Goal: Information Seeking & Learning: Find specific fact

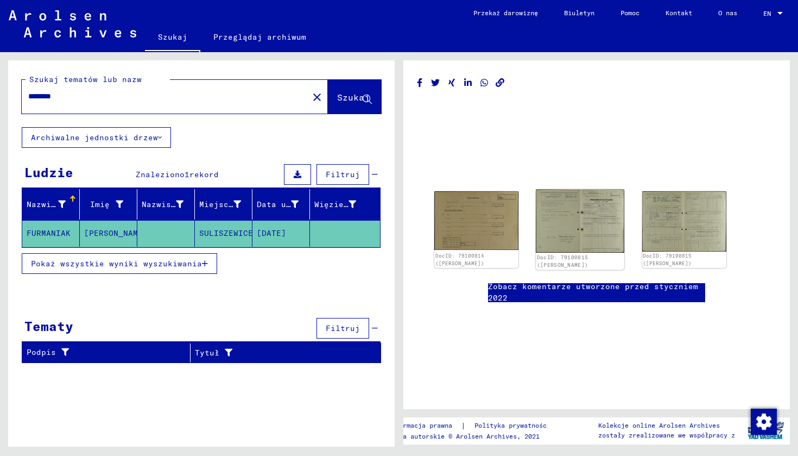
click at [598, 232] on img at bounding box center [580, 220] width 89 height 63
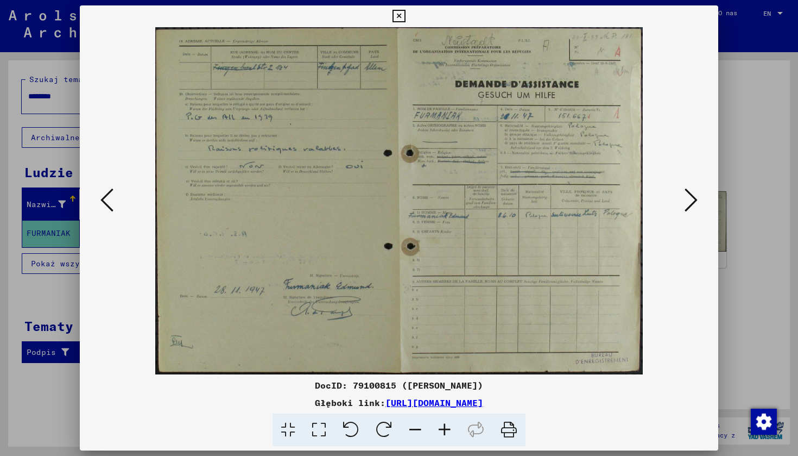
click at [397, 183] on img at bounding box center [399, 200] width 565 height 347
click at [108, 206] on icon at bounding box center [106, 200] width 13 height 26
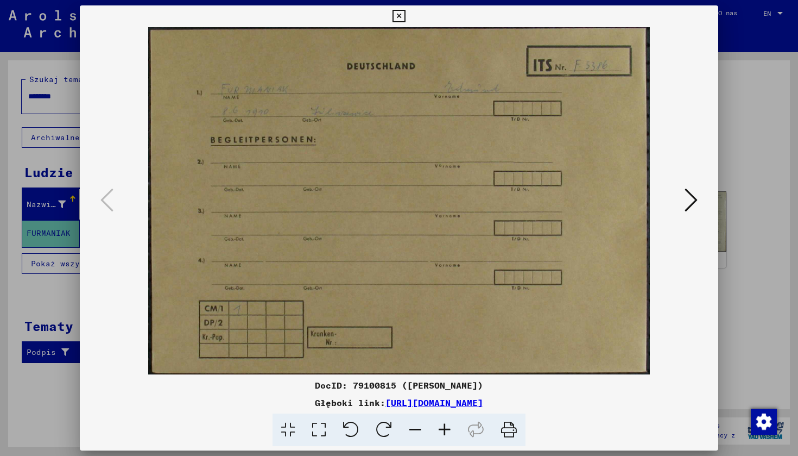
click at [694, 207] on icon at bounding box center [691, 200] width 13 height 26
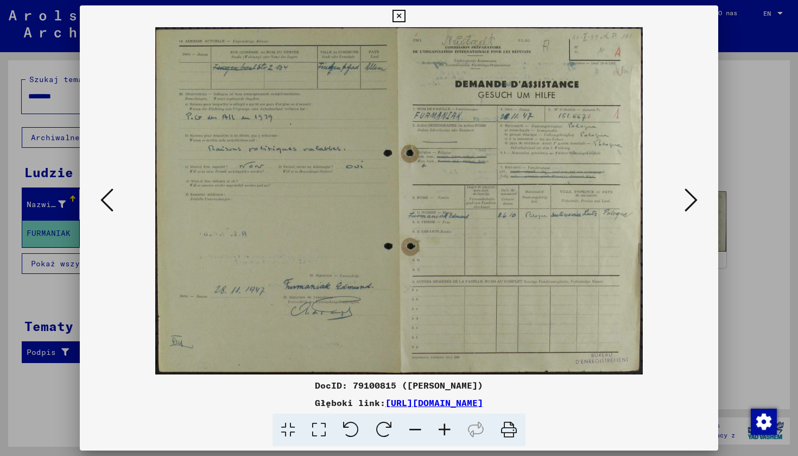
click at [693, 207] on icon at bounding box center [691, 200] width 13 height 26
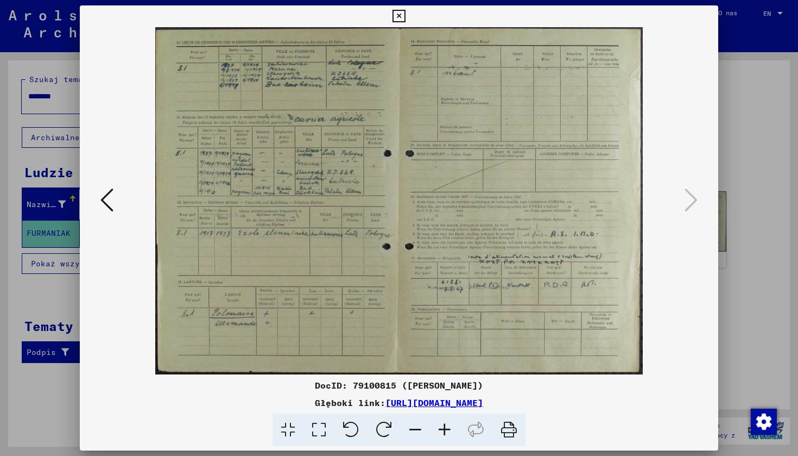
click at [112, 192] on icon at bounding box center [106, 200] width 13 height 26
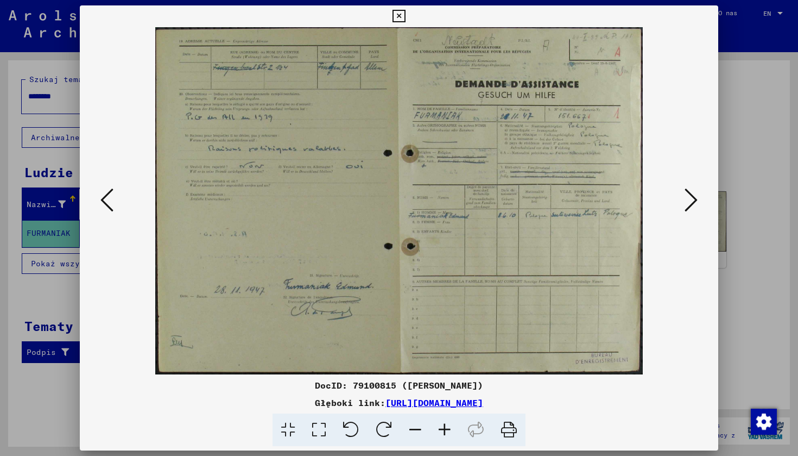
click at [111, 193] on icon at bounding box center [106, 200] width 13 height 26
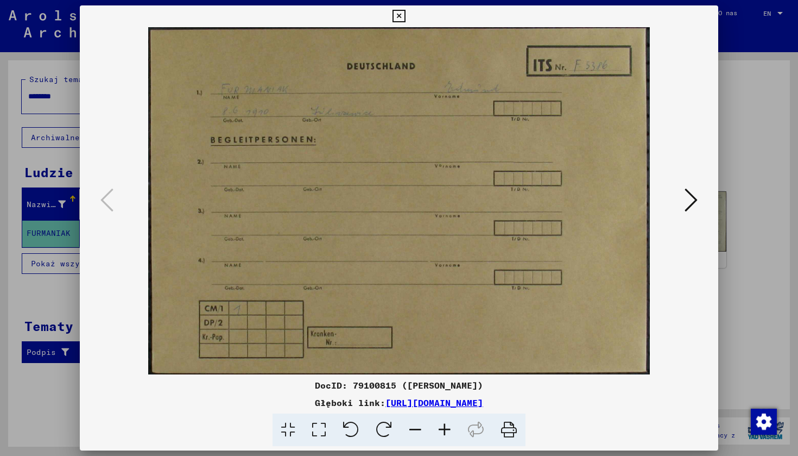
click at [435, 196] on img at bounding box center [399, 200] width 565 height 347
click at [390, 199] on img at bounding box center [399, 200] width 565 height 347
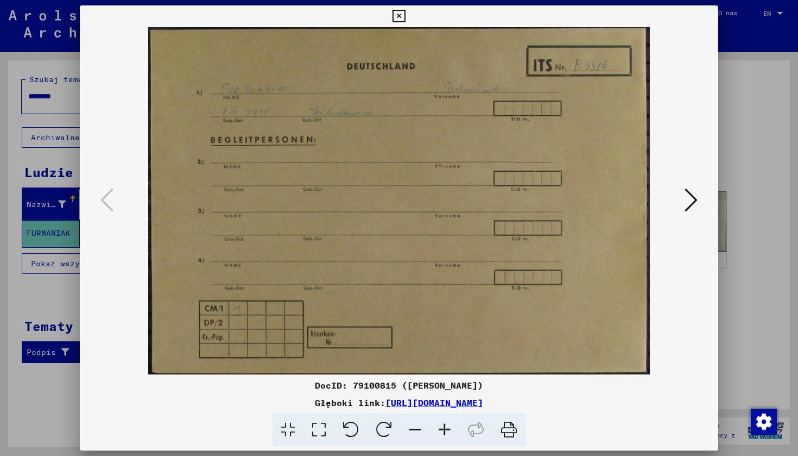
click at [761, 419] on img "button" at bounding box center [764, 421] width 26 height 26
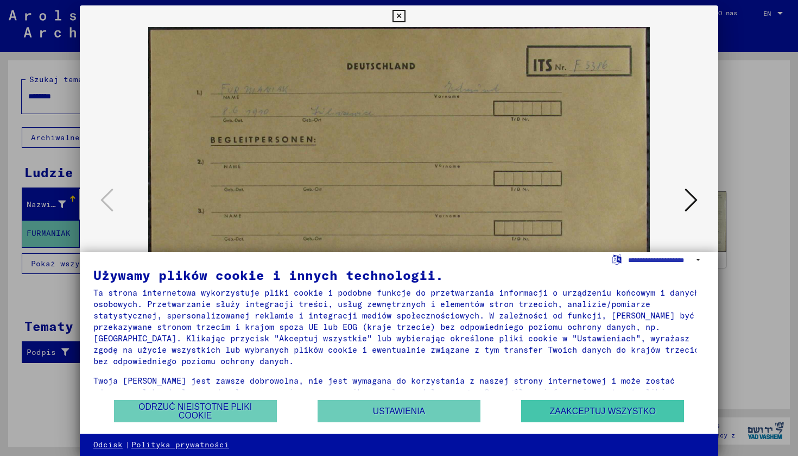
click at [555, 414] on button "ZAAKCEPTUJ WSZYSTKO" at bounding box center [602, 411] width 163 height 22
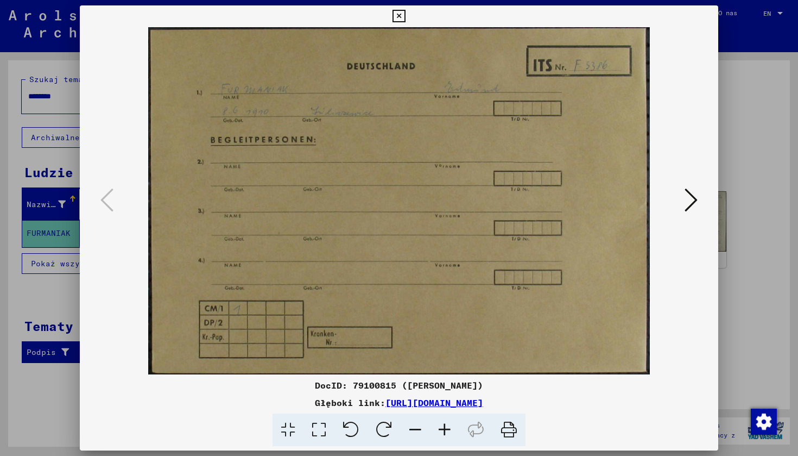
drag, startPoint x: 439, startPoint y: 136, endPoint x: 441, endPoint y: 230, distance: 94.5
drag, startPoint x: 441, startPoint y: 230, endPoint x: 407, endPoint y: 231, distance: 33.7
click at [683, 194] on button at bounding box center [691, 200] width 20 height 31
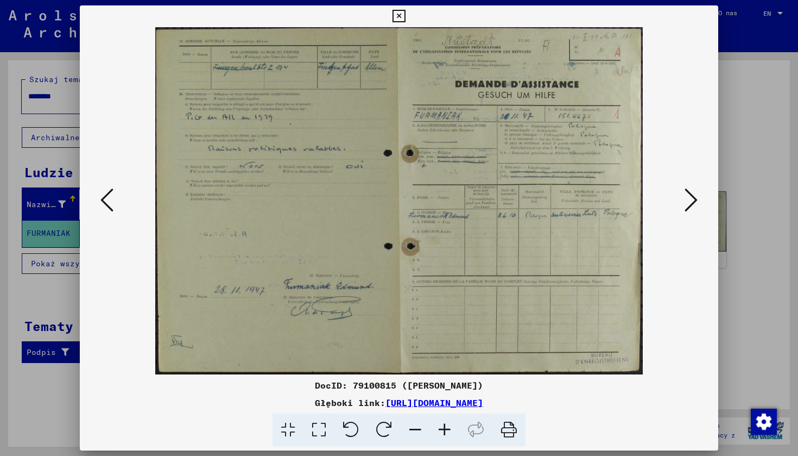
click at [697, 203] on icon at bounding box center [691, 200] width 13 height 26
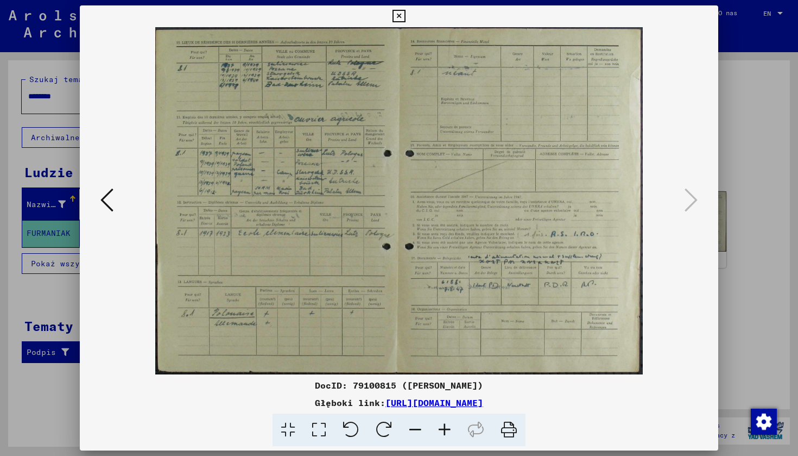
click at [113, 203] on icon at bounding box center [106, 200] width 13 height 26
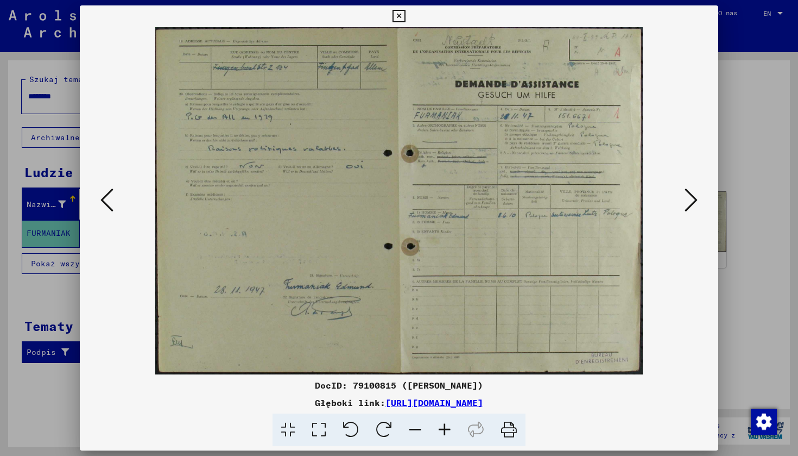
click at [112, 200] on icon at bounding box center [106, 200] width 13 height 26
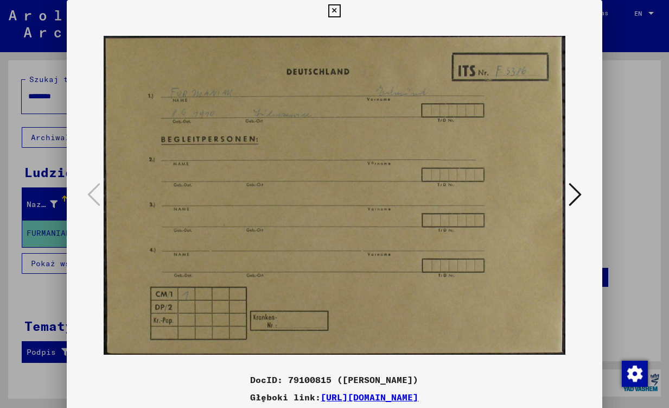
click at [341, 9] on icon at bounding box center [334, 10] width 12 height 13
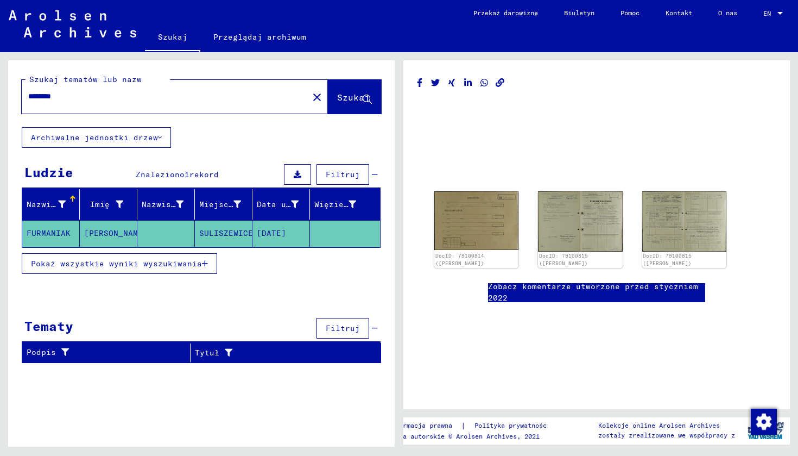
click at [115, 87] on div "********" at bounding box center [162, 96] width 280 height 24
click at [91, 97] on input "********" at bounding box center [165, 96] width 274 height 11
click at [318, 100] on mat-icon "close" at bounding box center [317, 97] width 13 height 13
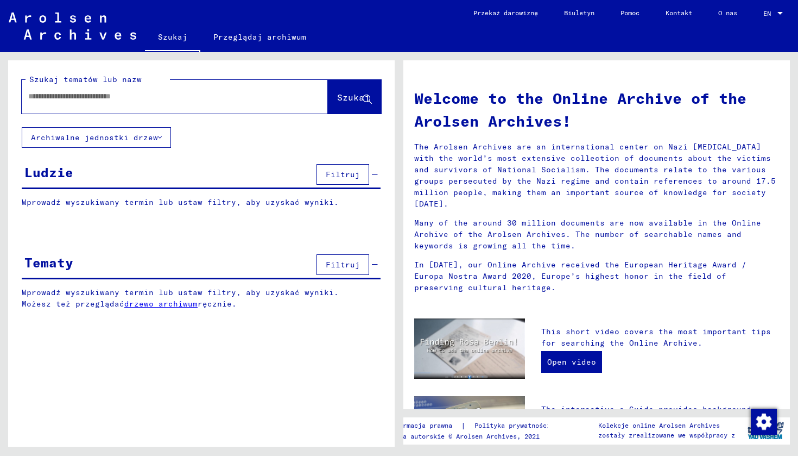
click at [158, 139] on icon at bounding box center [160, 138] width 4 height 8
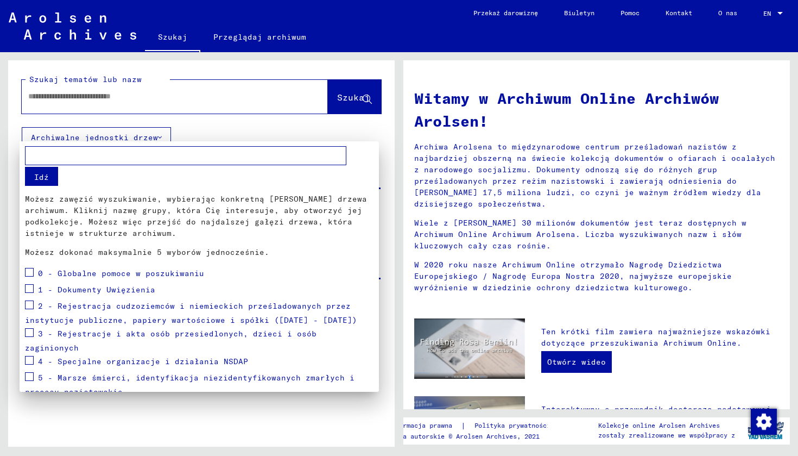
click at [155, 136] on div at bounding box center [399, 228] width 798 height 456
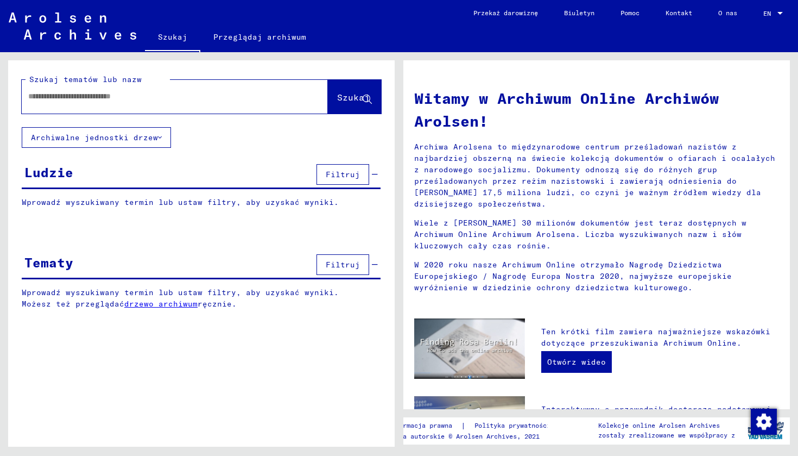
click at [358, 174] on span "Filtruj" at bounding box center [343, 174] width 34 height 10
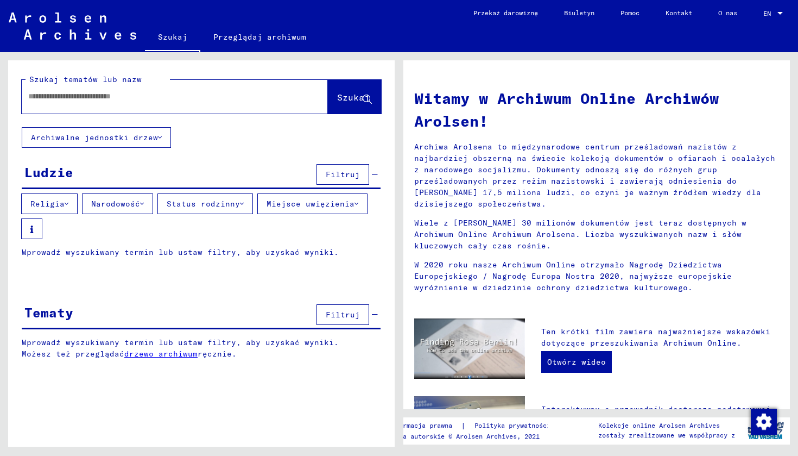
click at [79, 84] on mat-label "Szukaj tematów lub nazw" at bounding box center [85, 79] width 112 height 10
click at [79, 91] on input "text" at bounding box center [161, 96] width 267 height 11
type input "*"
click at [348, 90] on button "Szukaj" at bounding box center [354, 97] width 53 height 34
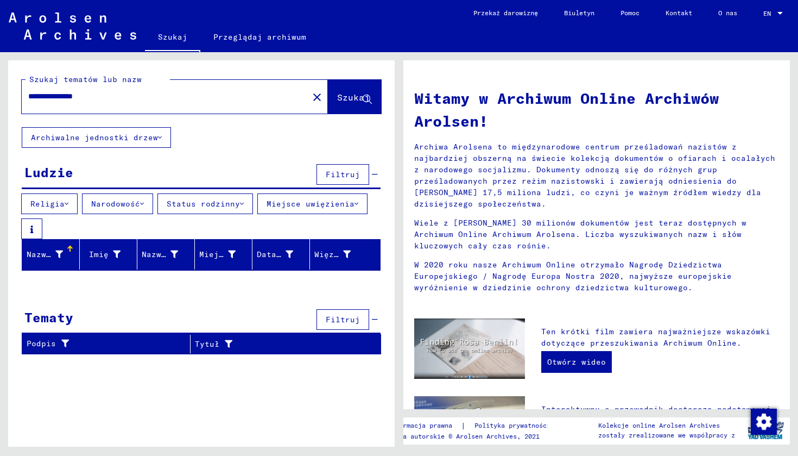
click at [232, 146] on div "**********" at bounding box center [201, 211] width 387 height 302
click at [334, 253] on div "Więzień #" at bounding box center [332, 254] width 36 height 11
click at [184, 102] on input "**********" at bounding box center [161, 96] width 267 height 11
drag, startPoint x: 184, startPoint y: 106, endPoint x: 149, endPoint y: 127, distance: 40.4
click at [149, 127] on button "Archiwalne jednostki drzew" at bounding box center [96, 137] width 149 height 21
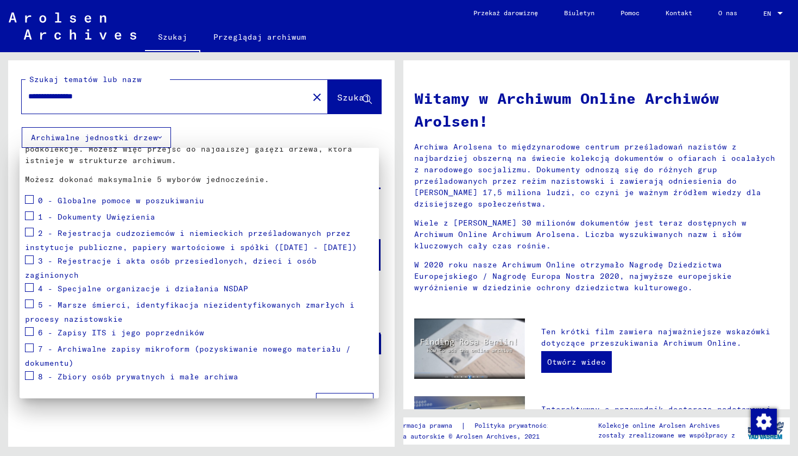
scroll to position [78, 0]
click at [35, 218] on div "1 - Dokumenty Uwięzienia" at bounding box center [90, 218] width 130 height 16
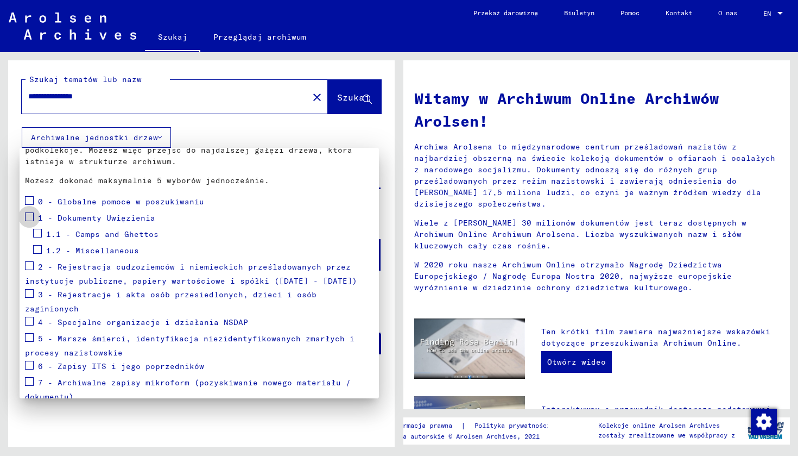
click at [31, 217] on span at bounding box center [29, 216] width 9 height 9
click at [37, 232] on span at bounding box center [37, 233] width 9 height 9
click at [40, 249] on span at bounding box center [37, 249] width 9 height 9
click at [28, 264] on span at bounding box center [29, 265] width 9 height 9
click at [30, 295] on span at bounding box center [29, 293] width 9 height 9
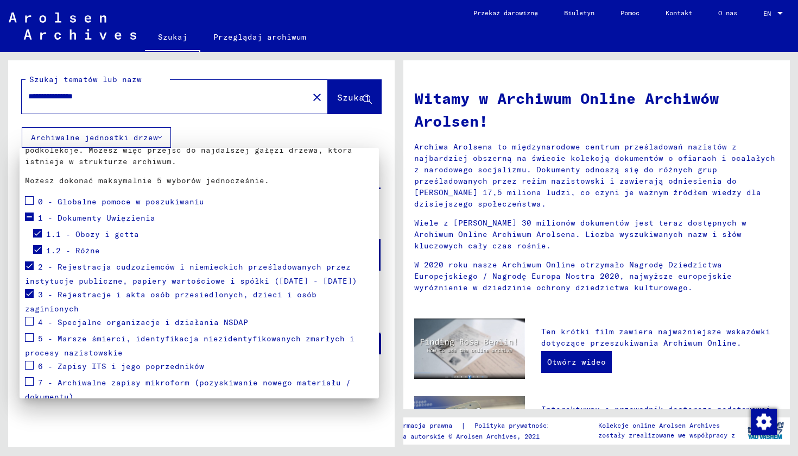
click at [34, 331] on div "5 - Marsze śmierci, identyfikacja niezidentyfikowanych zmarłych i procesy nazis…" at bounding box center [199, 345] width 349 height 28
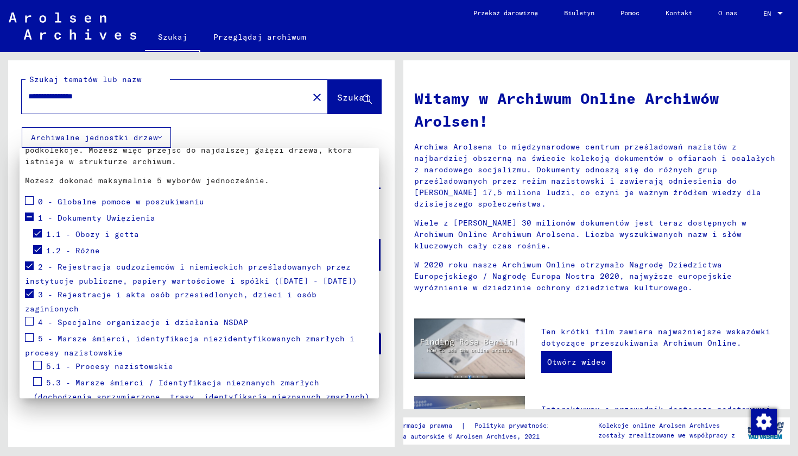
click at [30, 333] on span at bounding box center [29, 337] width 9 height 9
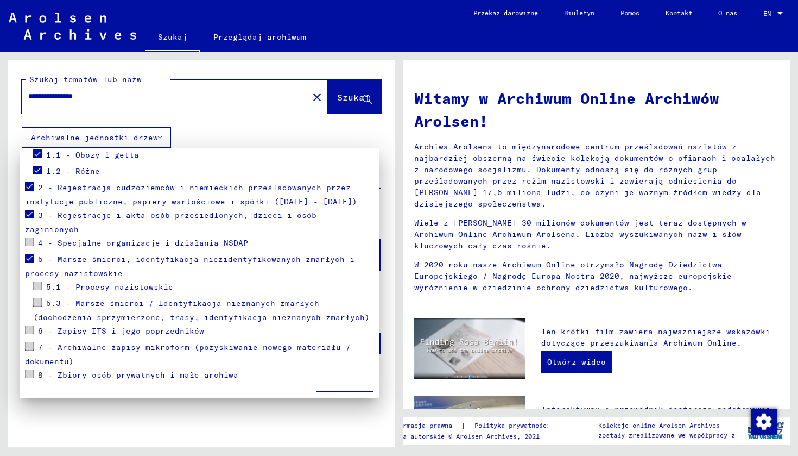
scroll to position [160, 0]
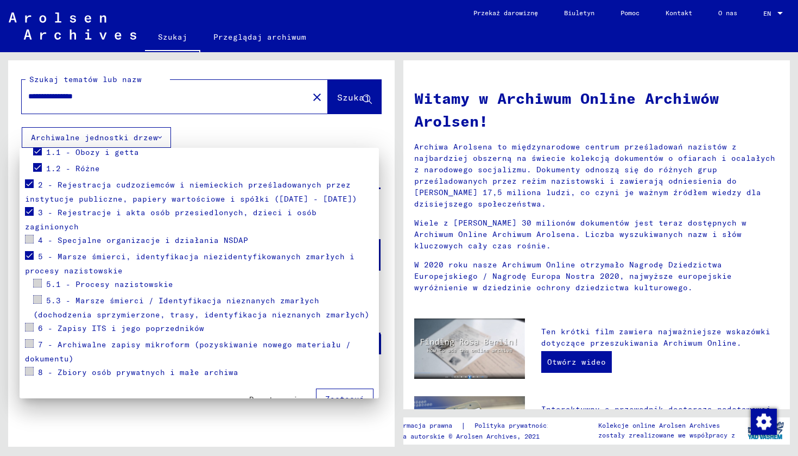
click at [336, 394] on span "Zastosuj" at bounding box center [344, 399] width 39 height 10
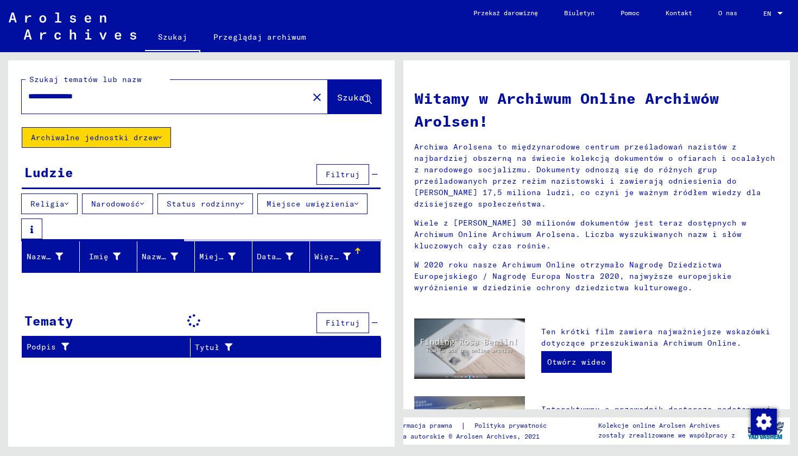
click at [237, 100] on input "**********" at bounding box center [161, 96] width 267 height 11
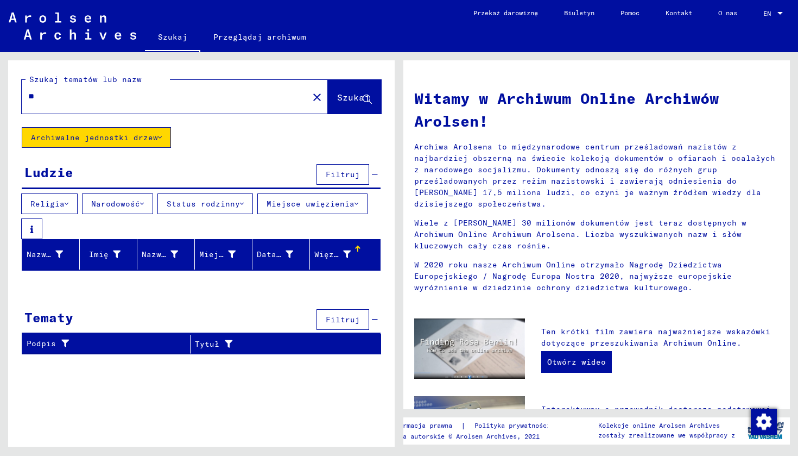
type input "*"
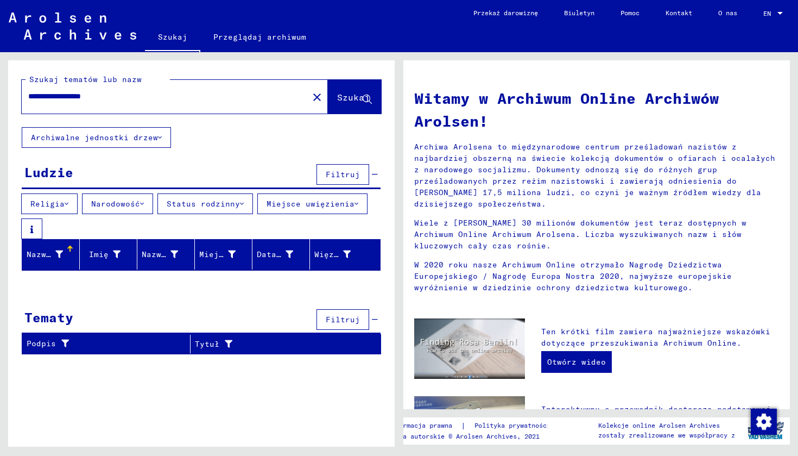
click at [43, 255] on div "Nazwisko" at bounding box center [45, 254] width 36 height 11
drag, startPoint x: 72, startPoint y: 93, endPoint x: 10, endPoint y: 88, distance: 62.1
click at [7, 90] on div "**********" at bounding box center [199, 249] width 399 height 394
drag, startPoint x: 127, startPoint y: 97, endPoint x: 3, endPoint y: 93, distance: 124.4
click at [3, 93] on div "**********" at bounding box center [199, 249] width 399 height 394
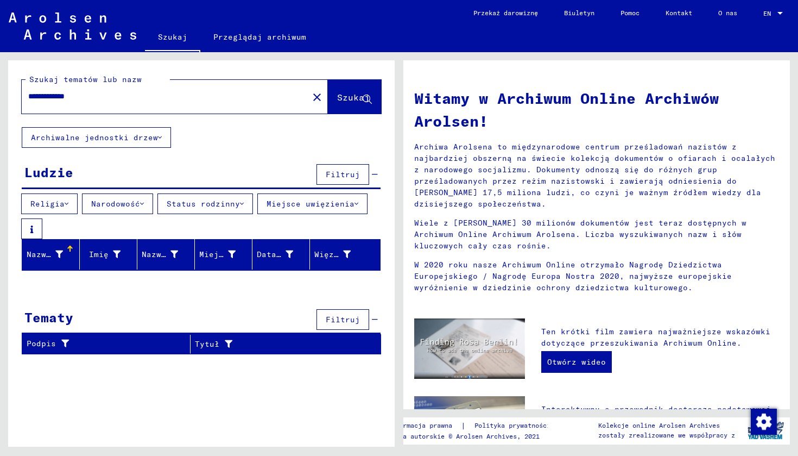
type input "**********"
click at [236, 36] on link "Przeglądaj archiwum" at bounding box center [259, 37] width 119 height 26
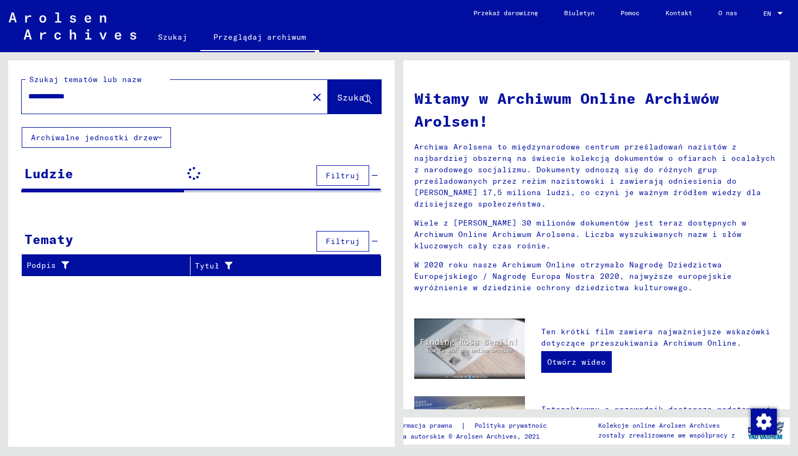
click at [154, 100] on input "**********" at bounding box center [161, 96] width 267 height 11
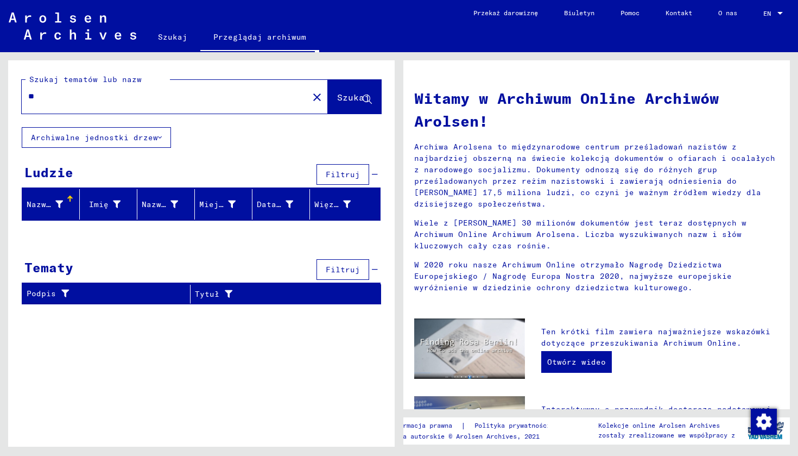
type input "*"
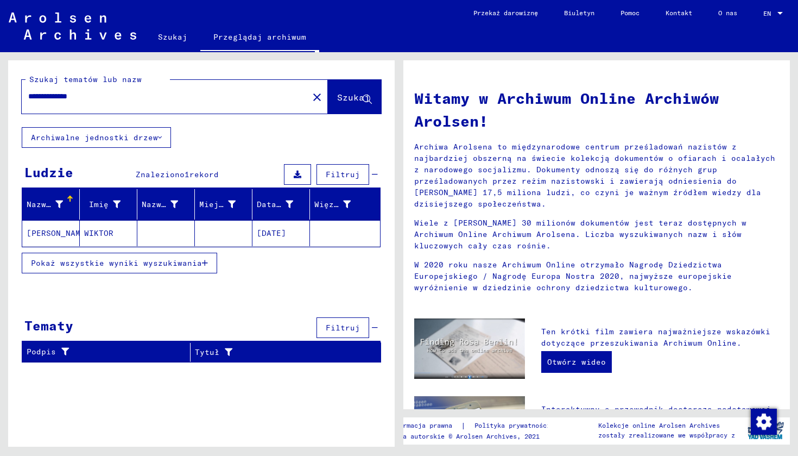
type input "**********"
click at [279, 236] on mat-cell "[DATE]" at bounding box center [281, 233] width 58 height 26
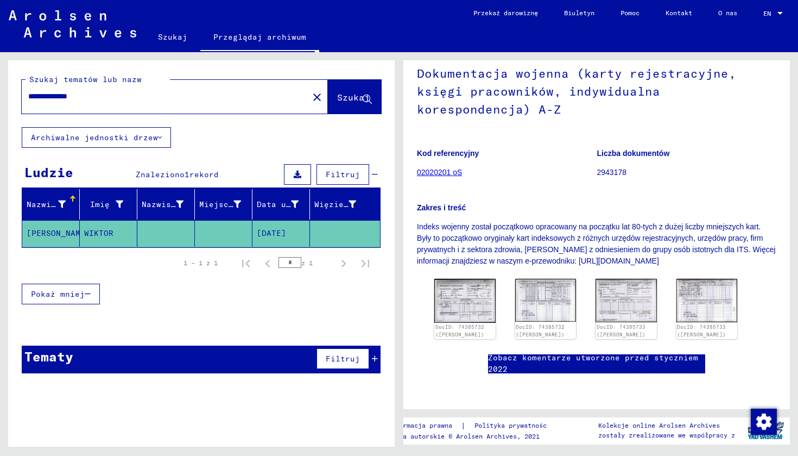
scroll to position [187, 0]
click at [458, 277] on img at bounding box center [465, 300] width 64 height 46
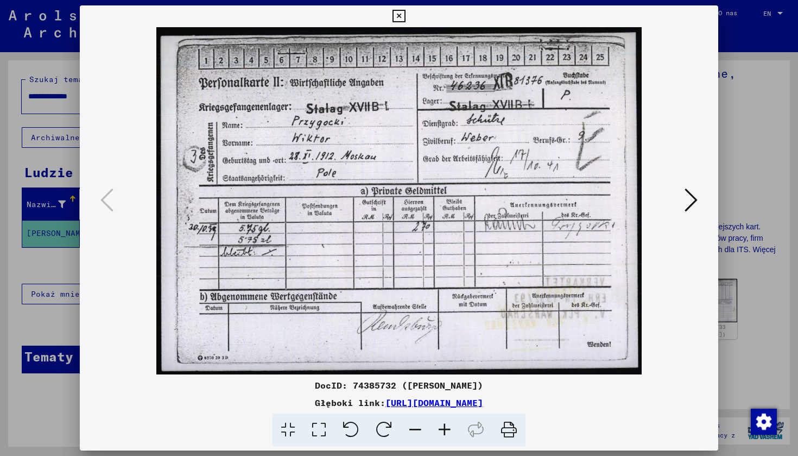
scroll to position [0, 0]
click at [691, 192] on icon at bounding box center [691, 200] width 13 height 26
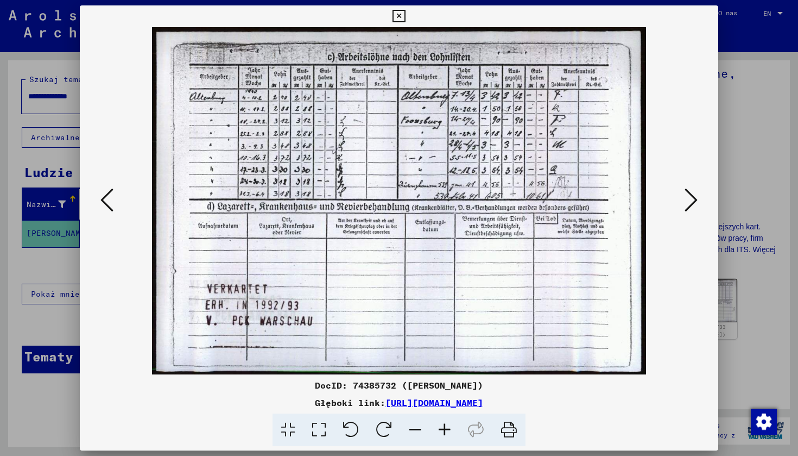
click at [690, 195] on icon at bounding box center [691, 200] width 13 height 26
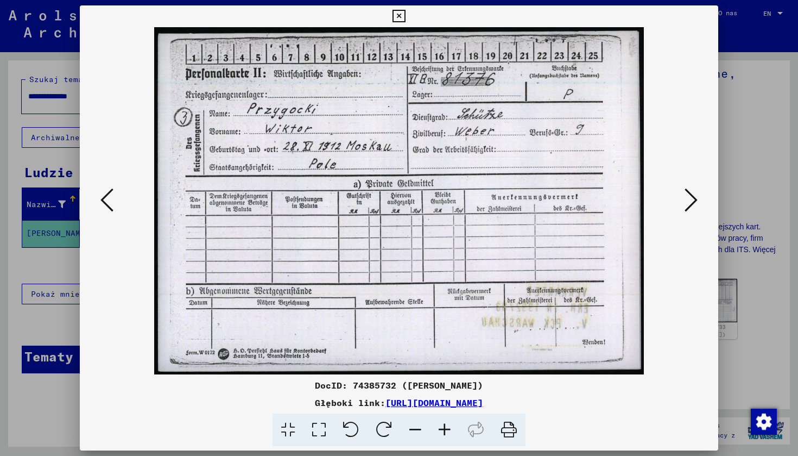
click at [692, 195] on icon at bounding box center [691, 200] width 13 height 26
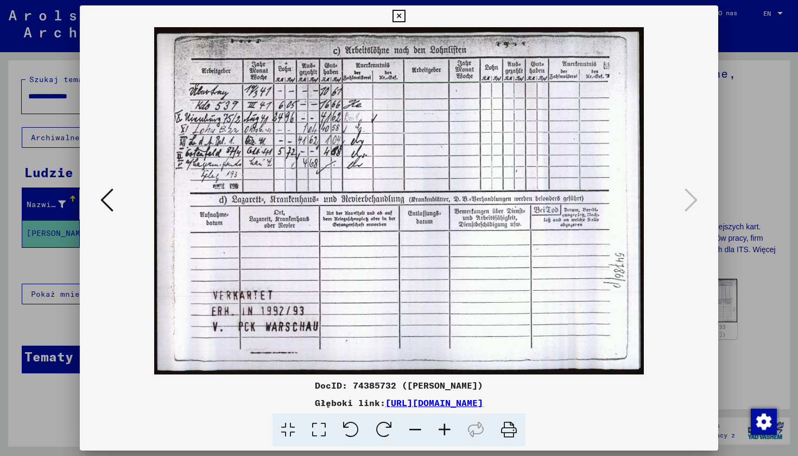
click at [100, 187] on icon at bounding box center [106, 200] width 13 height 26
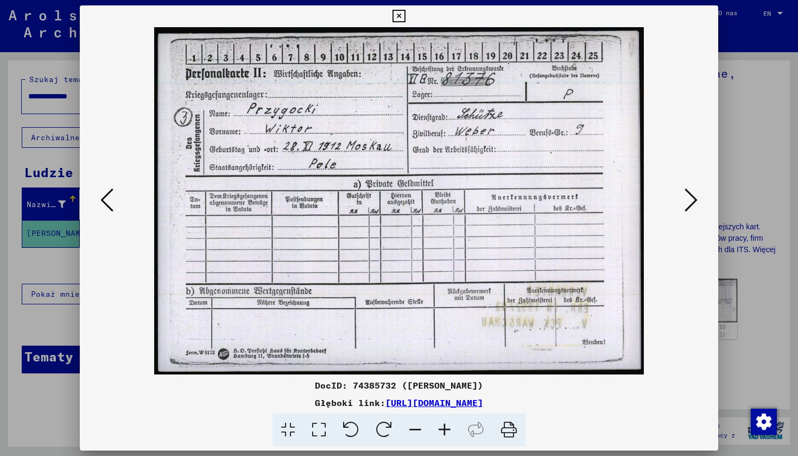
click at [103, 190] on icon at bounding box center [106, 200] width 13 height 26
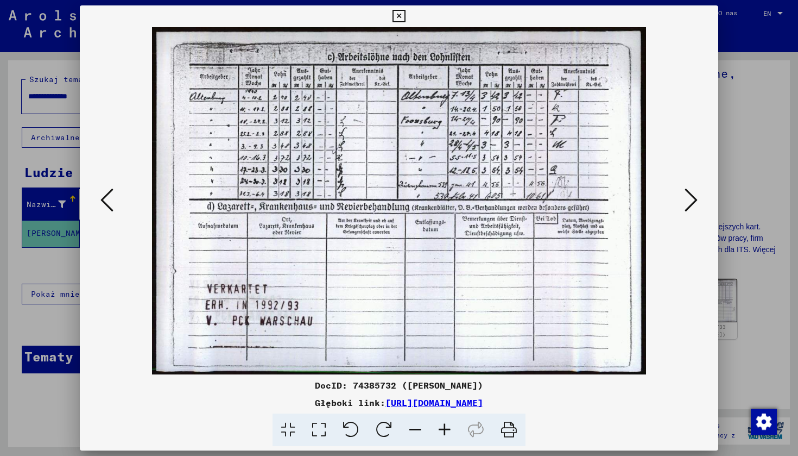
click at [103, 190] on icon at bounding box center [106, 200] width 13 height 26
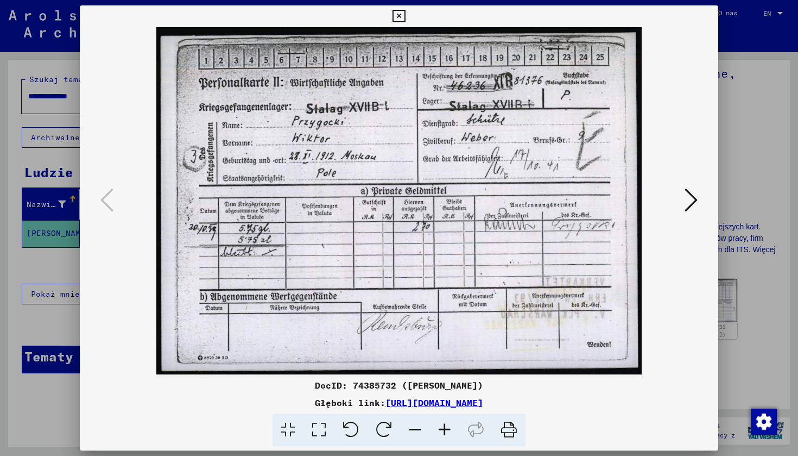
click at [693, 200] on icon at bounding box center [691, 200] width 13 height 26
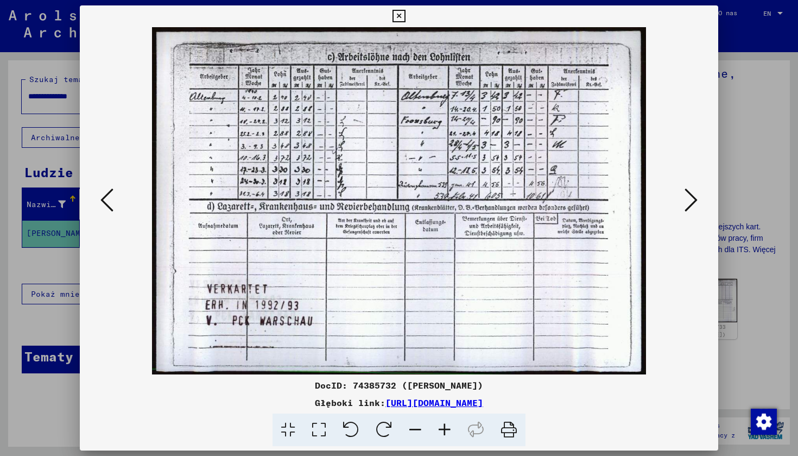
click at [693, 198] on icon at bounding box center [691, 200] width 13 height 26
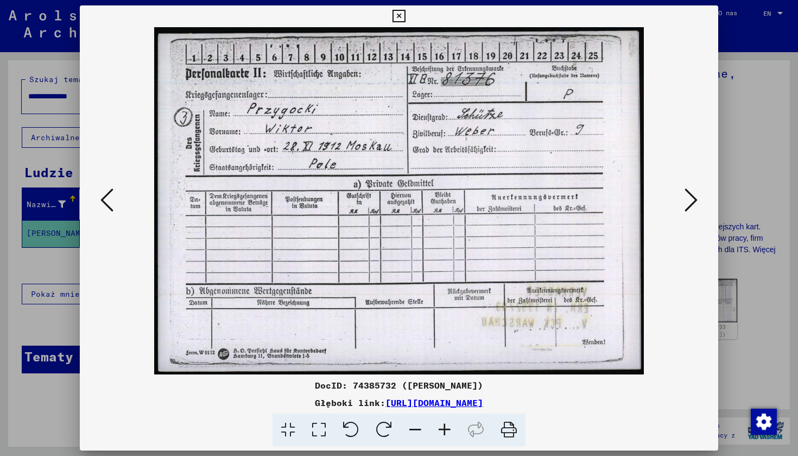
click at [689, 207] on icon at bounding box center [691, 200] width 13 height 26
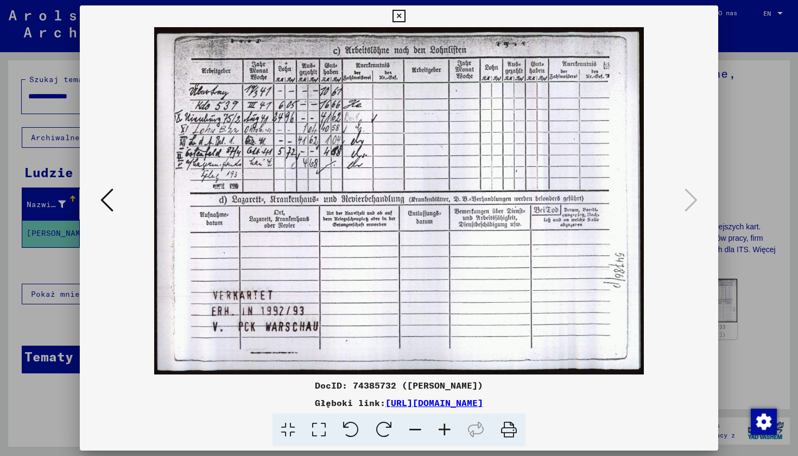
click at [173, 302] on img at bounding box center [399, 200] width 565 height 347
click at [137, 365] on img at bounding box center [399, 200] width 565 height 347
click at [124, 200] on img at bounding box center [399, 200] width 565 height 347
click at [106, 201] on icon at bounding box center [106, 200] width 13 height 26
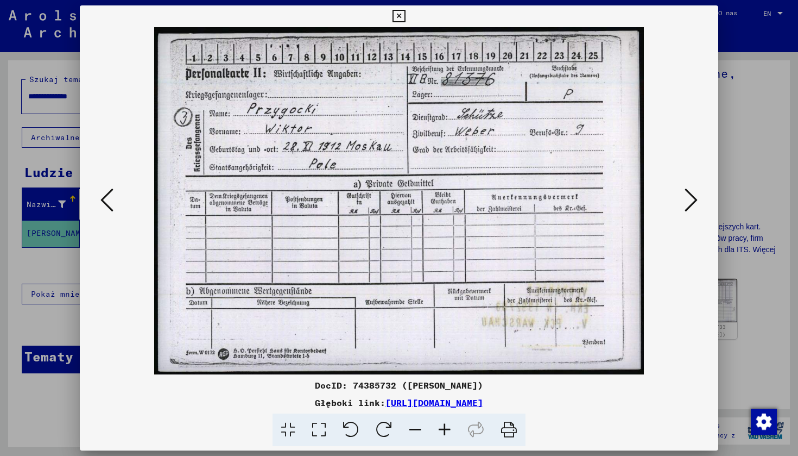
click at [108, 201] on icon at bounding box center [106, 200] width 13 height 26
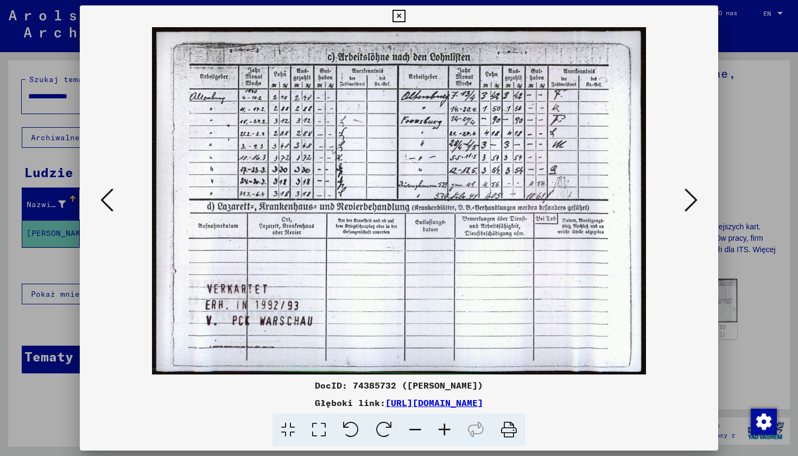
click at [110, 199] on icon at bounding box center [106, 200] width 13 height 26
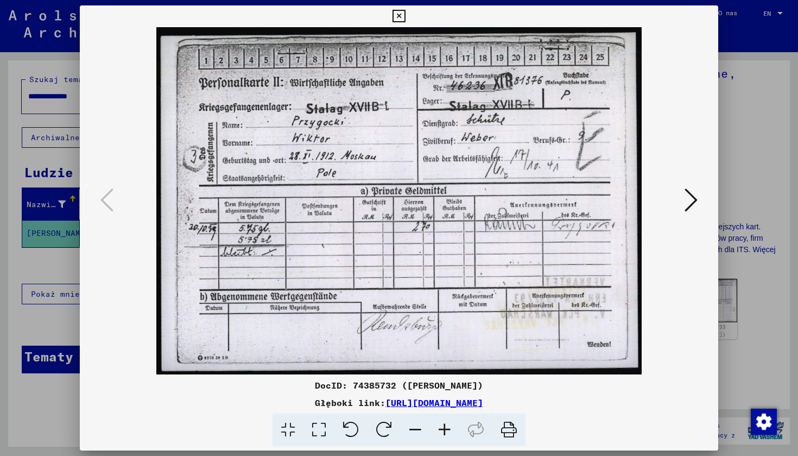
click at [684, 203] on button at bounding box center [691, 200] width 20 height 31
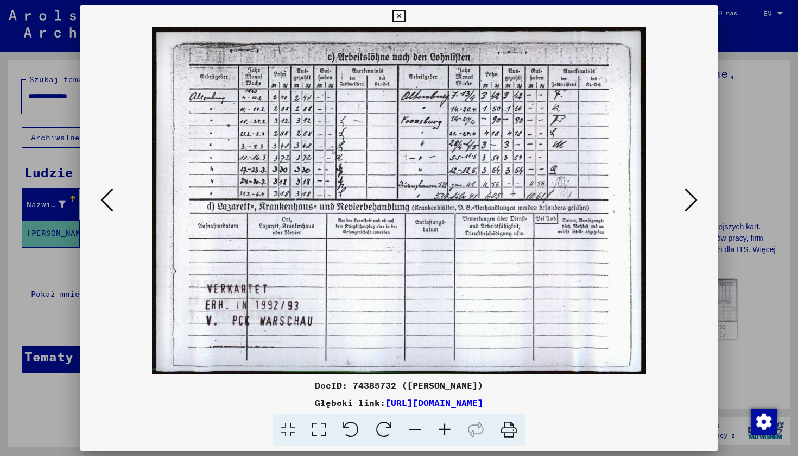
click at [683, 202] on button at bounding box center [691, 200] width 20 height 31
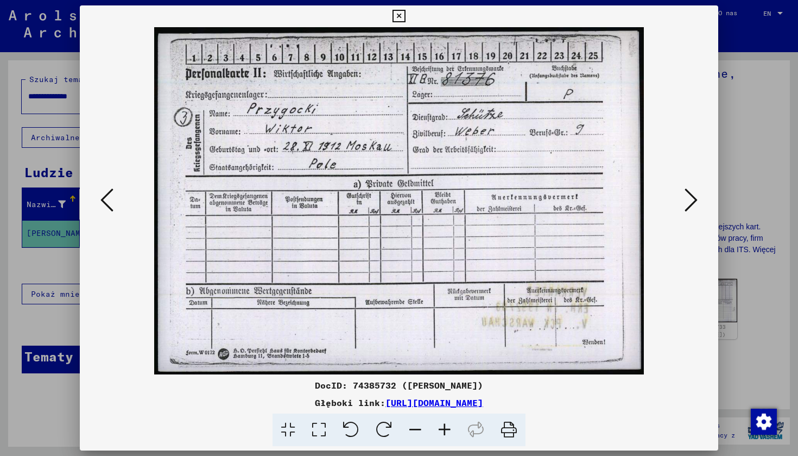
click at [683, 202] on button at bounding box center [691, 200] width 20 height 31
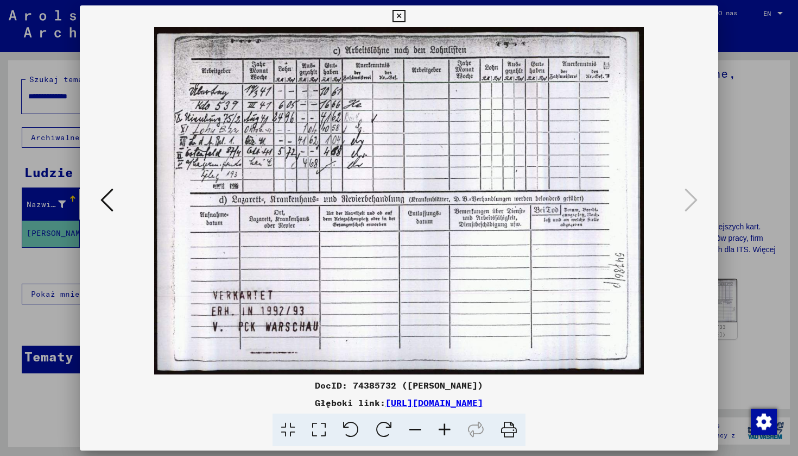
click at [405, 15] on icon at bounding box center [399, 16] width 12 height 13
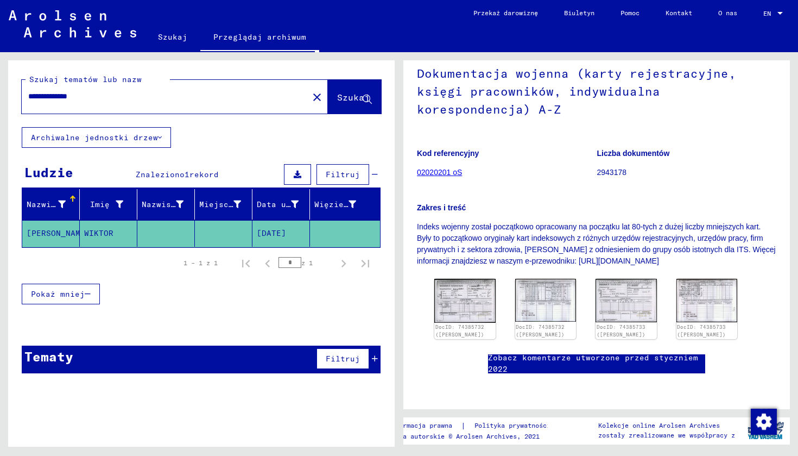
click at [57, 98] on input "**********" at bounding box center [165, 96] width 274 height 11
click at [361, 87] on button "Szukaj" at bounding box center [354, 97] width 53 height 34
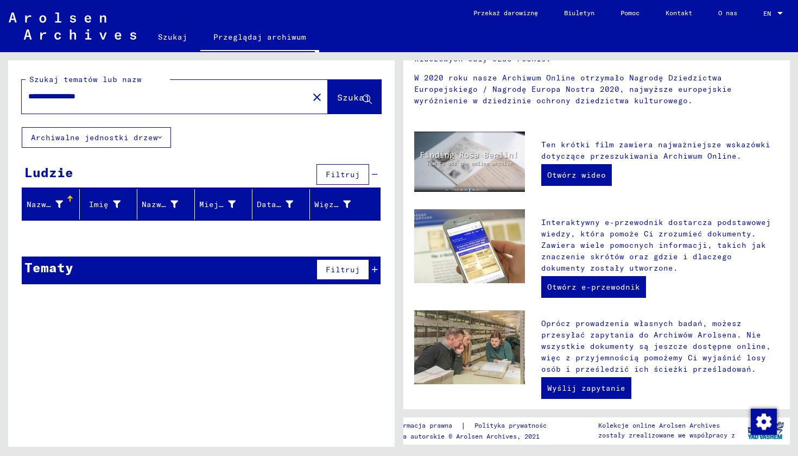
click at [172, 103] on div "**********" at bounding box center [159, 96] width 274 height 24
click at [132, 98] on input "**********" at bounding box center [161, 96] width 267 height 11
click at [69, 96] on input "**********" at bounding box center [161, 96] width 267 height 11
drag, startPoint x: 386, startPoint y: 16, endPoint x: 353, endPoint y: 98, distance: 88.2
click at [353, 98] on span "Szukaj" at bounding box center [353, 97] width 33 height 11
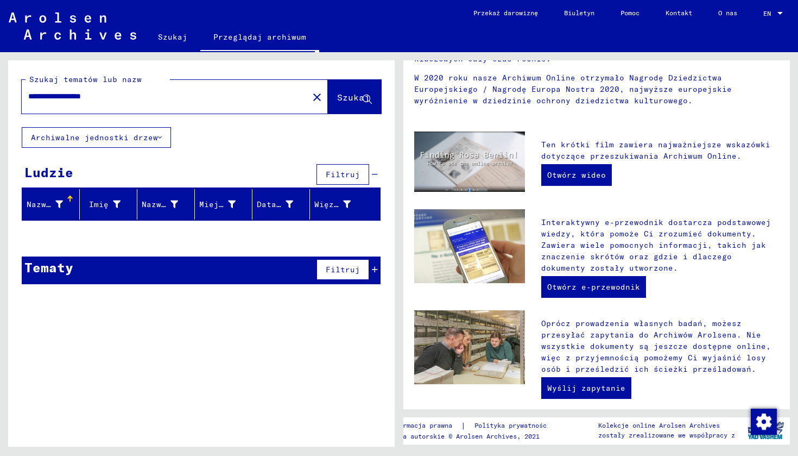
click at [72, 97] on input "**********" at bounding box center [161, 96] width 267 height 11
click at [354, 102] on span "Szukaj" at bounding box center [353, 97] width 33 height 11
click at [195, 159] on div "**********" at bounding box center [201, 176] width 387 height 232
click at [34, 97] on input "**********" at bounding box center [161, 96] width 267 height 11
click at [346, 91] on button "Szukaj" at bounding box center [354, 97] width 53 height 34
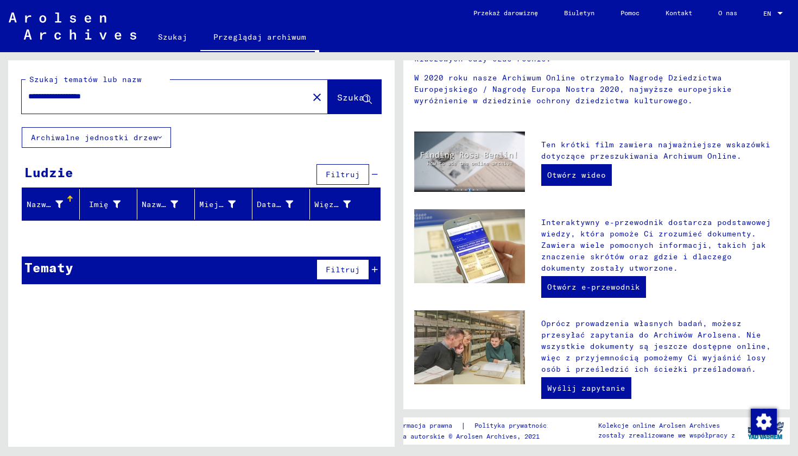
click at [72, 95] on input "**********" at bounding box center [161, 96] width 267 height 11
click at [354, 97] on span "Szukaj" at bounding box center [353, 97] width 33 height 11
click at [138, 92] on input "**********" at bounding box center [161, 96] width 267 height 11
click at [340, 85] on button "Szukaj" at bounding box center [354, 97] width 53 height 34
click at [132, 90] on div "**********" at bounding box center [159, 96] width 274 height 24
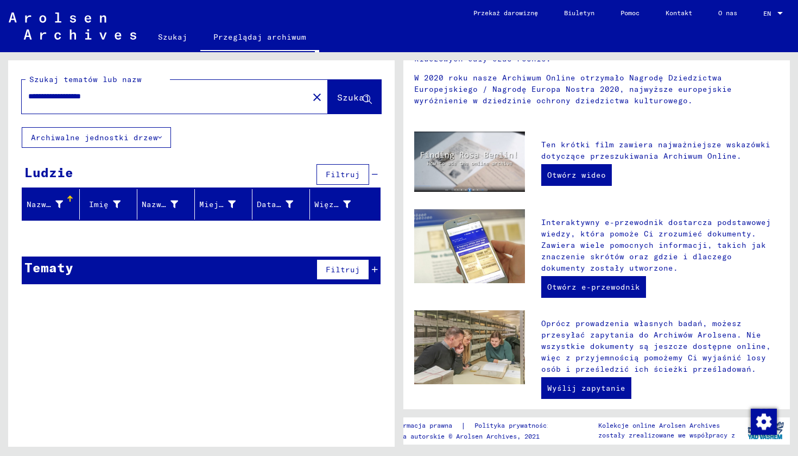
click at [127, 98] on input "**********" at bounding box center [161, 96] width 267 height 11
drag, startPoint x: 73, startPoint y: 98, endPoint x: 13, endPoint y: 96, distance: 60.3
click at [13, 96] on div "**********" at bounding box center [201, 93] width 387 height 67
type input "**********"
click at [158, 140] on icon at bounding box center [160, 138] width 4 height 8
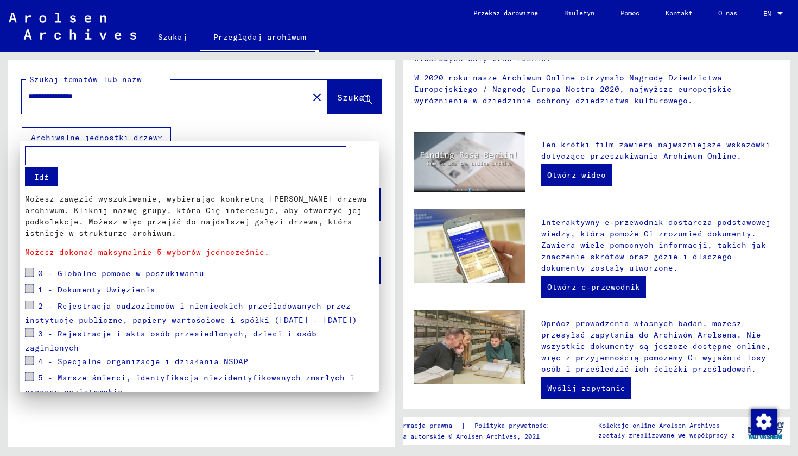
click at [161, 132] on div at bounding box center [399, 228] width 798 height 456
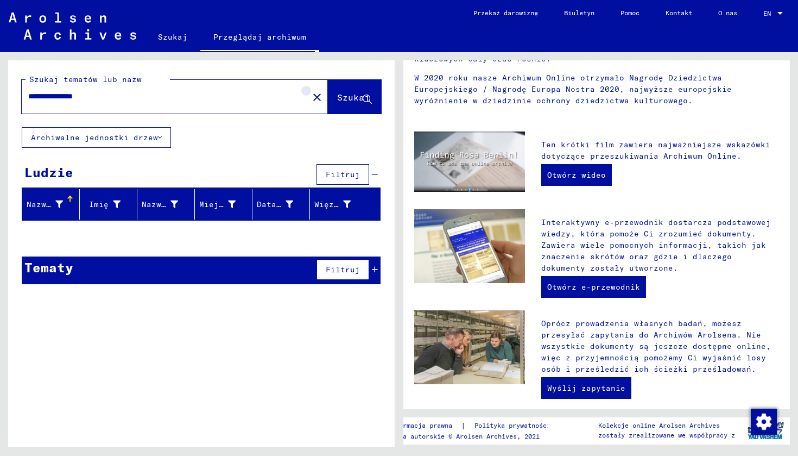
click at [317, 98] on mat-icon "close" at bounding box center [317, 97] width 13 height 13
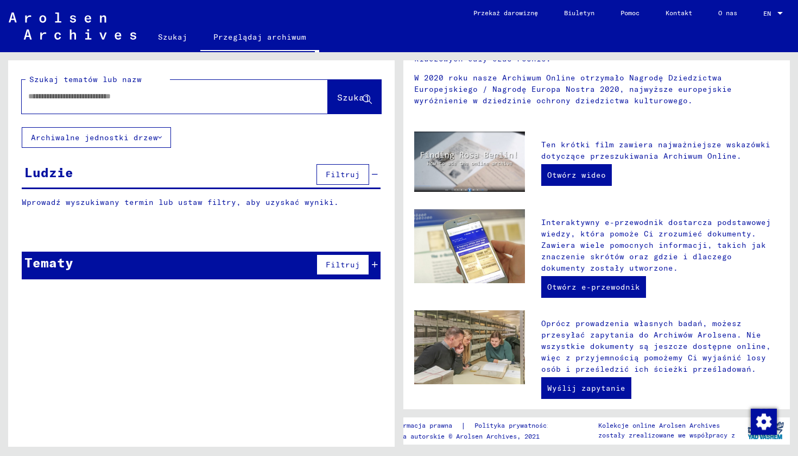
click at [258, 99] on input "text" at bounding box center [161, 96] width 267 height 11
type input "******"
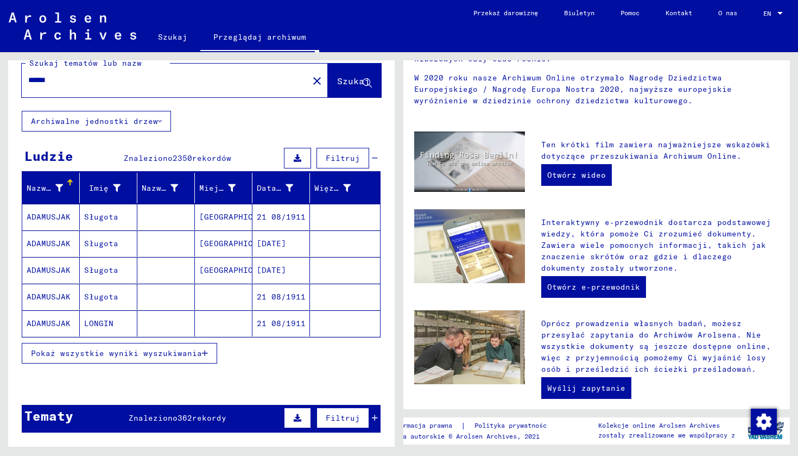
scroll to position [30, 0]
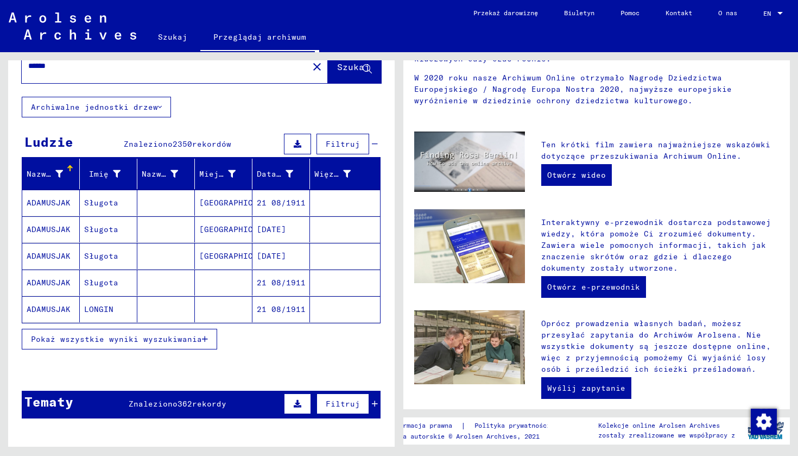
click at [261, 309] on mat-cell "21 08/1911" at bounding box center [281, 309] width 58 height 26
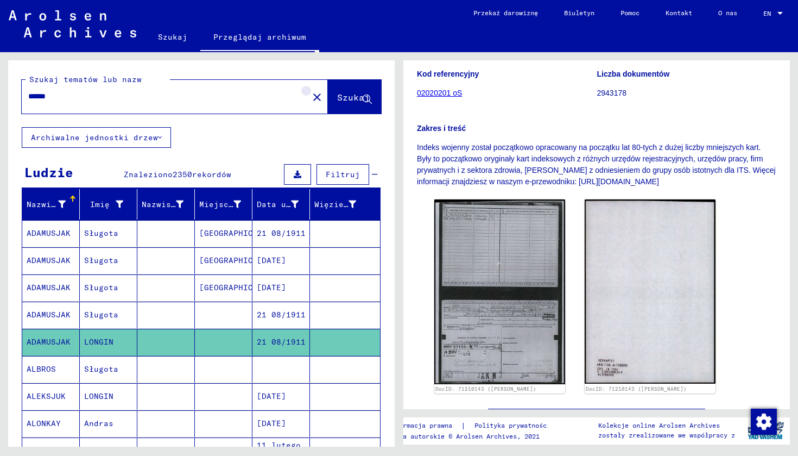
click at [313, 97] on mat-icon "close" at bounding box center [317, 97] width 13 height 13
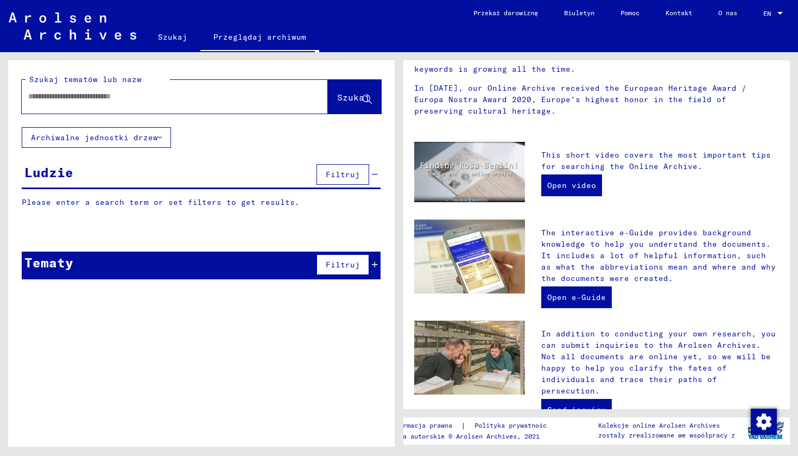
click at [276, 83] on div at bounding box center [175, 97] width 306 height 34
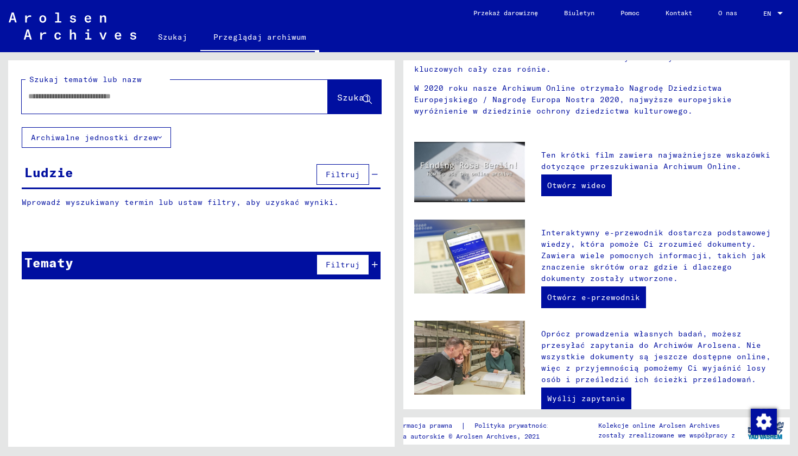
click at [275, 97] on input "text" at bounding box center [161, 96] width 267 height 11
type input "******"
click at [339, 103] on span "Szukaj" at bounding box center [353, 97] width 33 height 11
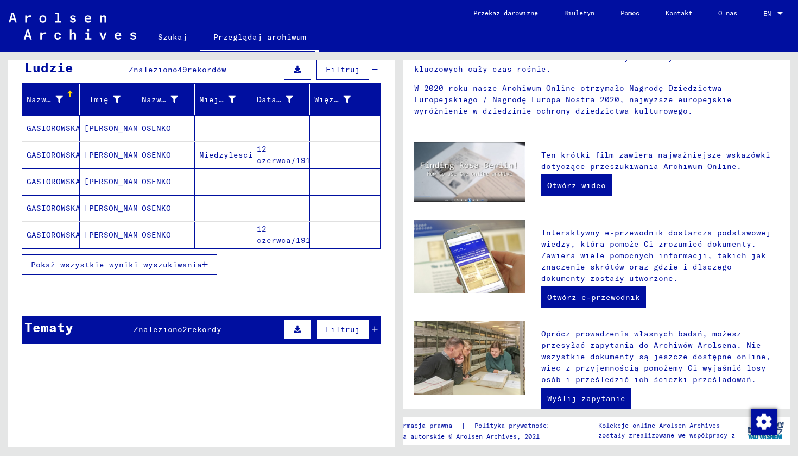
scroll to position [146, 0]
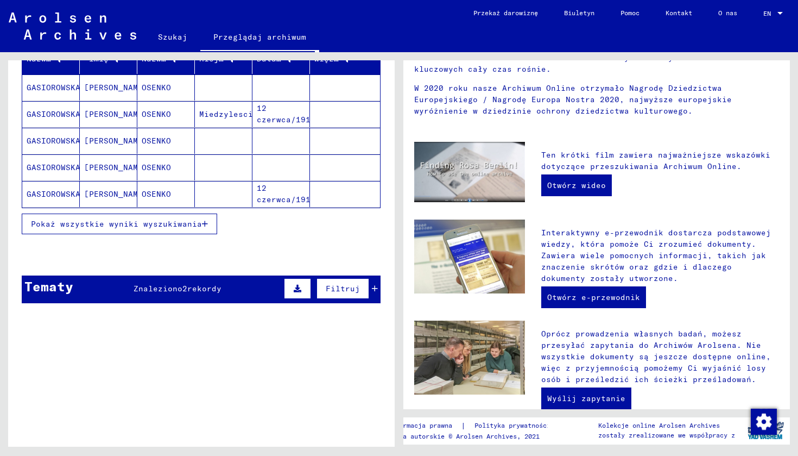
click at [211, 281] on div "Tematy Znaleziono 2 rekordy Filtruj" at bounding box center [201, 289] width 359 height 28
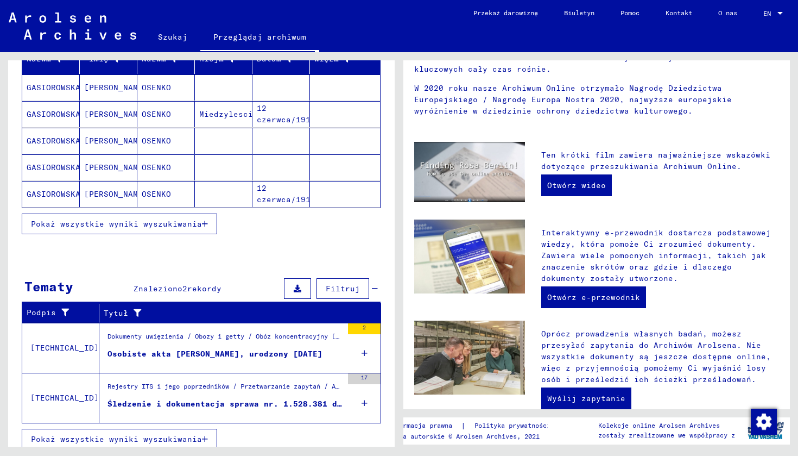
click at [250, 355] on div "Osobiste akta [PERSON_NAME], urodzony [DATE]" at bounding box center [215, 353] width 215 height 11
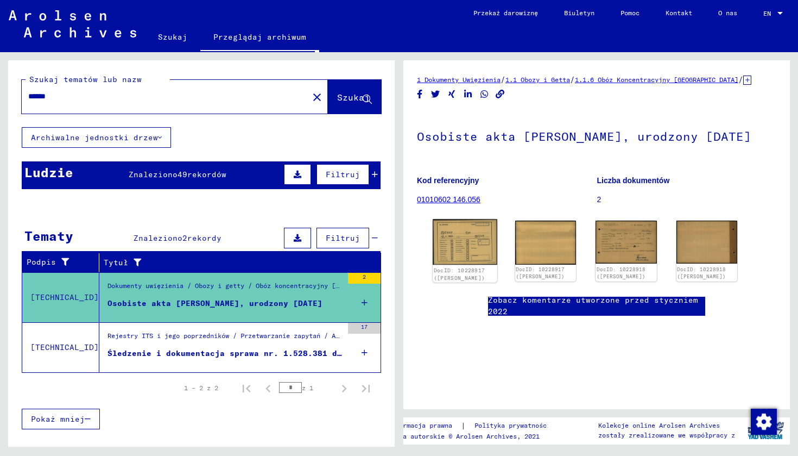
click at [456, 264] on img at bounding box center [465, 242] width 64 height 46
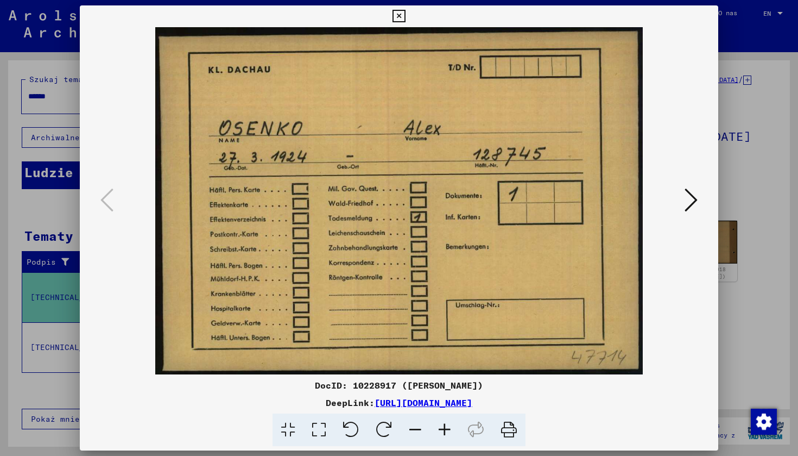
click at [692, 198] on icon at bounding box center [691, 200] width 13 height 26
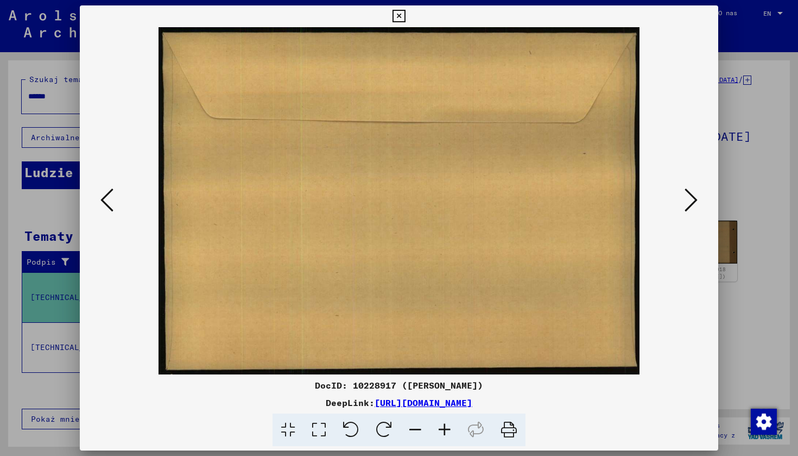
click at [691, 198] on icon at bounding box center [691, 200] width 13 height 26
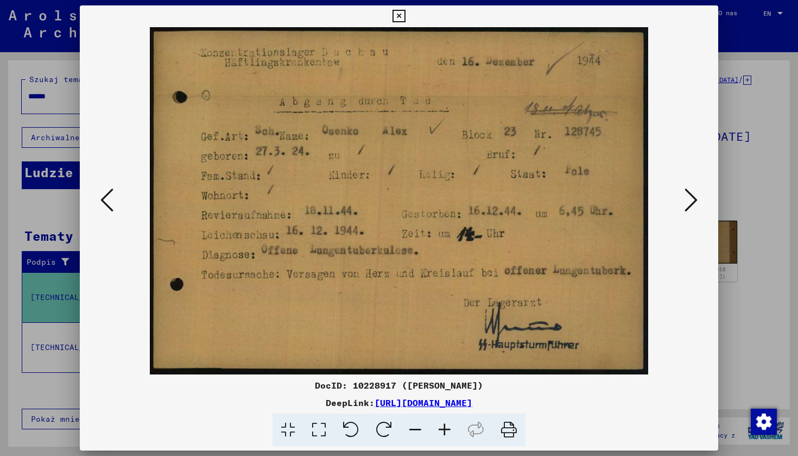
click at [691, 198] on icon at bounding box center [691, 200] width 13 height 26
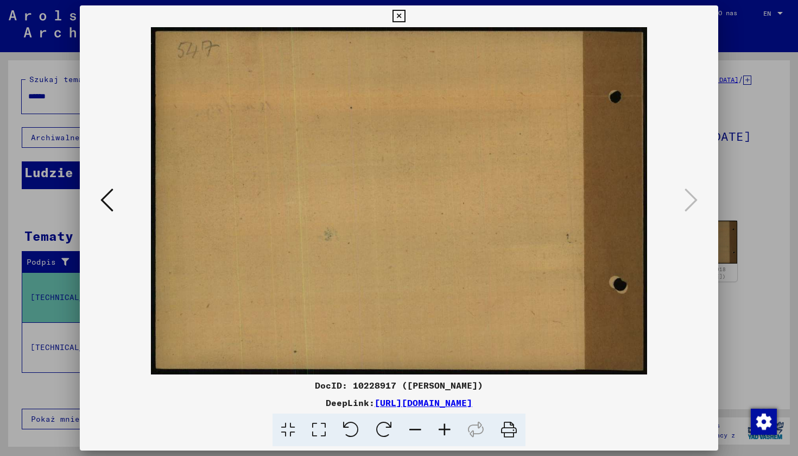
click at [405, 17] on icon at bounding box center [399, 16] width 12 height 13
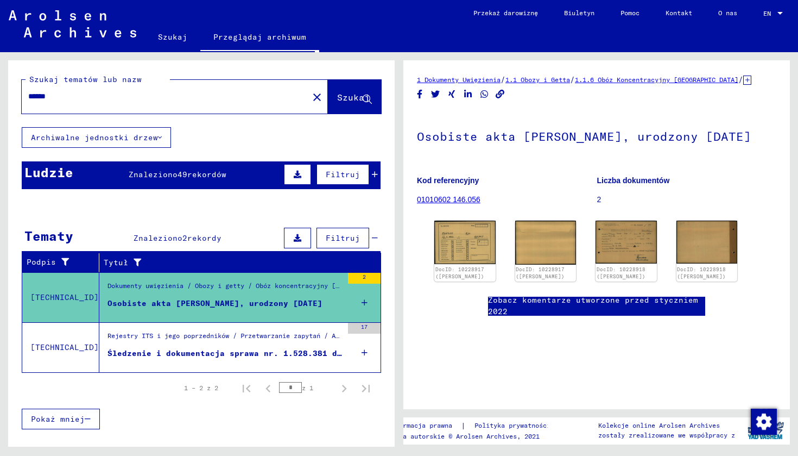
click at [210, 174] on span "rekordów" at bounding box center [206, 174] width 39 height 10
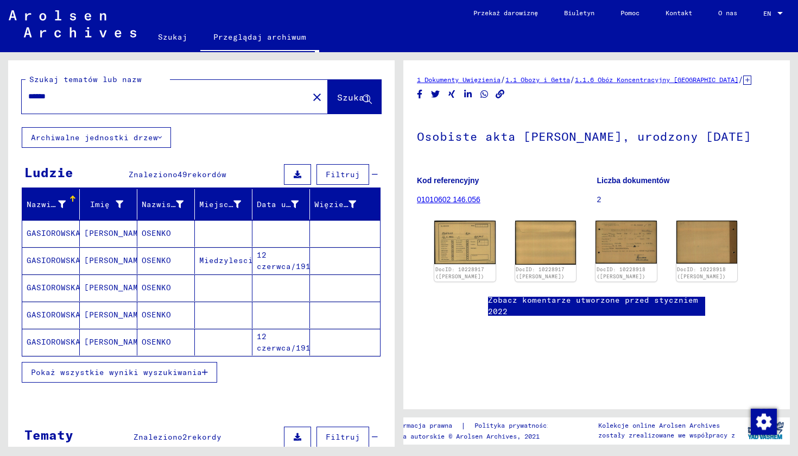
click at [169, 375] on span "Pokaż wszystkie wyniki wyszukiwania" at bounding box center [116, 372] width 171 height 10
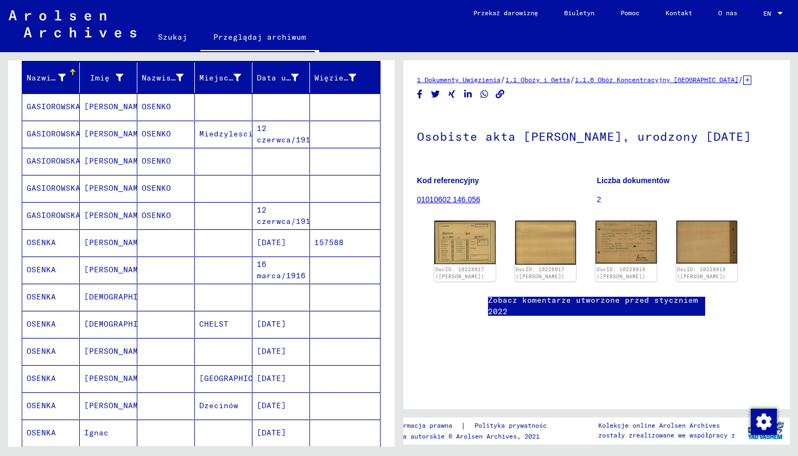
scroll to position [120, 0]
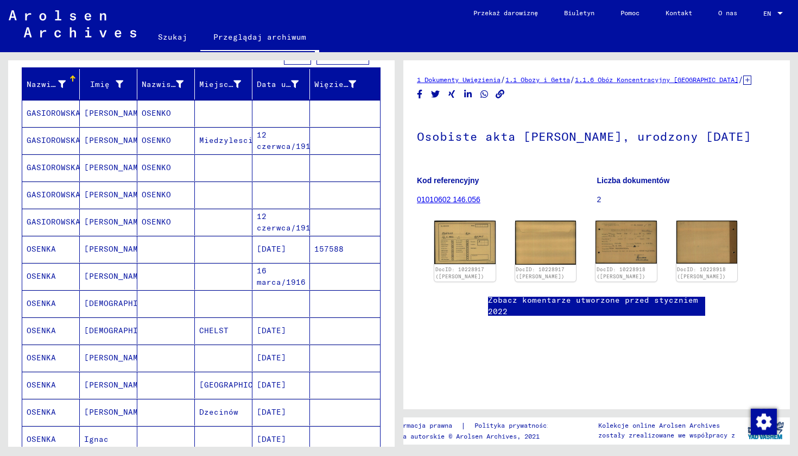
click at [46, 91] on div "Nazwisko" at bounding box center [53, 83] width 53 height 17
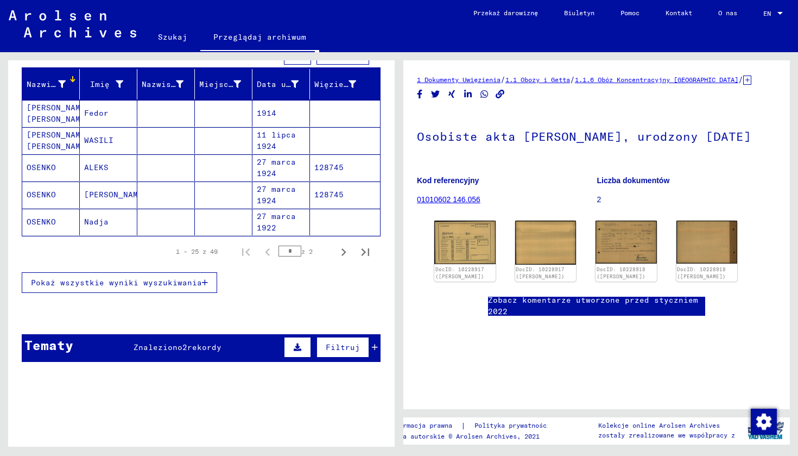
click at [45, 86] on div "Nazwisko" at bounding box center [46, 84] width 39 height 11
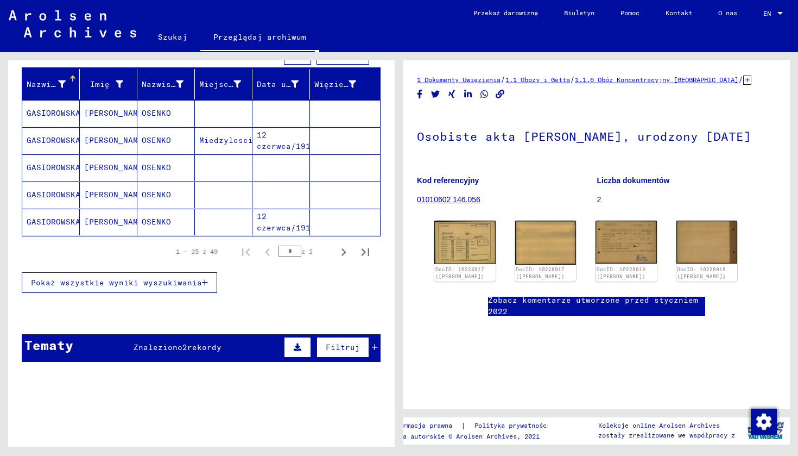
click at [184, 276] on button "Pokaż wszystkie wyniki wyszukiwania" at bounding box center [119, 282] width 195 height 21
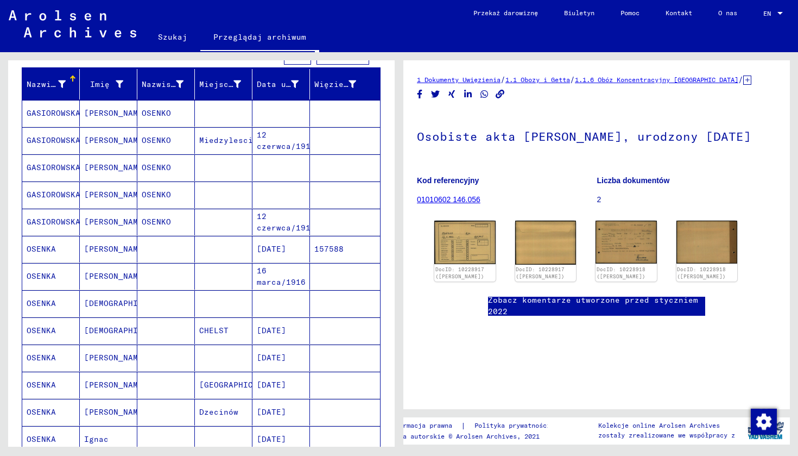
scroll to position [115, 0]
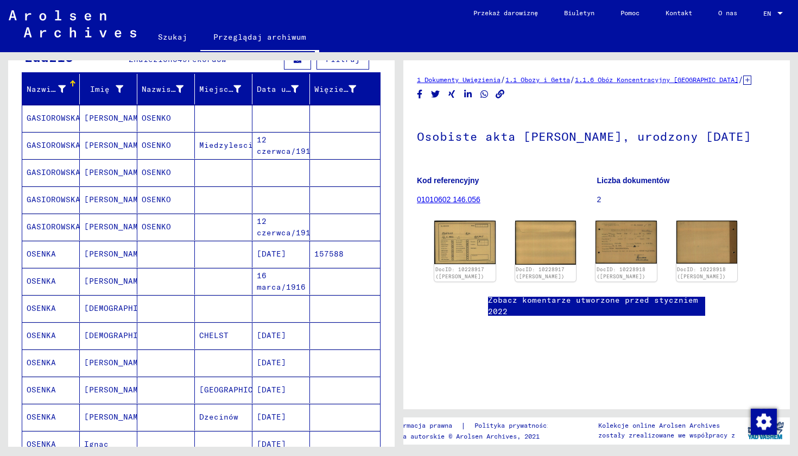
click at [291, 150] on mat-cell "12 czerwca/1918" at bounding box center [281, 145] width 58 height 27
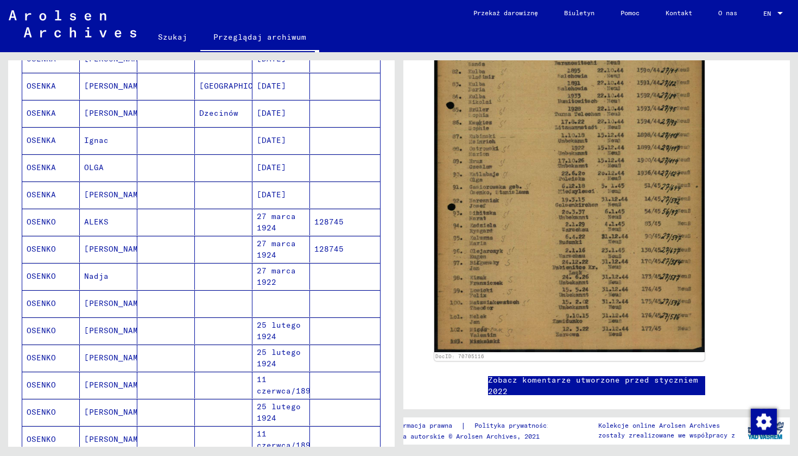
scroll to position [439, 0]
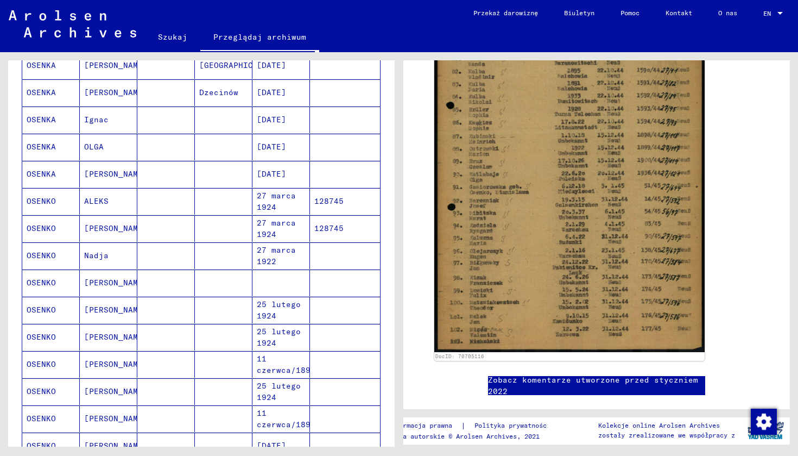
click at [87, 199] on mat-cell "ALEKS" at bounding box center [109, 201] width 58 height 27
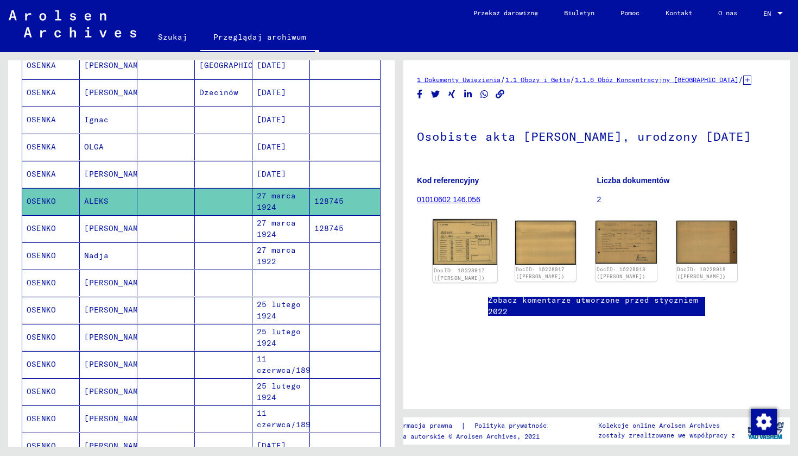
click at [468, 264] on img at bounding box center [465, 242] width 64 height 46
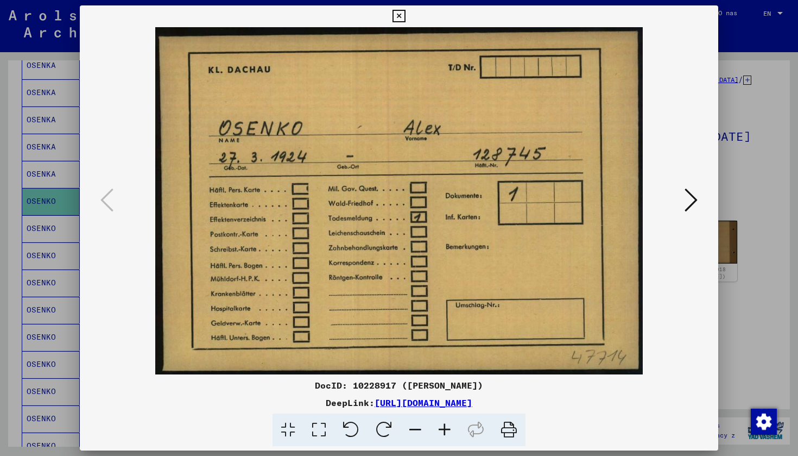
click at [693, 204] on icon at bounding box center [691, 200] width 13 height 26
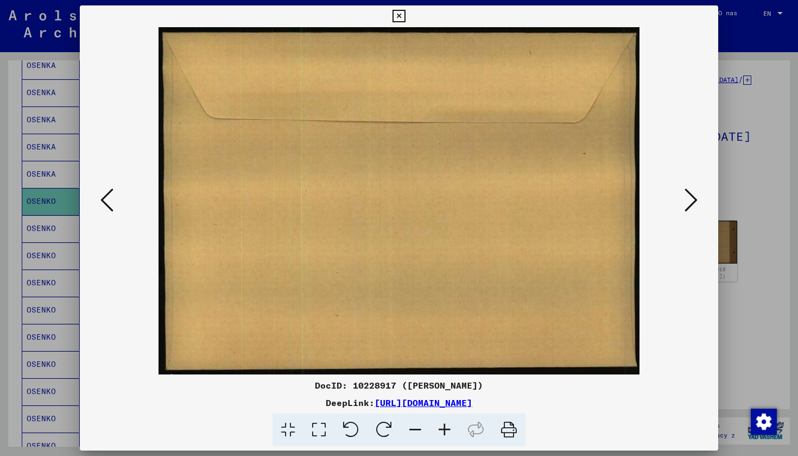
click at [405, 16] on icon at bounding box center [399, 16] width 12 height 13
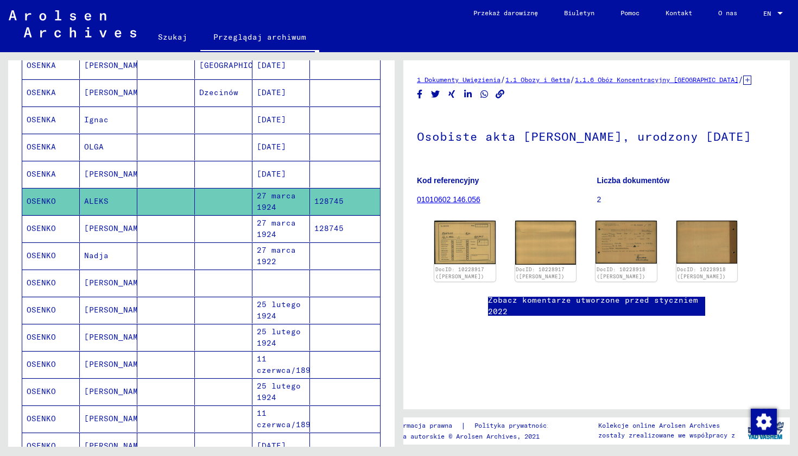
click at [281, 233] on mat-cell "27 marca 1924" at bounding box center [281, 228] width 58 height 27
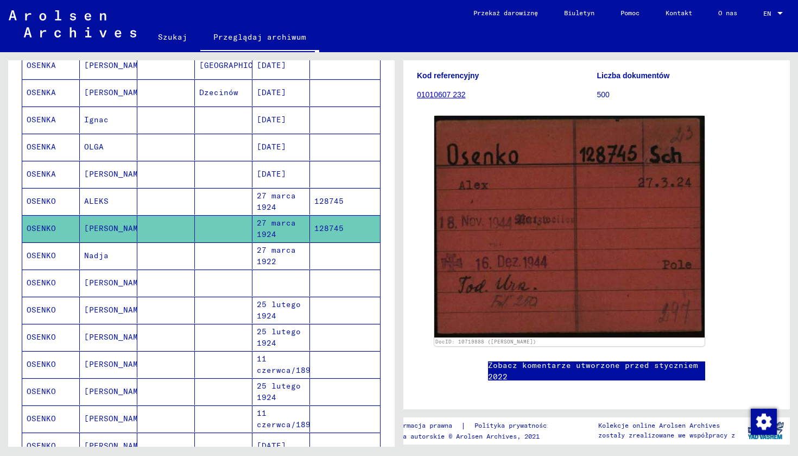
scroll to position [108, 0]
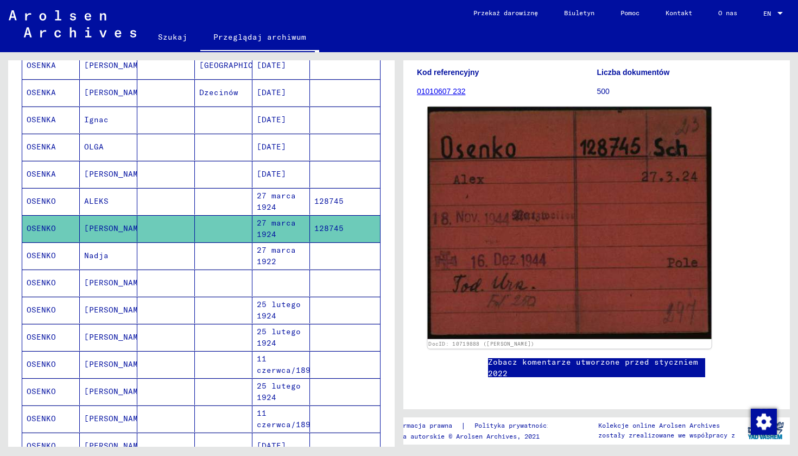
click at [562, 223] on img at bounding box center [570, 223] width 284 height 232
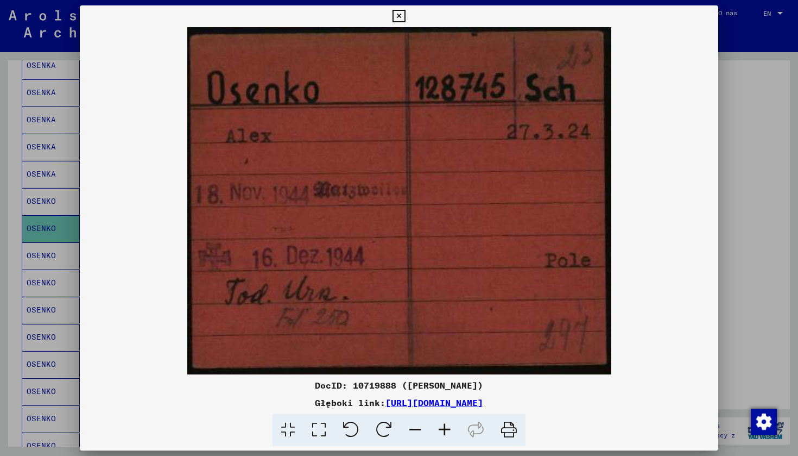
click at [405, 18] on icon at bounding box center [399, 16] width 12 height 13
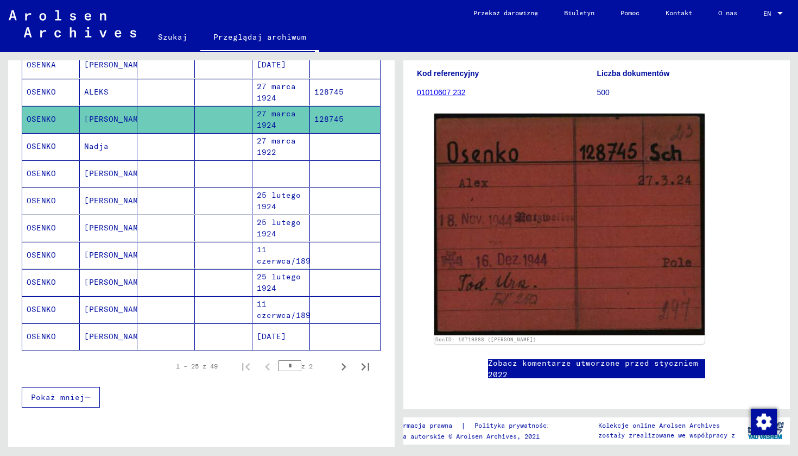
scroll to position [545, 0]
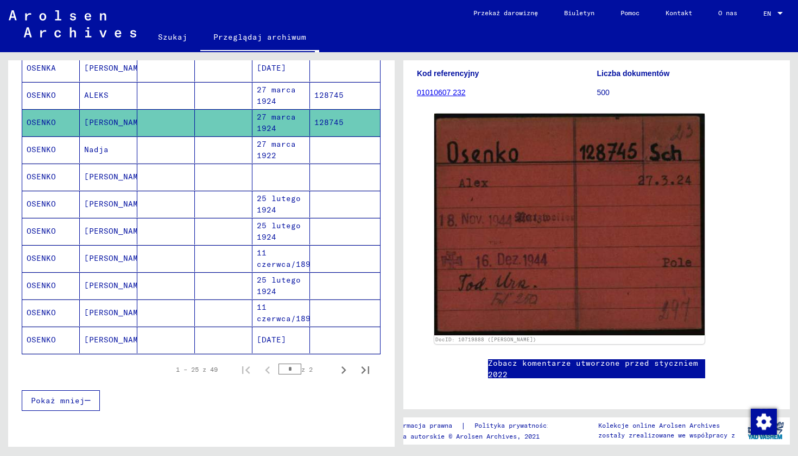
click at [97, 199] on mat-cell "[PERSON_NAME]" at bounding box center [109, 204] width 58 height 27
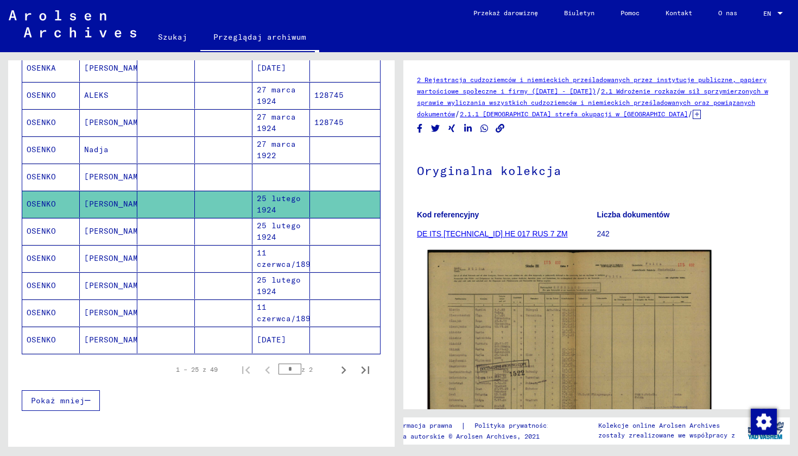
click at [520, 345] on img at bounding box center [570, 350] width 284 height 201
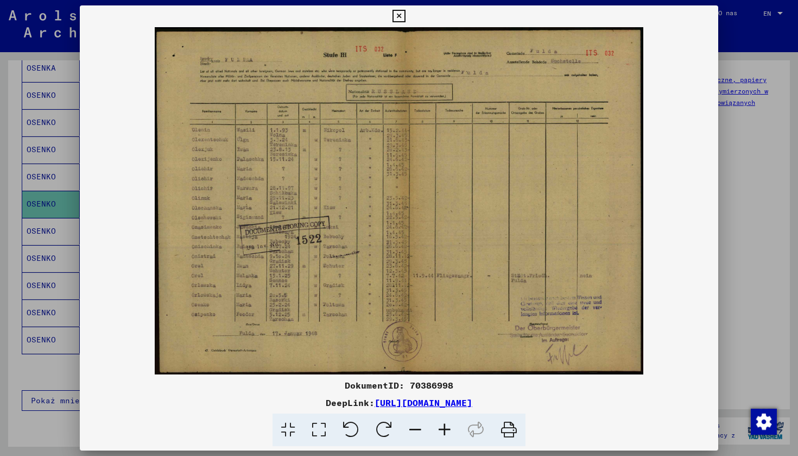
click at [405, 17] on icon at bounding box center [399, 16] width 12 height 13
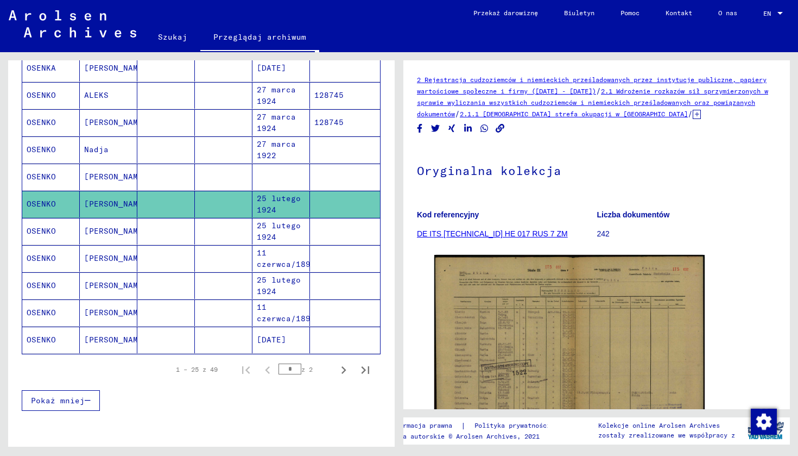
click at [278, 264] on mat-cell "11 czerwca/1896" at bounding box center [281, 258] width 58 height 27
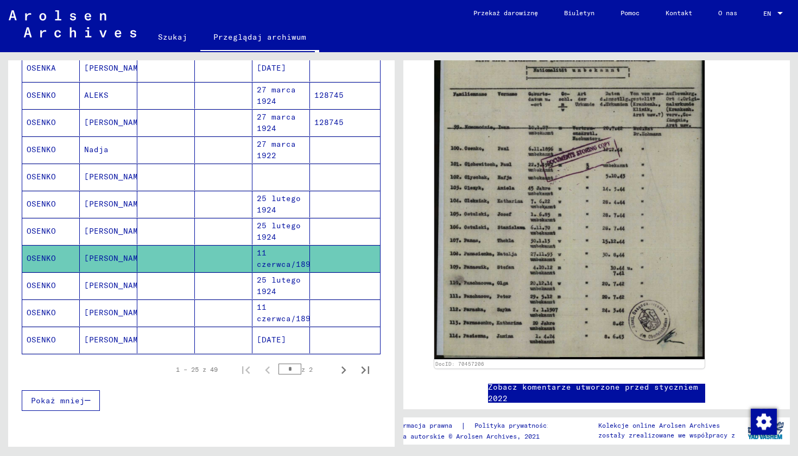
scroll to position [267, 0]
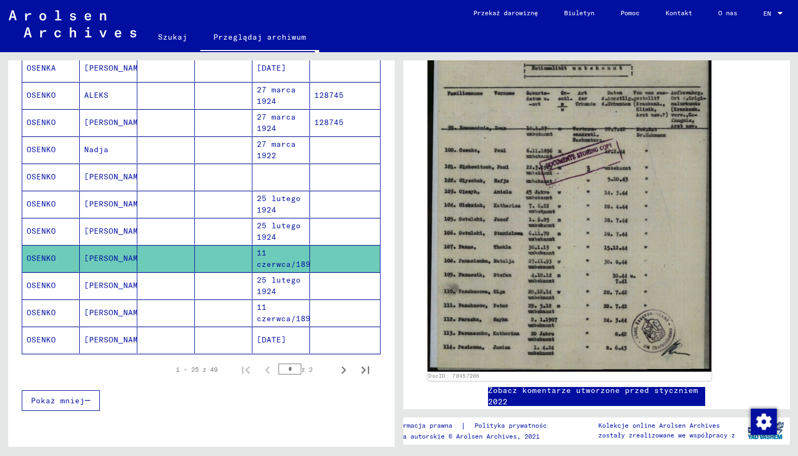
click at [526, 191] on img at bounding box center [570, 174] width 284 height 393
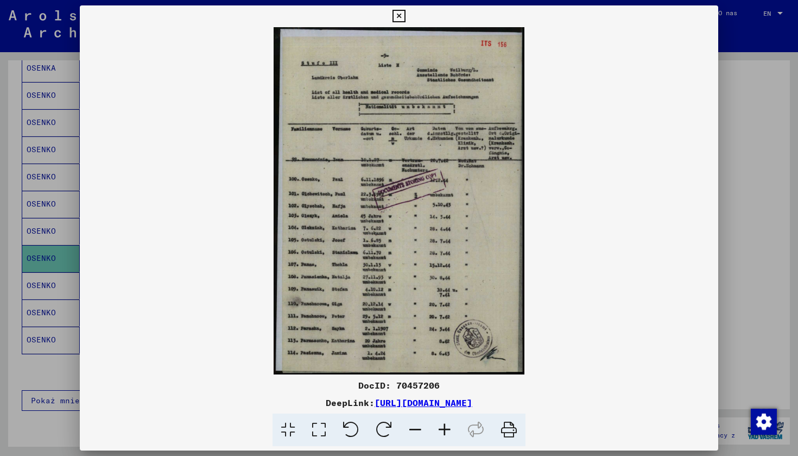
click at [405, 18] on icon at bounding box center [399, 16] width 12 height 13
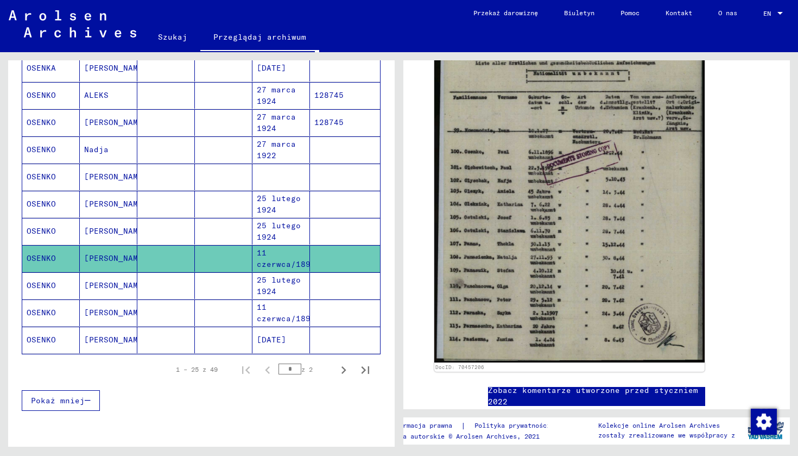
click at [196, 315] on mat-cell at bounding box center [224, 312] width 58 height 27
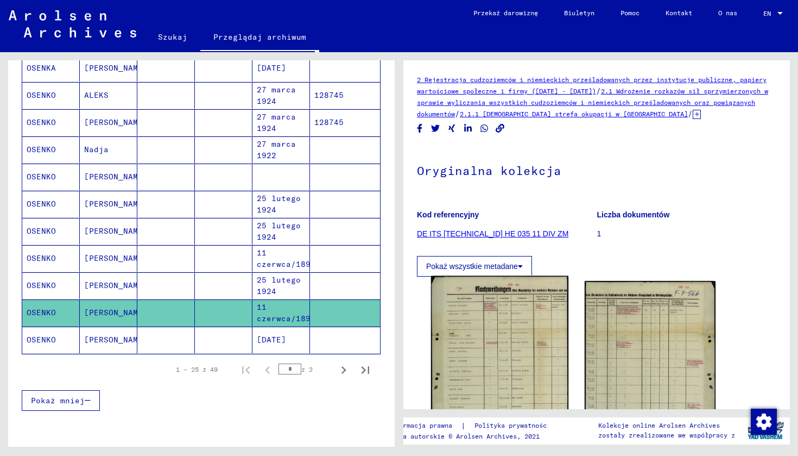
click at [494, 325] on img at bounding box center [499, 379] width 137 height 207
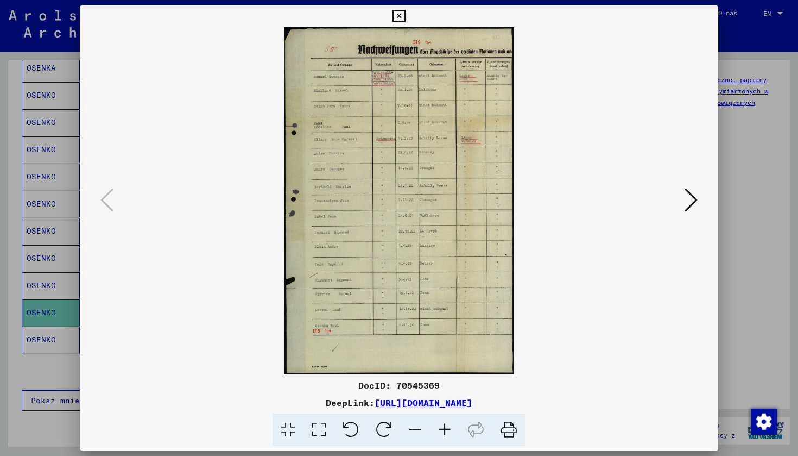
click at [684, 204] on button at bounding box center [691, 200] width 20 height 31
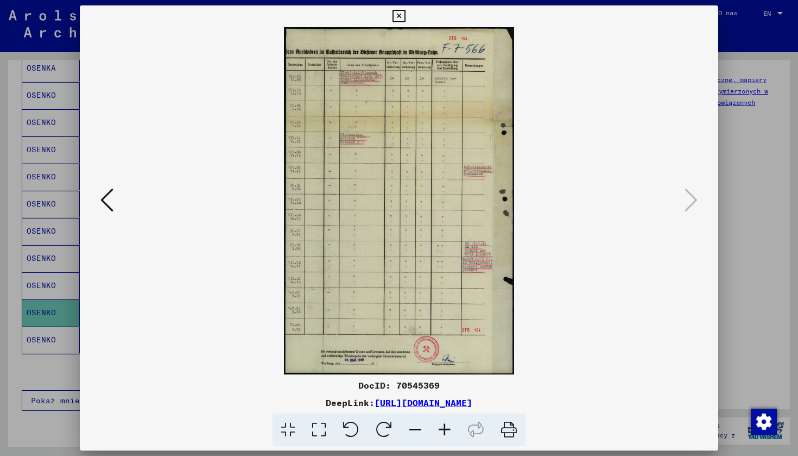
click at [106, 202] on icon at bounding box center [106, 200] width 13 height 26
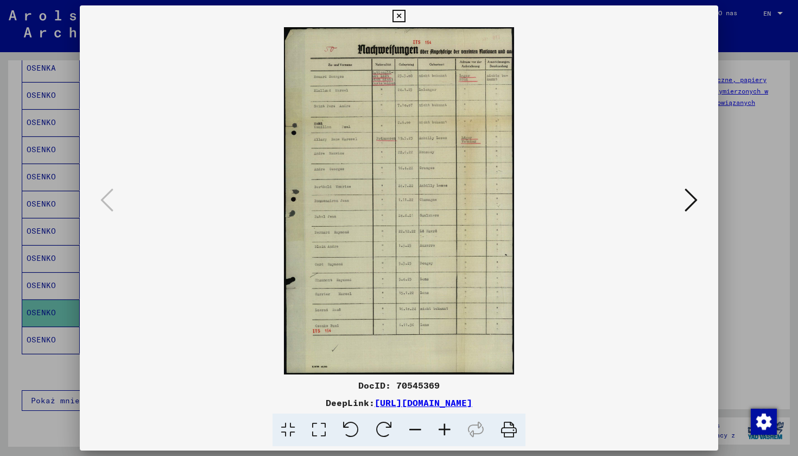
click at [692, 198] on icon at bounding box center [691, 200] width 13 height 26
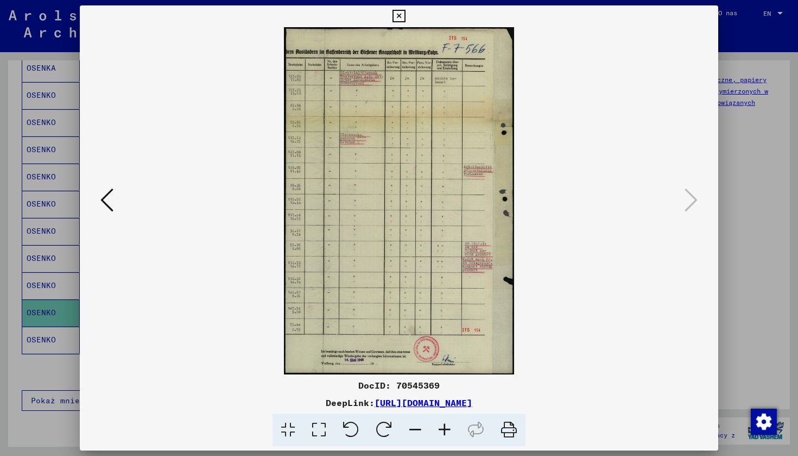
click at [405, 17] on icon at bounding box center [399, 16] width 12 height 13
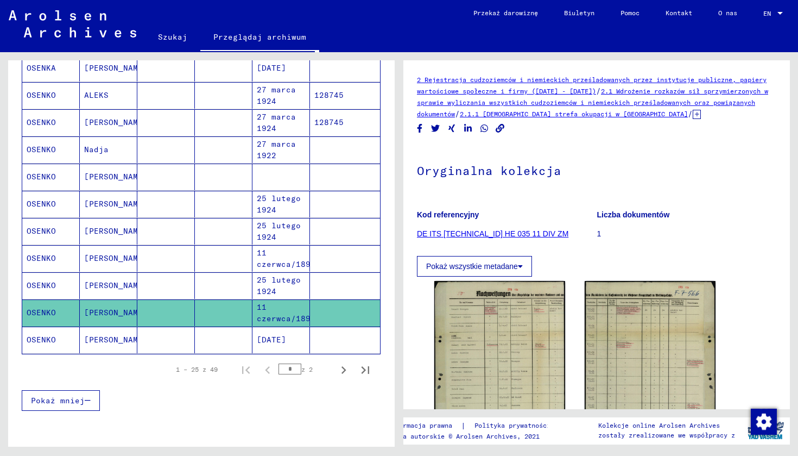
click at [252, 341] on mat-cell "[DATE]" at bounding box center [281, 339] width 58 height 27
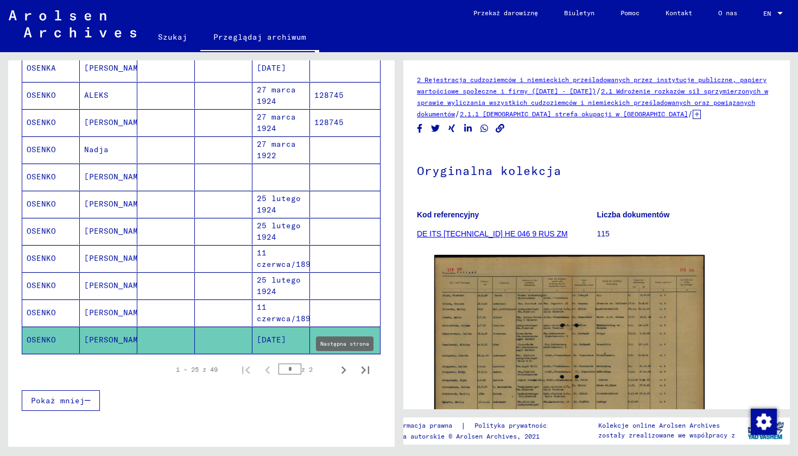
click at [337, 372] on icon "Następna strona" at bounding box center [343, 369] width 15 height 15
type input "*"
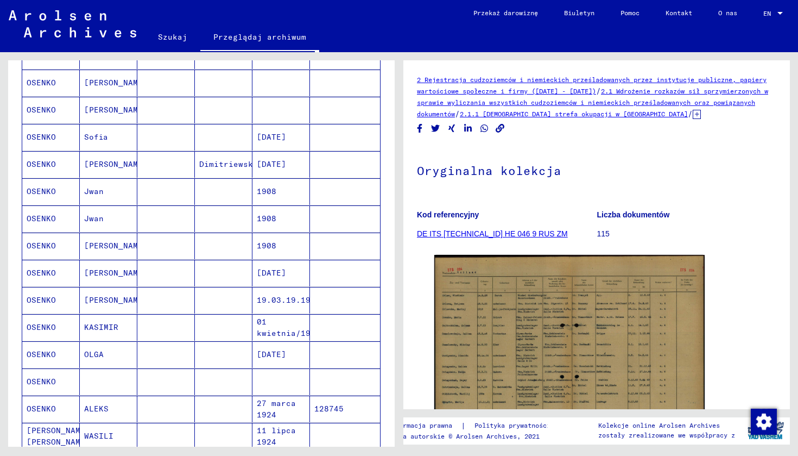
scroll to position [422, 0]
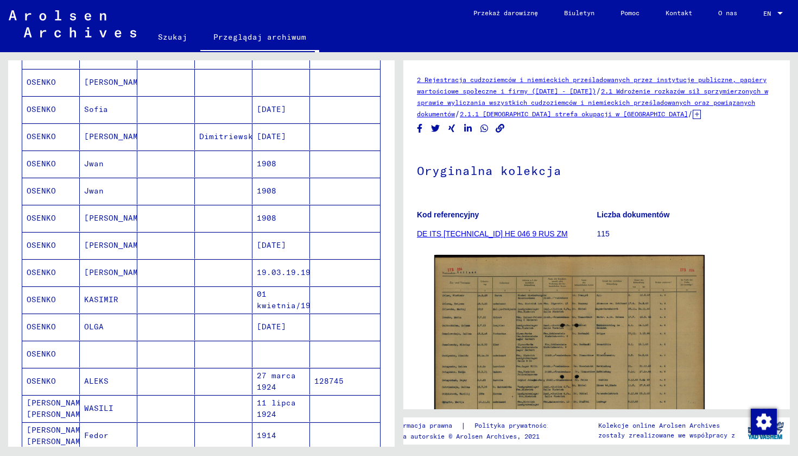
click at [121, 269] on mat-cell "[PERSON_NAME]" at bounding box center [109, 272] width 58 height 27
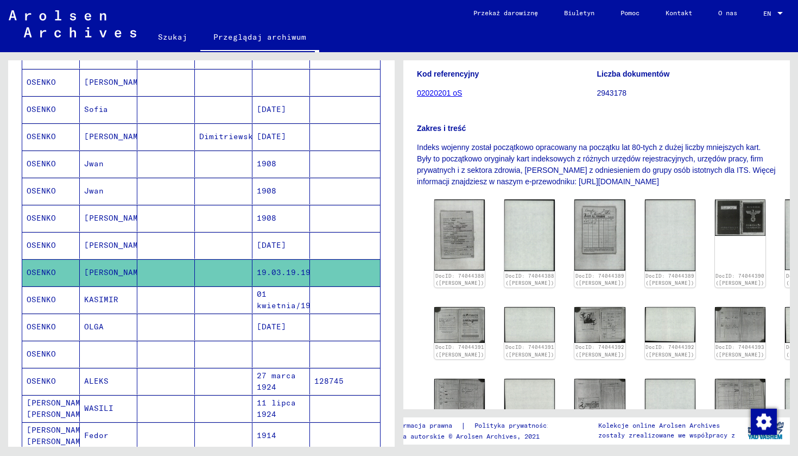
scroll to position [183, 0]
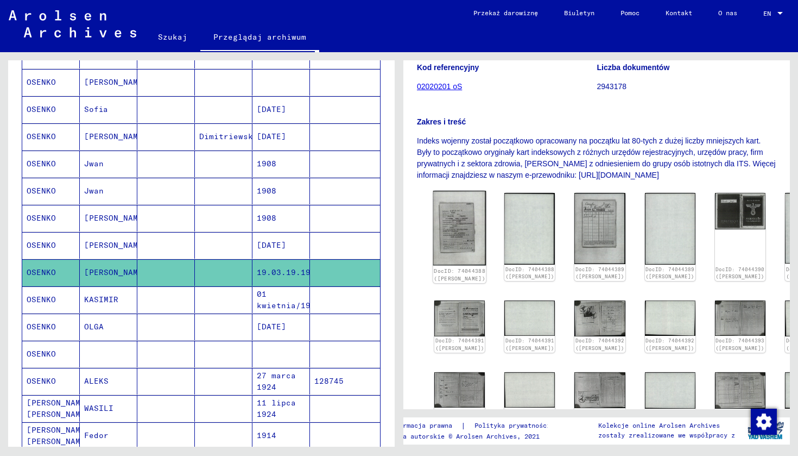
click at [451, 217] on img at bounding box center [459, 228] width 53 height 75
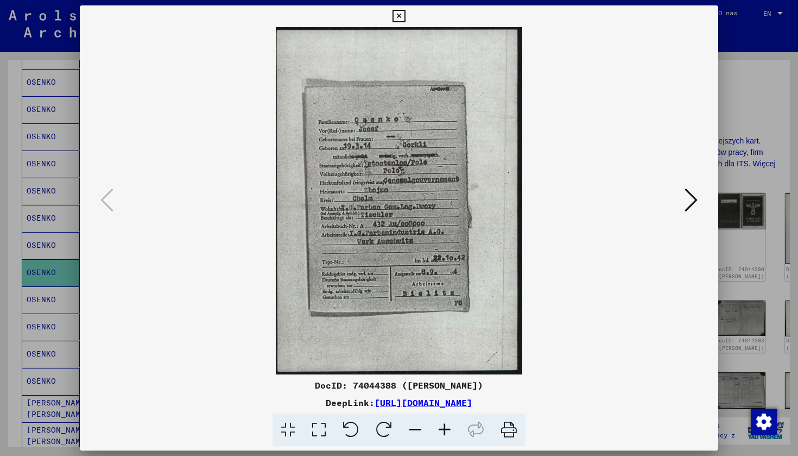
click at [691, 205] on icon at bounding box center [691, 200] width 13 height 26
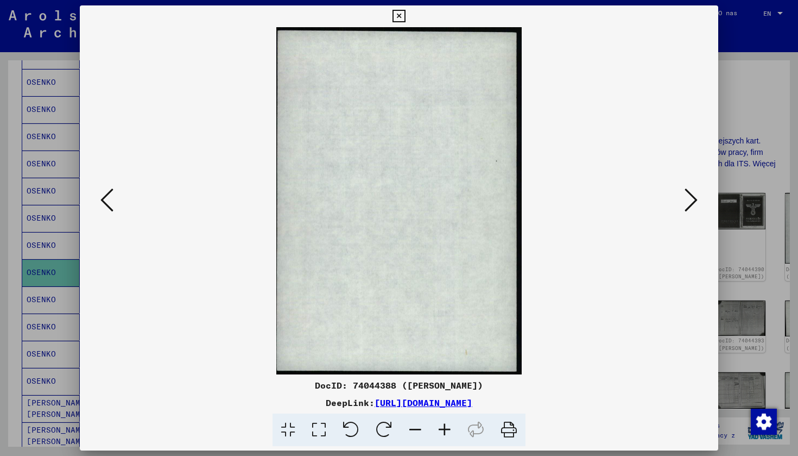
click at [689, 203] on icon at bounding box center [691, 200] width 13 height 26
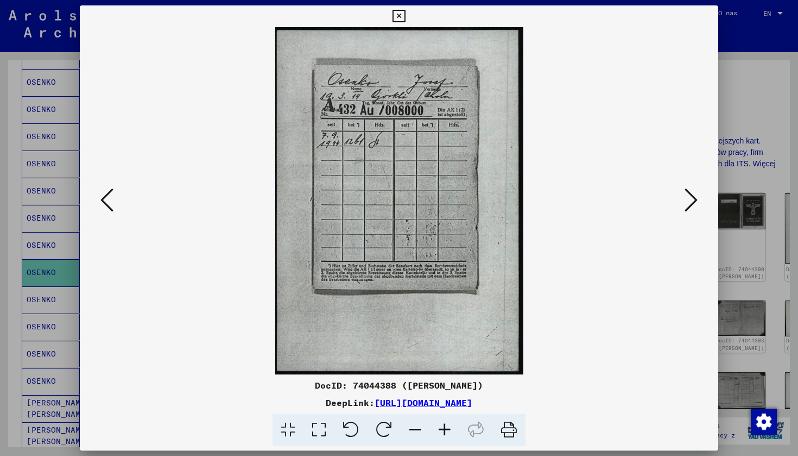
click at [689, 203] on icon at bounding box center [691, 200] width 13 height 26
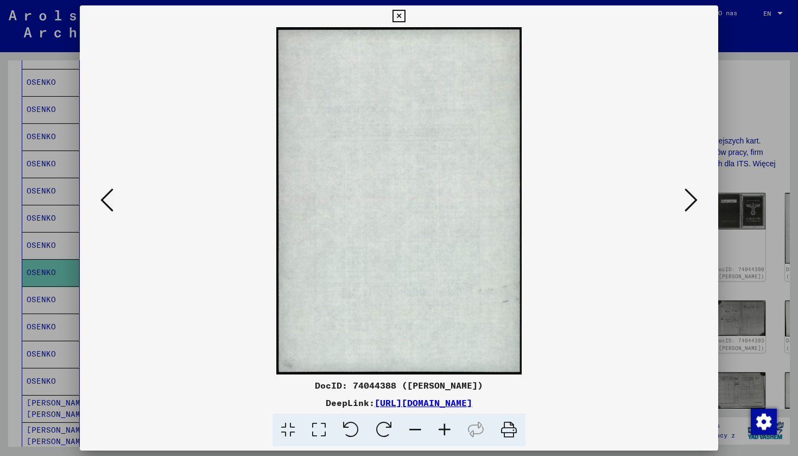
click at [689, 203] on icon at bounding box center [691, 200] width 13 height 26
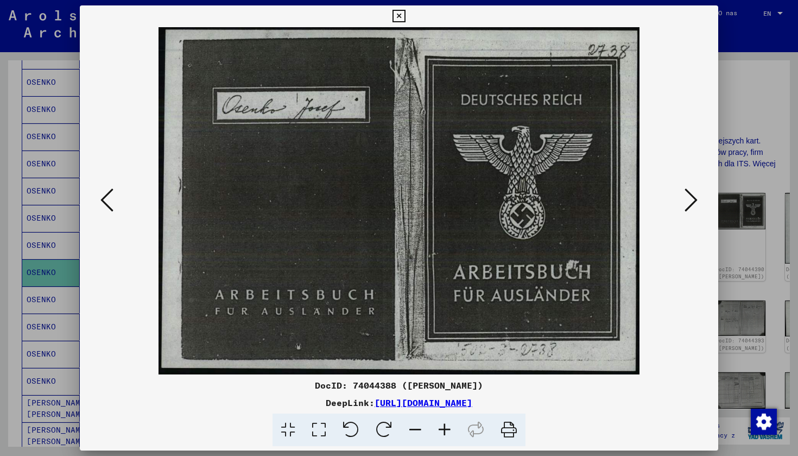
click at [689, 203] on icon at bounding box center [691, 200] width 13 height 26
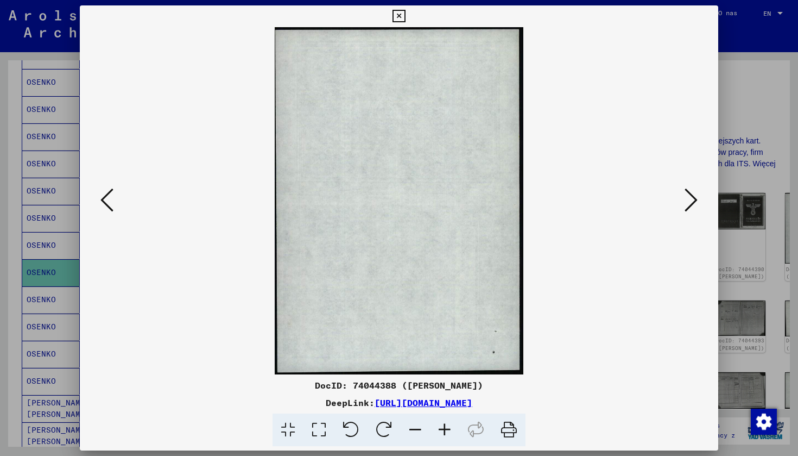
click at [689, 203] on icon at bounding box center [691, 200] width 13 height 26
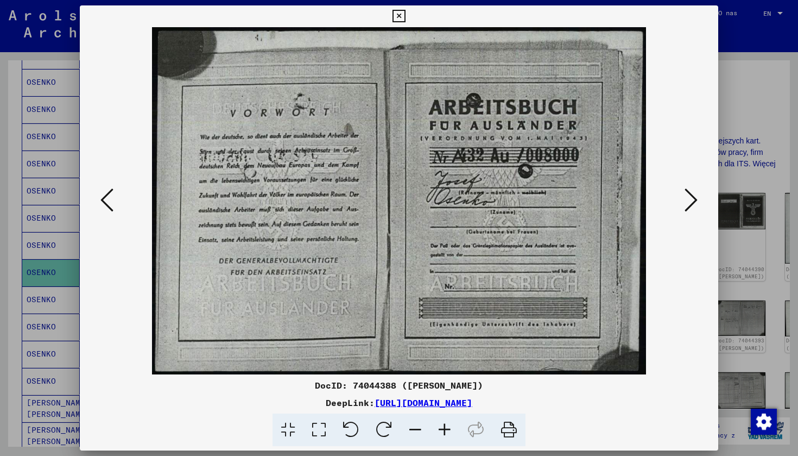
click at [690, 200] on icon at bounding box center [691, 200] width 13 height 26
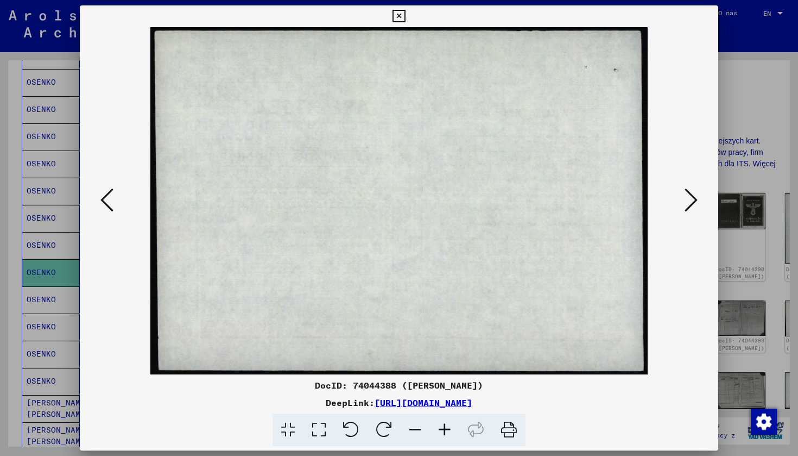
click at [690, 200] on icon at bounding box center [691, 200] width 13 height 26
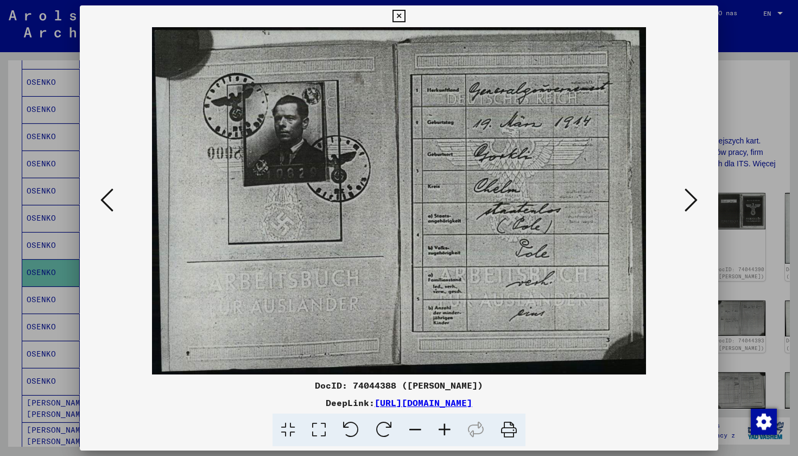
drag, startPoint x: 374, startPoint y: 266, endPoint x: 342, endPoint y: 163, distance: 107.9
click at [688, 200] on icon at bounding box center [691, 200] width 13 height 26
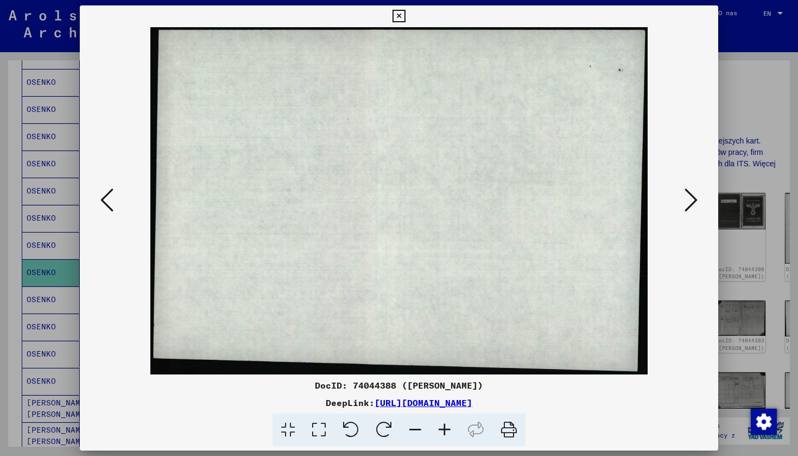
click at [688, 200] on icon at bounding box center [691, 200] width 13 height 26
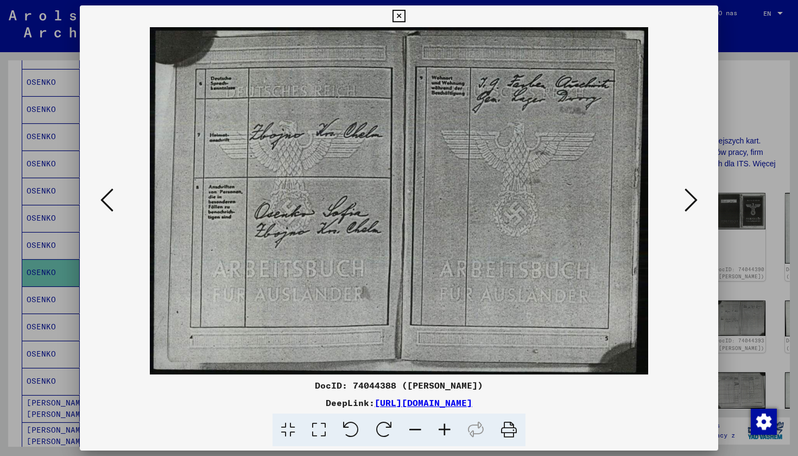
click at [688, 200] on icon at bounding box center [691, 200] width 13 height 26
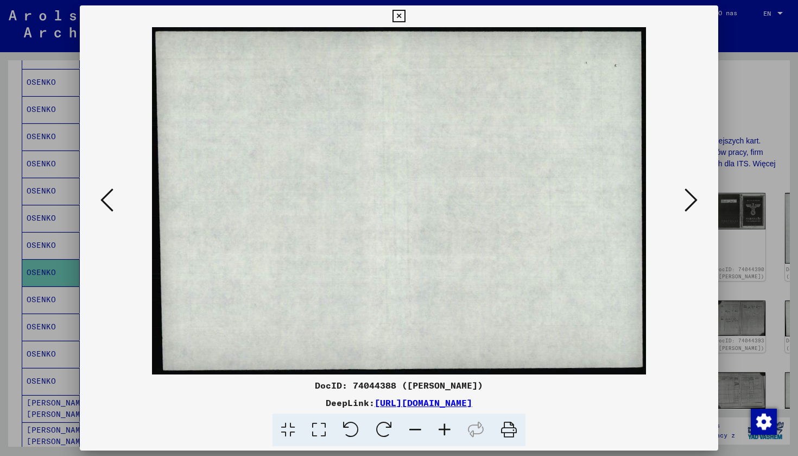
click at [118, 205] on img at bounding box center [399, 200] width 565 height 347
click at [93, 208] on div at bounding box center [399, 200] width 639 height 347
click at [109, 207] on icon at bounding box center [106, 200] width 13 height 26
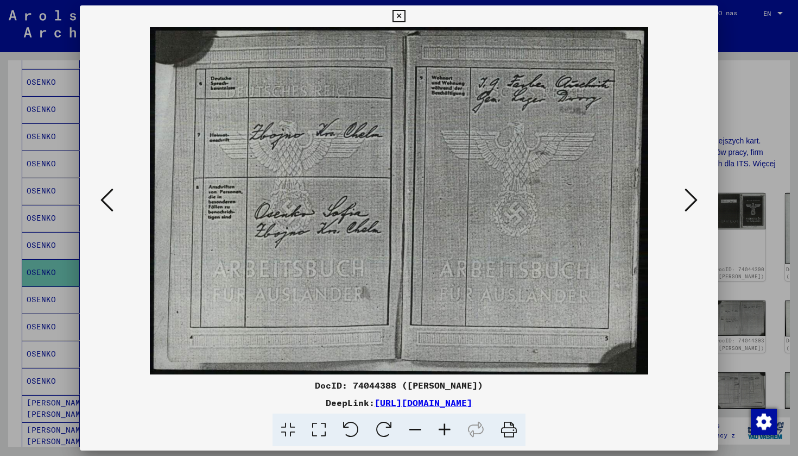
click at [692, 207] on icon at bounding box center [691, 200] width 13 height 26
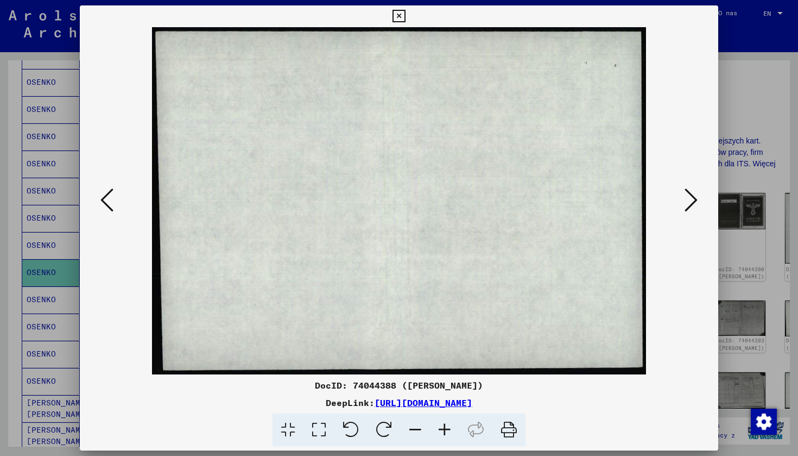
click at [692, 207] on icon at bounding box center [691, 200] width 13 height 26
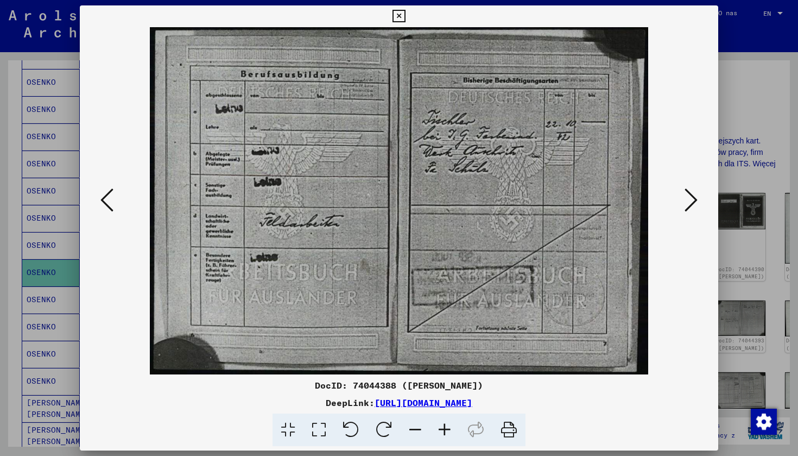
click at [692, 207] on icon at bounding box center [691, 200] width 13 height 26
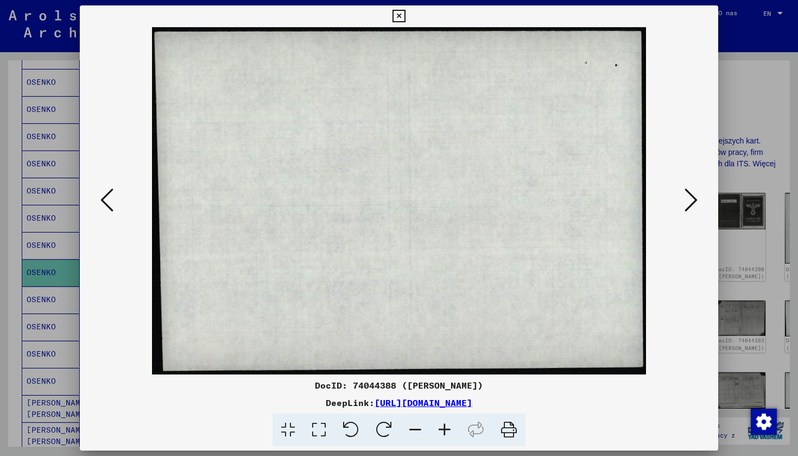
click at [692, 207] on icon at bounding box center [691, 200] width 13 height 26
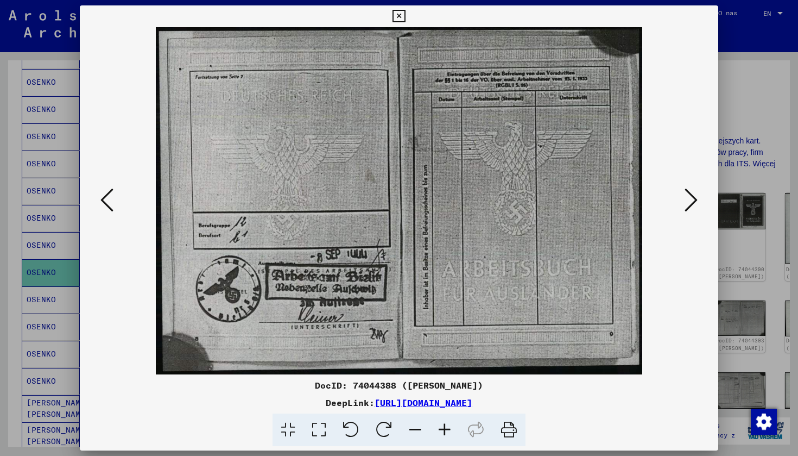
click at [692, 207] on icon at bounding box center [691, 200] width 13 height 26
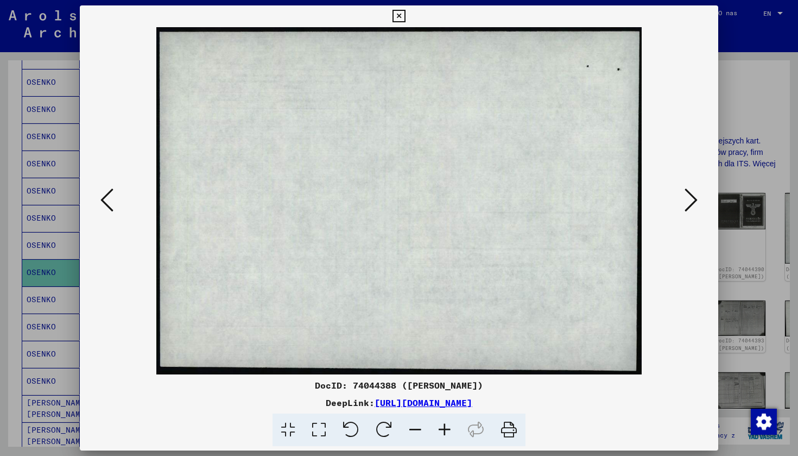
click at [692, 207] on icon at bounding box center [691, 200] width 13 height 26
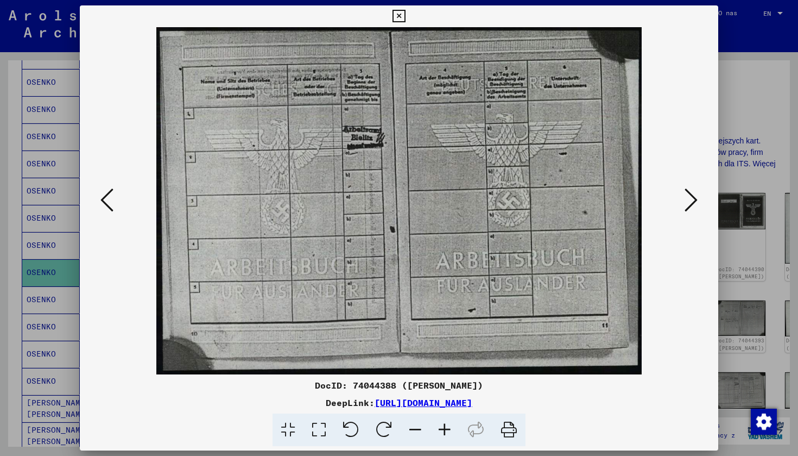
click at [692, 207] on icon at bounding box center [691, 200] width 13 height 26
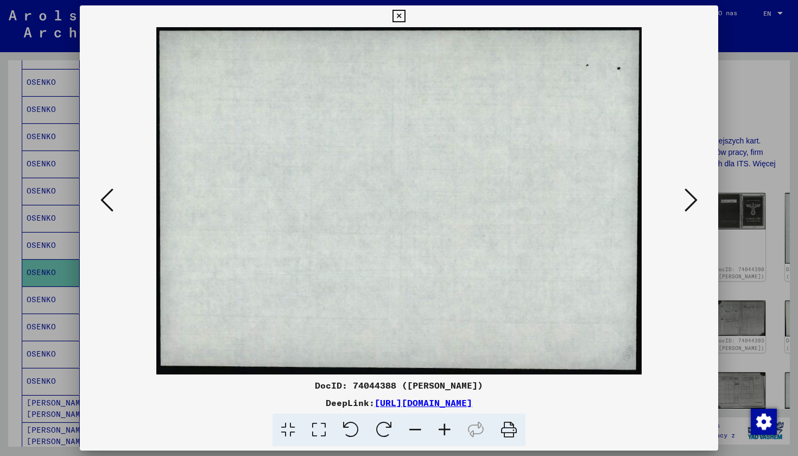
drag, startPoint x: 434, startPoint y: 402, endPoint x: 464, endPoint y: 379, distance: 37.6
click at [405, 16] on icon at bounding box center [399, 16] width 12 height 13
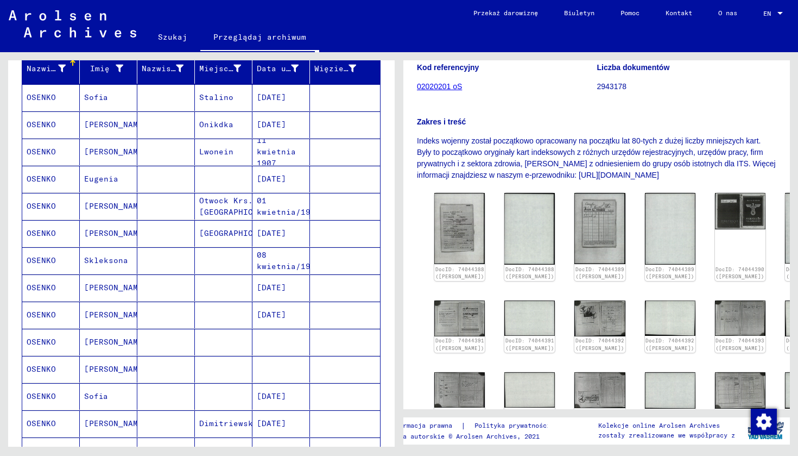
scroll to position [0, 0]
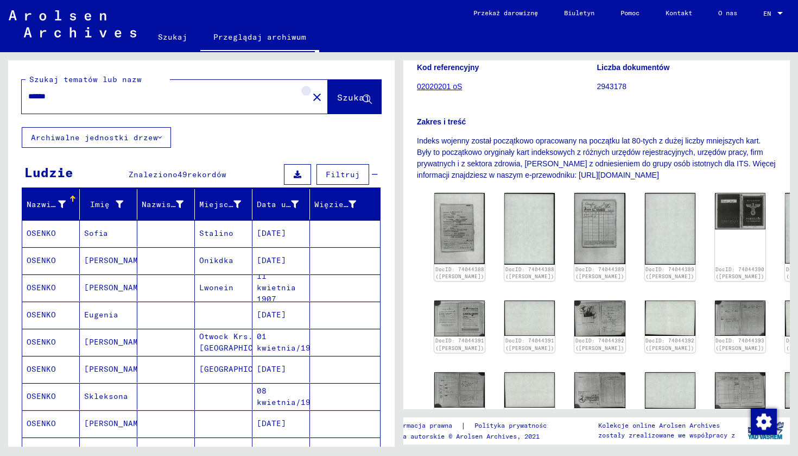
click at [311, 102] on mat-icon "close" at bounding box center [317, 97] width 13 height 13
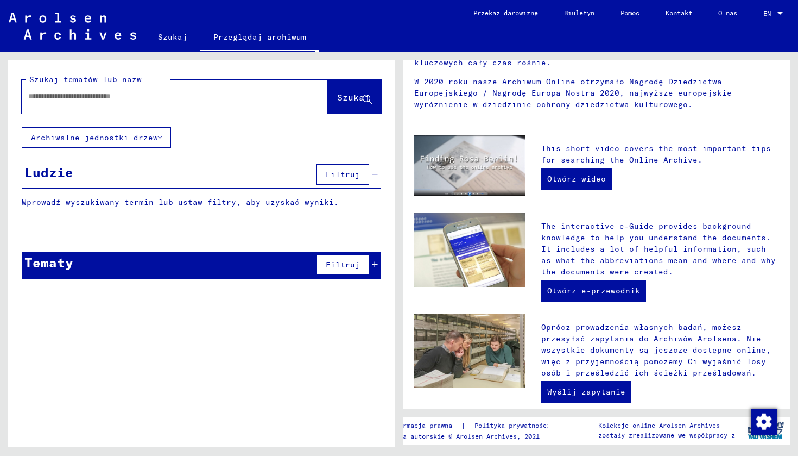
click at [274, 98] on input "text" at bounding box center [161, 96] width 267 height 11
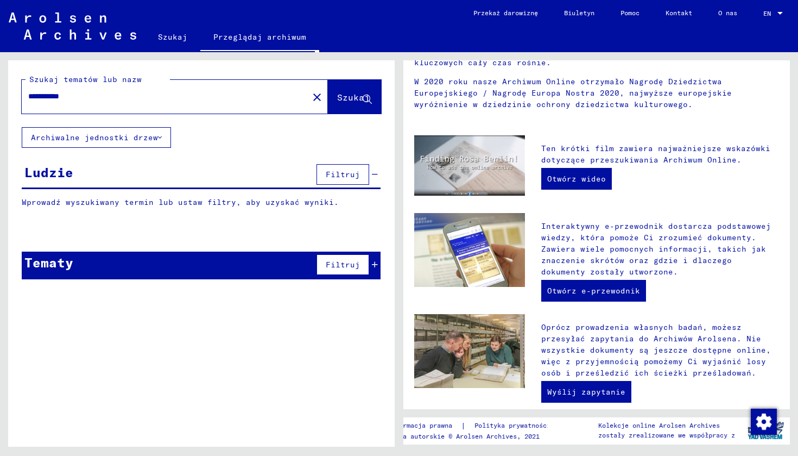
type input "**********"
click at [356, 99] on span "Szukaj" at bounding box center [353, 97] width 33 height 11
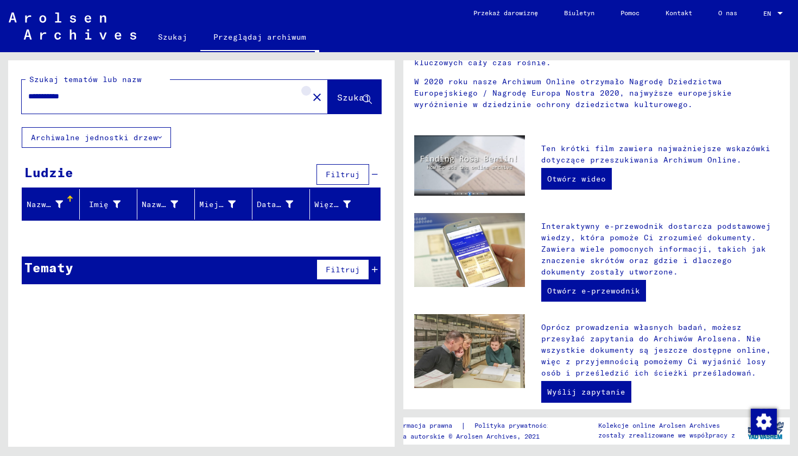
click at [317, 99] on mat-icon "close" at bounding box center [317, 97] width 13 height 13
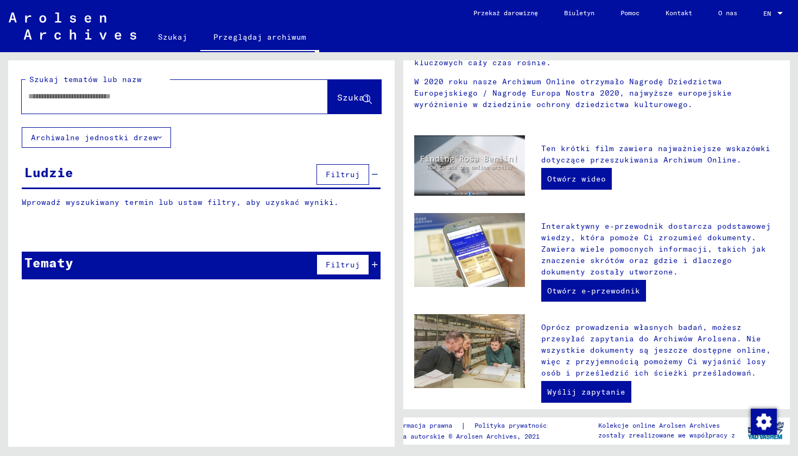
click at [298, 98] on div at bounding box center [175, 97] width 306 height 34
click at [223, 87] on div at bounding box center [159, 96] width 274 height 24
click at [167, 97] on input "text" at bounding box center [161, 96] width 267 height 11
type input "********"
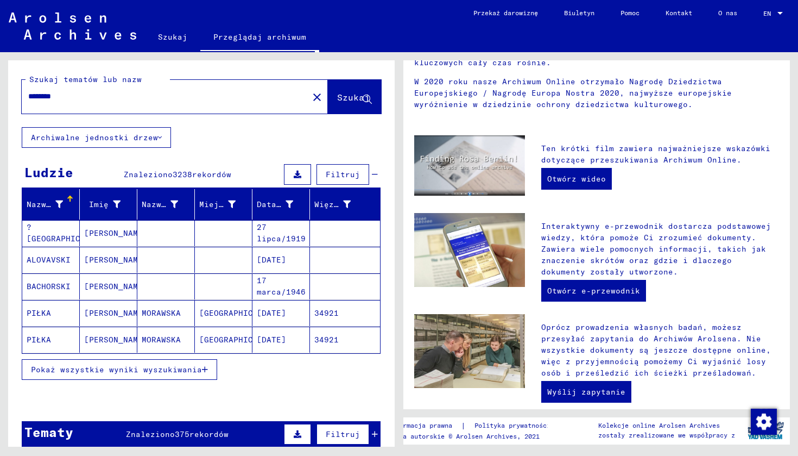
click at [162, 374] on button "Pokaż wszystkie wyniki wyszukiwania" at bounding box center [119, 369] width 195 height 21
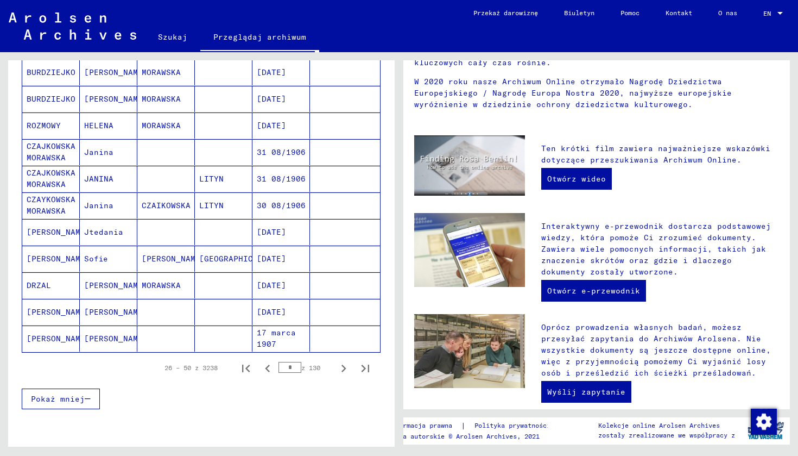
scroll to position [539, 0]
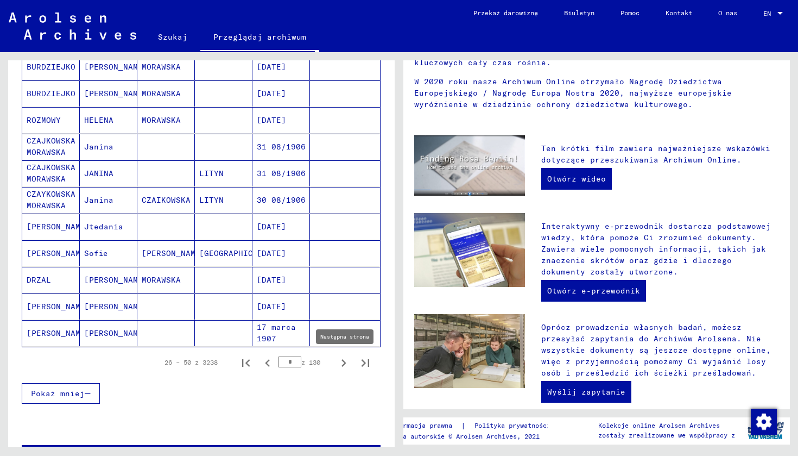
click at [336, 364] on icon "Następna strona" at bounding box center [343, 362] width 15 height 15
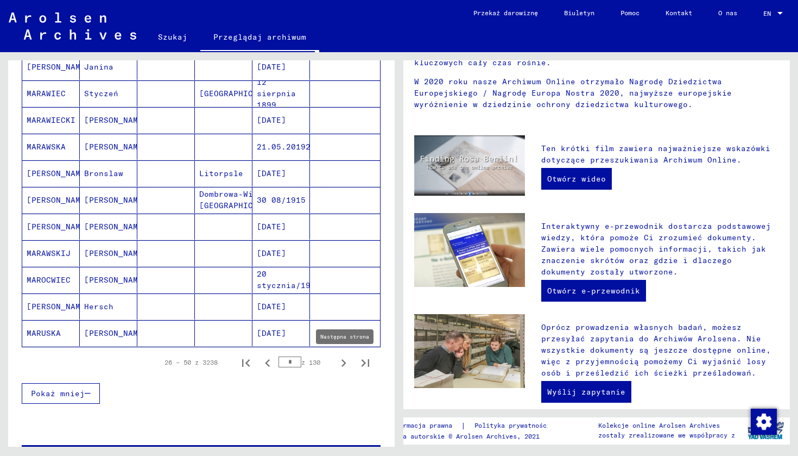
click at [336, 365] on icon "Następna strona" at bounding box center [343, 362] width 15 height 15
type input "*"
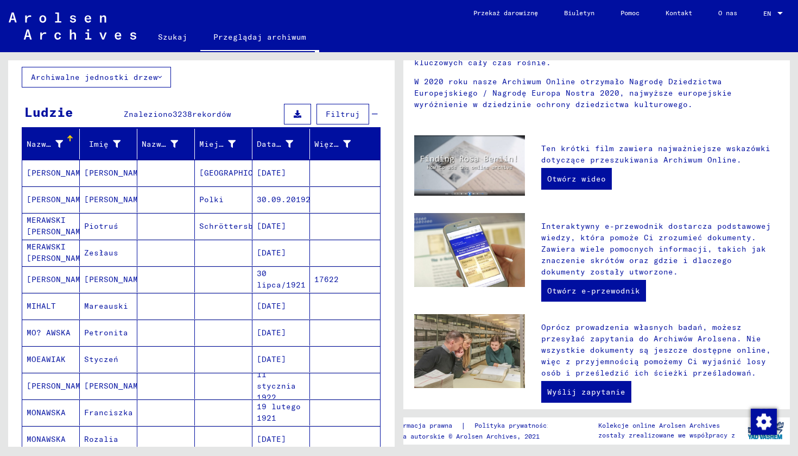
scroll to position [0, 0]
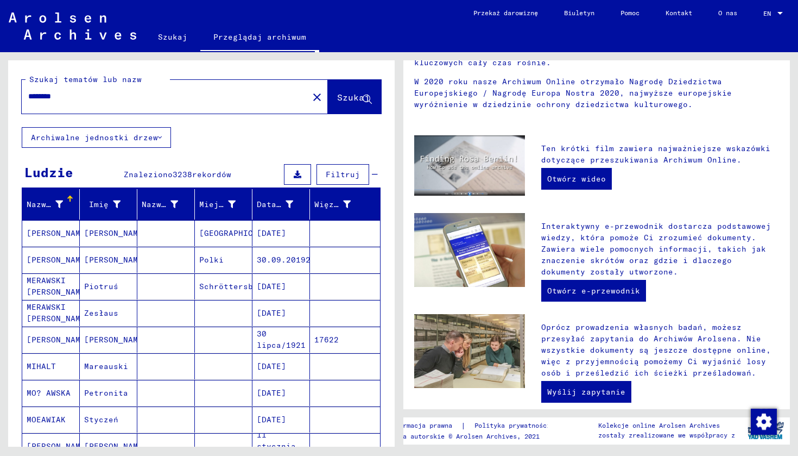
click at [311, 97] on mat-icon "close" at bounding box center [317, 97] width 13 height 13
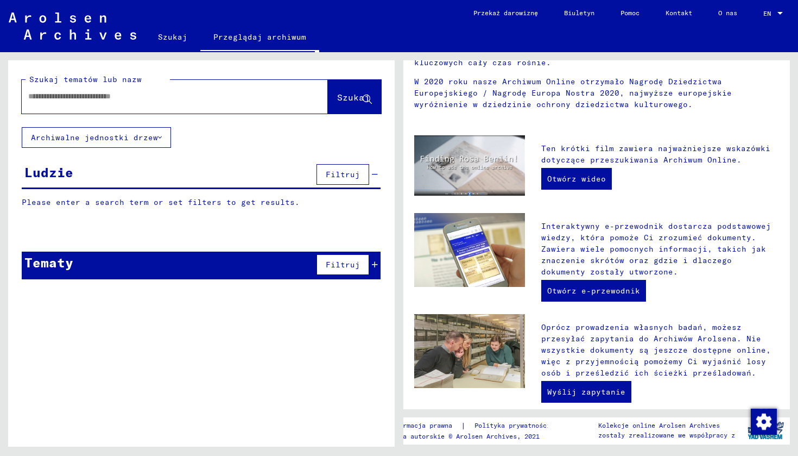
click at [263, 98] on input "text" at bounding box center [161, 96] width 267 height 11
type input "*********"
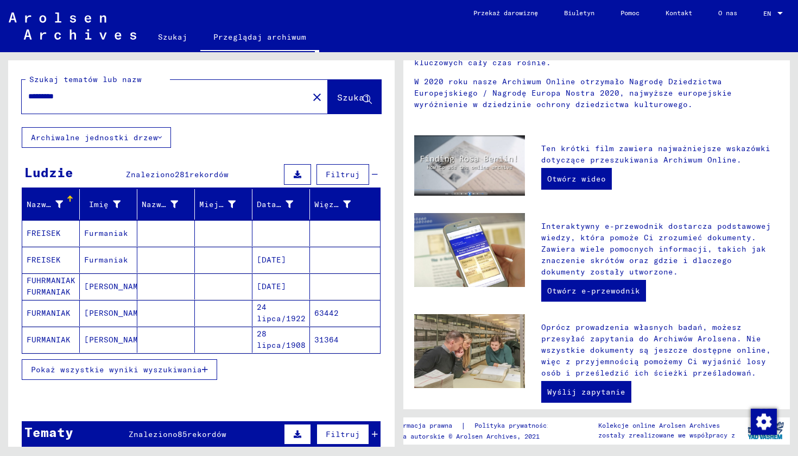
click at [279, 285] on mat-cell "[DATE]" at bounding box center [281, 286] width 58 height 26
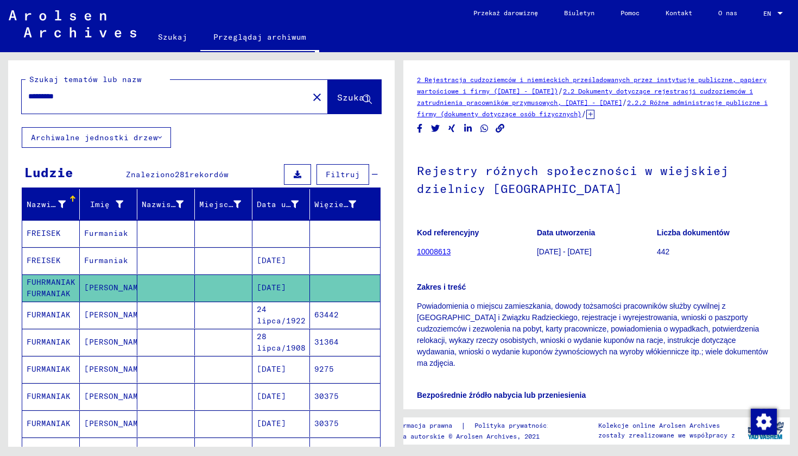
drag, startPoint x: 510, startPoint y: 323, endPoint x: 501, endPoint y: 216, distance: 106.8
click at [501, 216] on div "Rejestry różnych społeczności w wiejskiej dzielnicy [GEOGRAPHIC_DATA] an der Sa…" at bounding box center [596, 300] width 359 height 308
click at [617, 389] on p "Bezpośrednie źródło nabycia lub przeniesienia" at bounding box center [596, 394] width 359 height 11
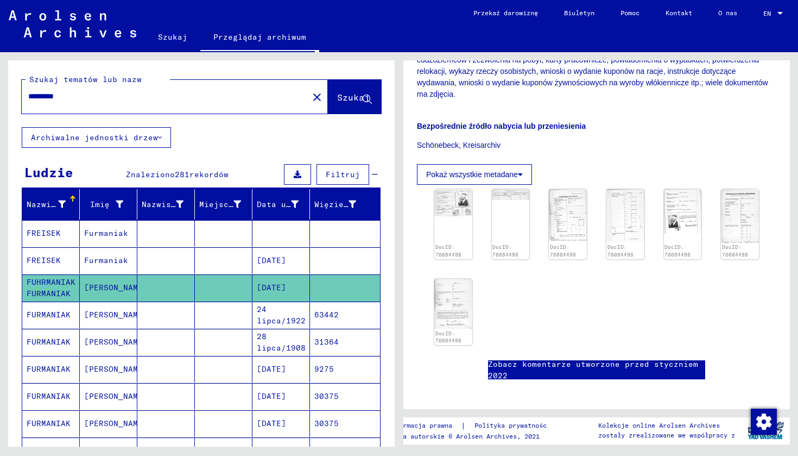
scroll to position [258, 0]
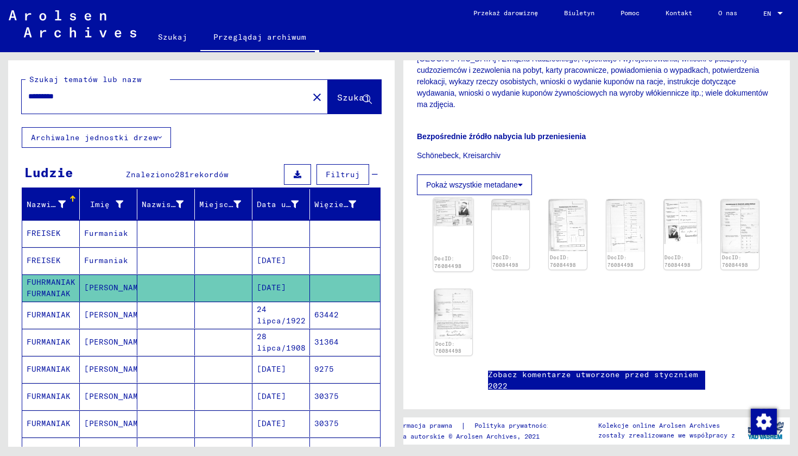
click at [448, 214] on img at bounding box center [453, 212] width 40 height 28
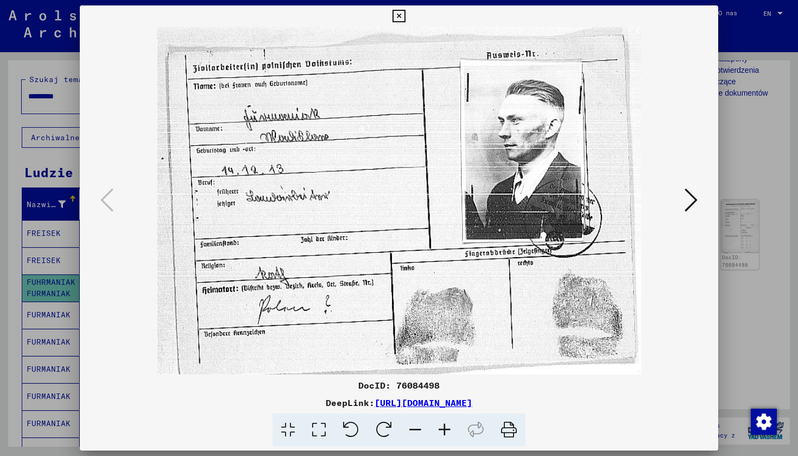
click at [694, 197] on icon at bounding box center [691, 200] width 13 height 26
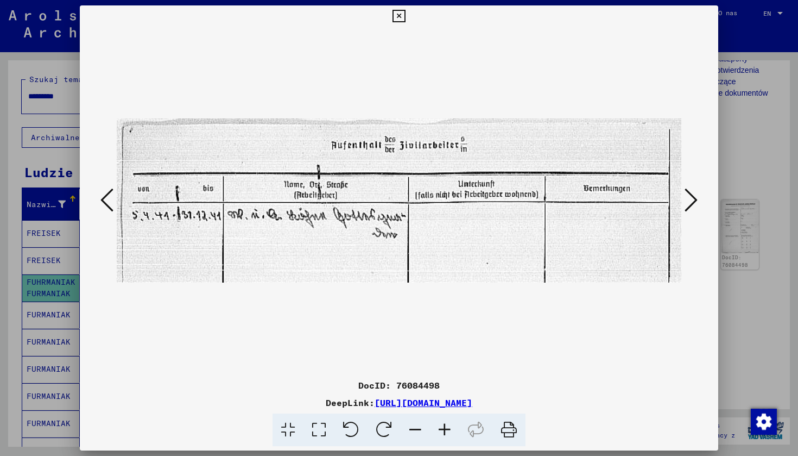
click at [694, 197] on icon at bounding box center [691, 200] width 13 height 26
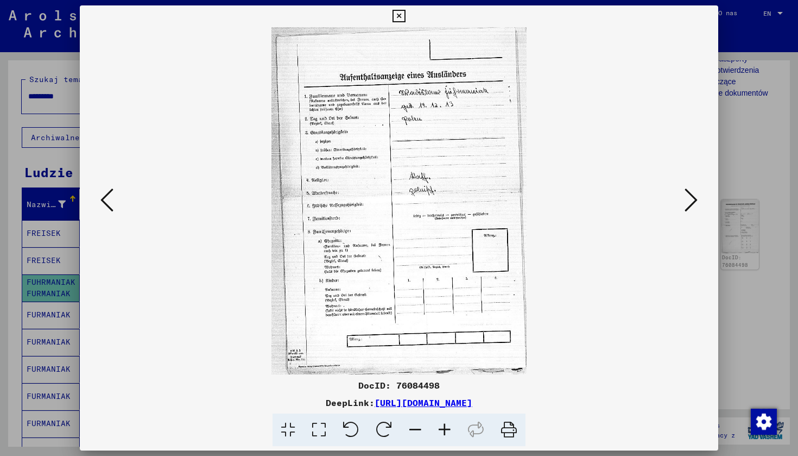
click at [693, 197] on icon at bounding box center [691, 200] width 13 height 26
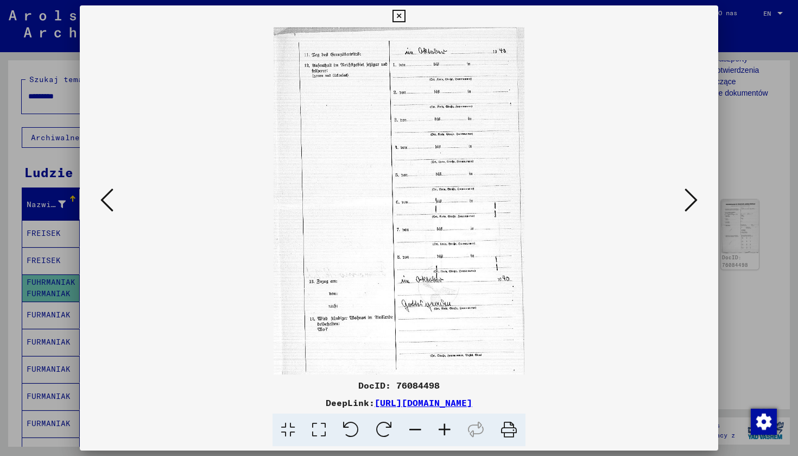
click at [693, 197] on icon at bounding box center [691, 200] width 13 height 26
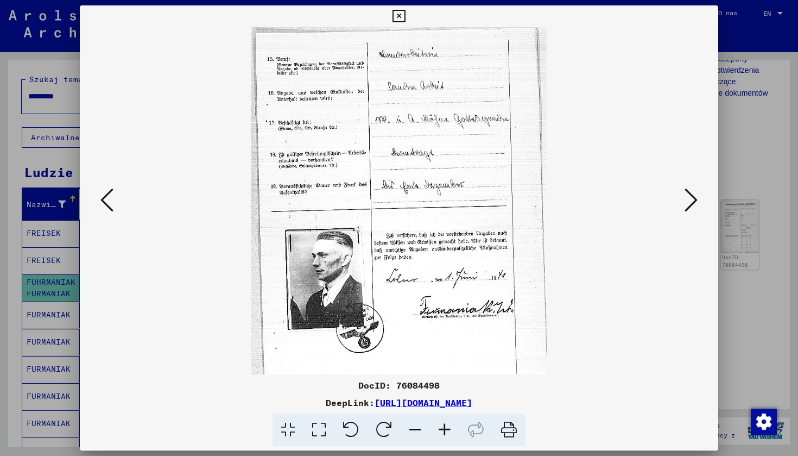
click at [693, 197] on icon at bounding box center [691, 200] width 13 height 26
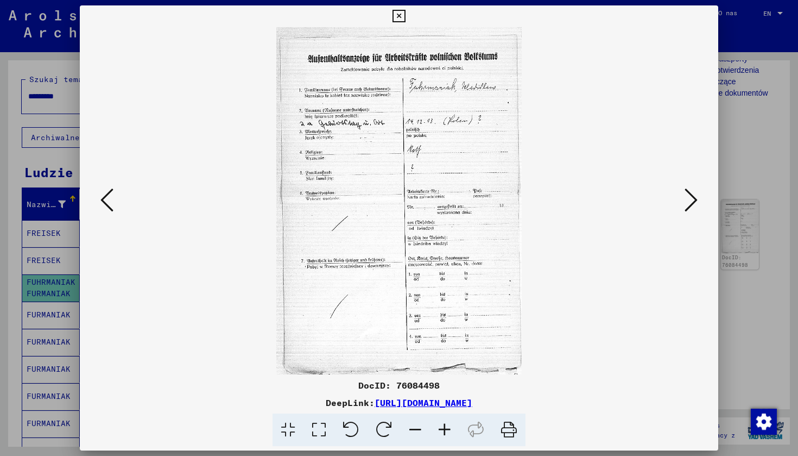
click at [405, 14] on icon at bounding box center [399, 16] width 12 height 13
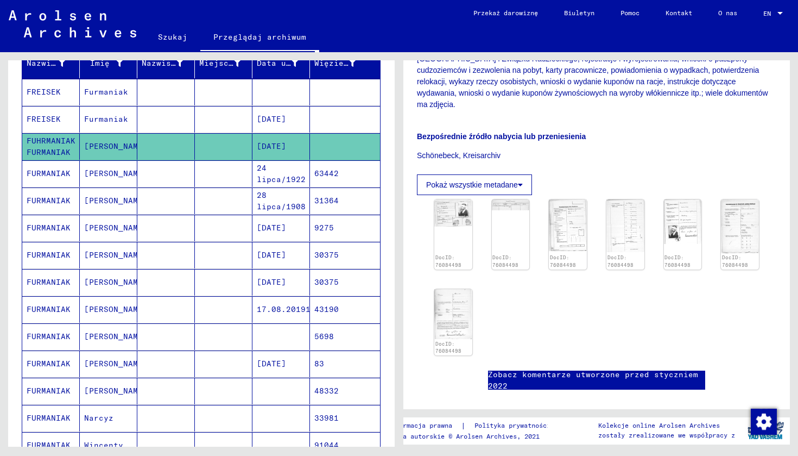
scroll to position [183, 0]
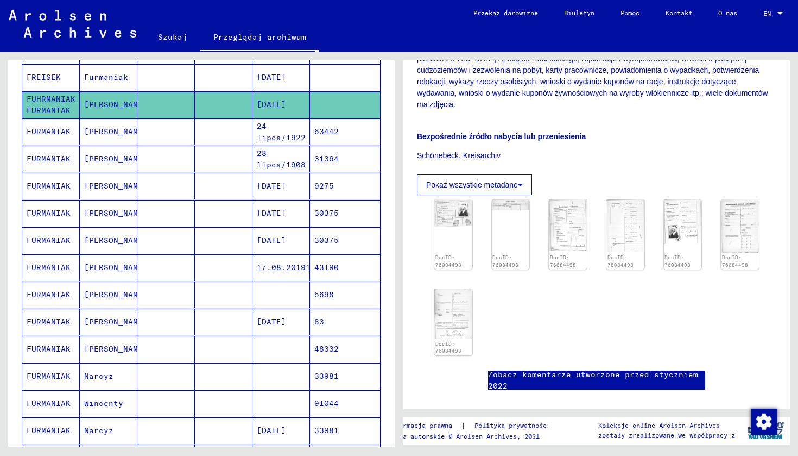
click at [156, 300] on mat-cell at bounding box center [166, 294] width 58 height 27
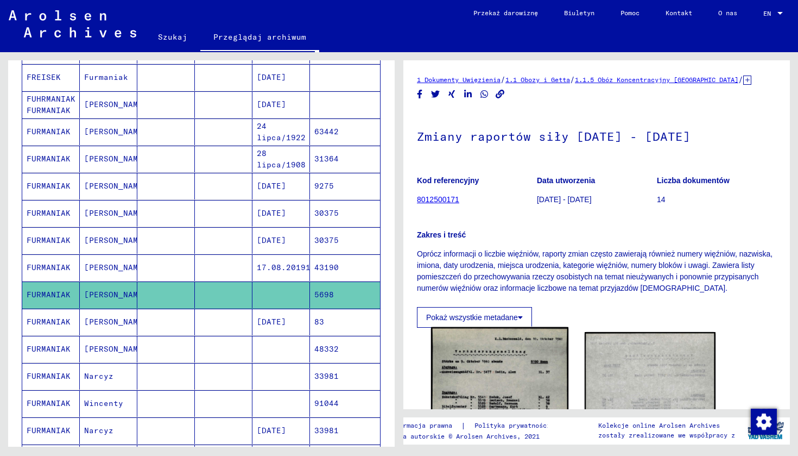
click at [522, 408] on img at bounding box center [499, 427] width 137 height 200
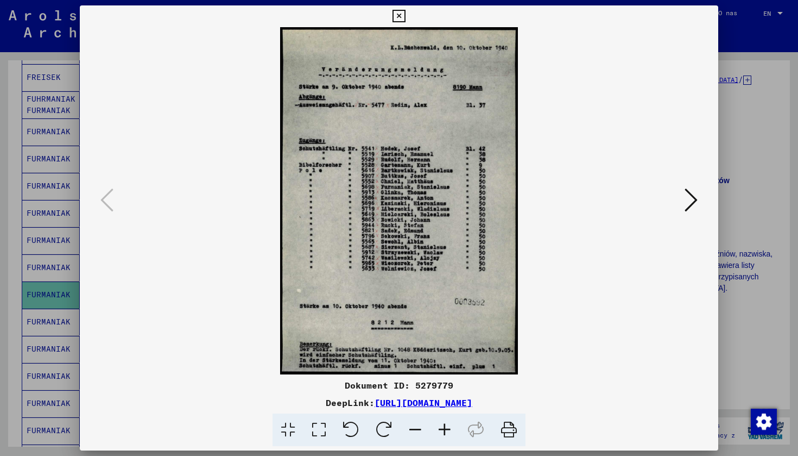
click at [692, 198] on icon at bounding box center [691, 200] width 13 height 26
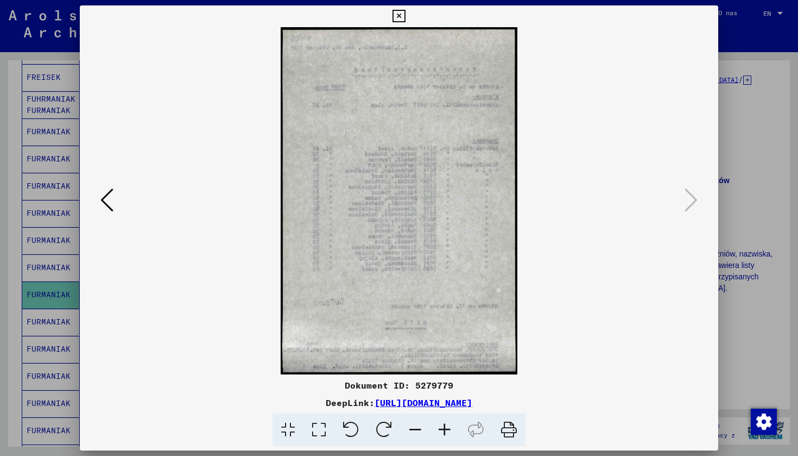
click at [408, 17] on button at bounding box center [398, 16] width 19 height 22
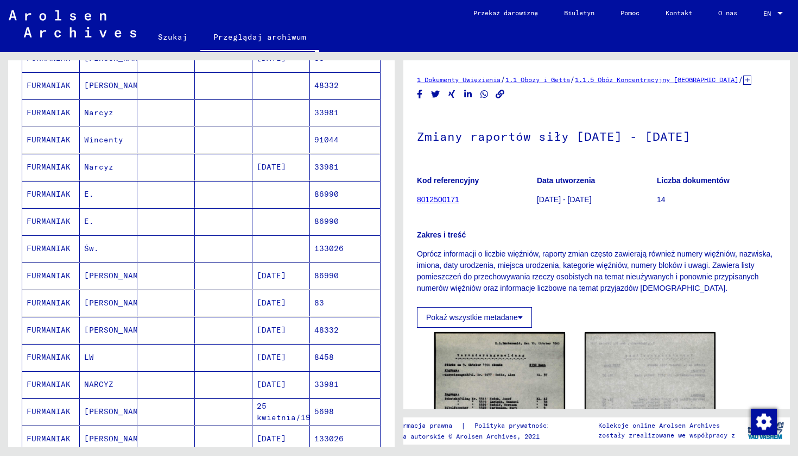
scroll to position [443, 0]
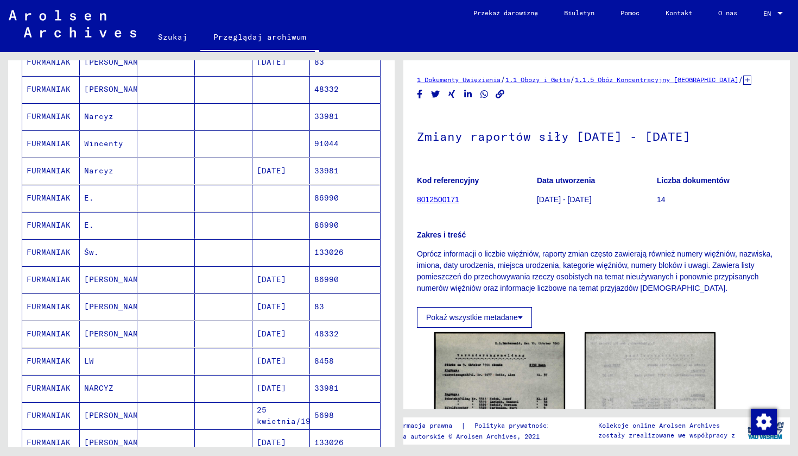
click at [276, 277] on mat-cell "[DATE]" at bounding box center [281, 279] width 58 height 27
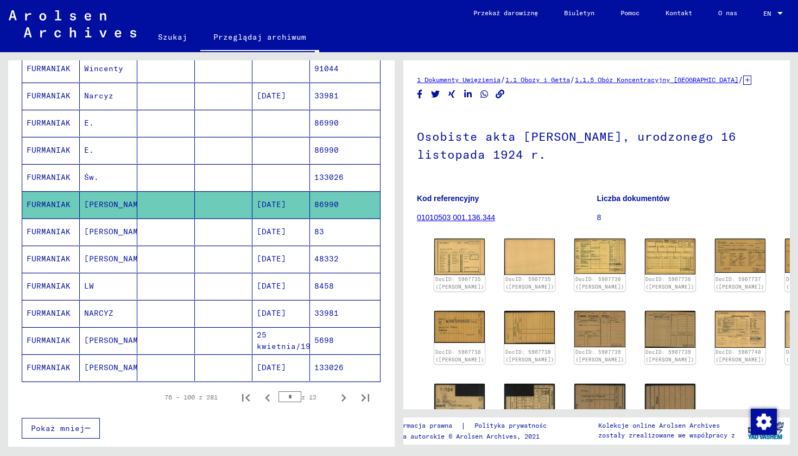
scroll to position [544, 0]
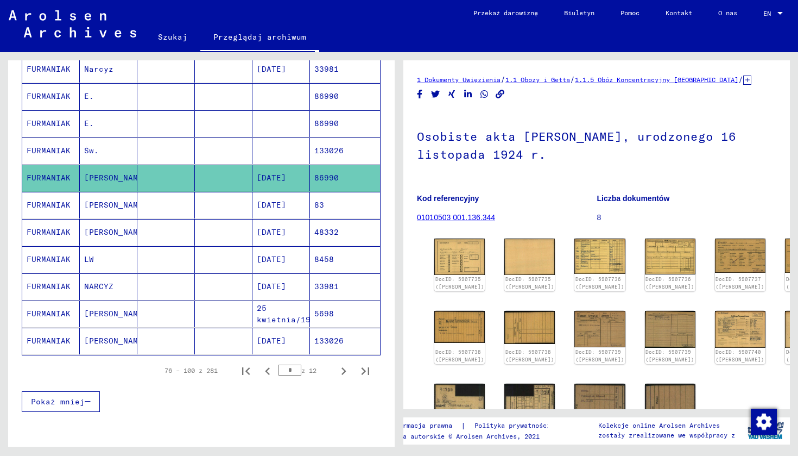
click at [285, 311] on mat-cell "25 kwietnia/1902" at bounding box center [281, 313] width 58 height 27
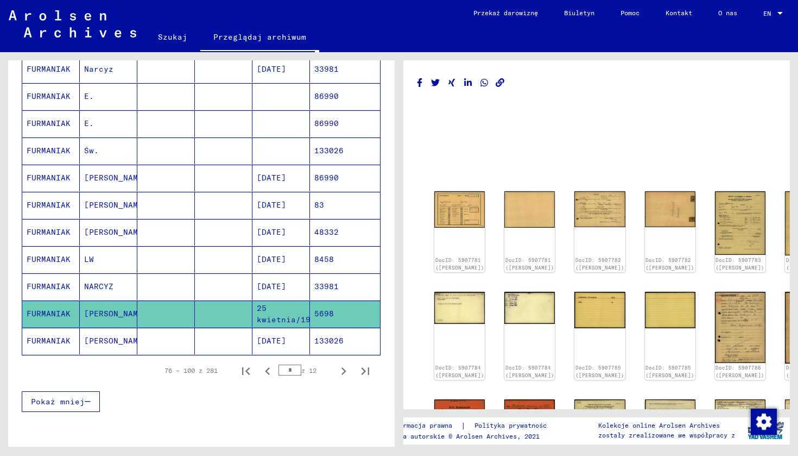
click at [285, 337] on mat-cell "[DATE]" at bounding box center [281, 340] width 58 height 27
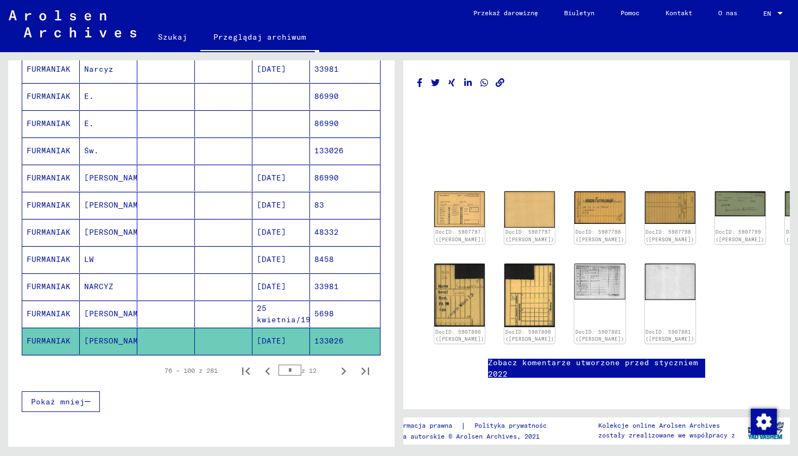
click at [282, 318] on mat-cell "25 kwietnia/1902" at bounding box center [281, 313] width 58 height 27
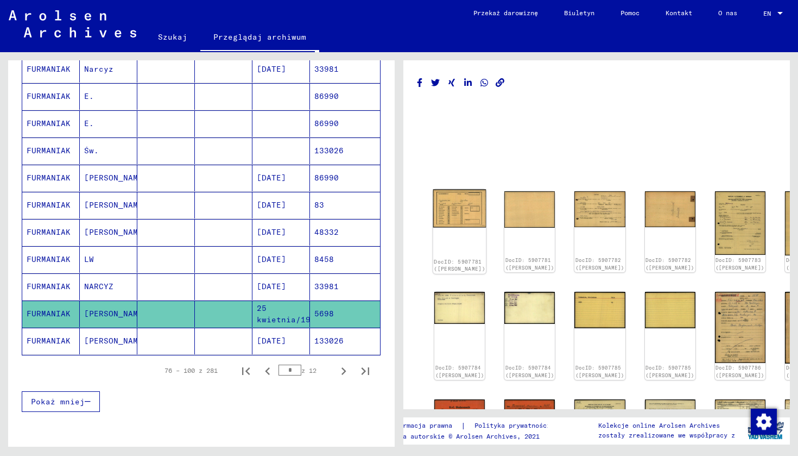
click at [455, 212] on img at bounding box center [459, 208] width 53 height 38
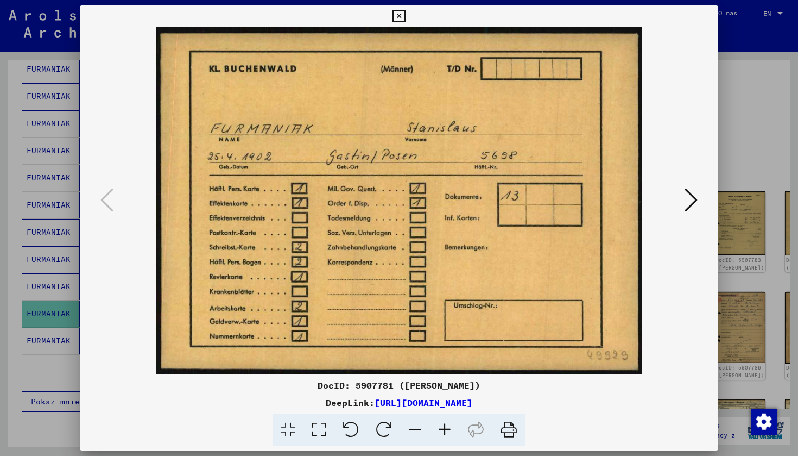
click at [697, 197] on icon at bounding box center [691, 200] width 13 height 26
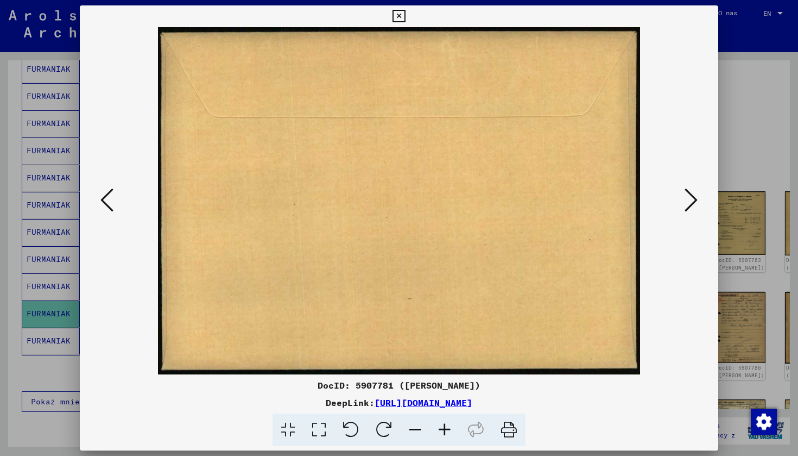
click at [697, 197] on icon at bounding box center [691, 200] width 13 height 26
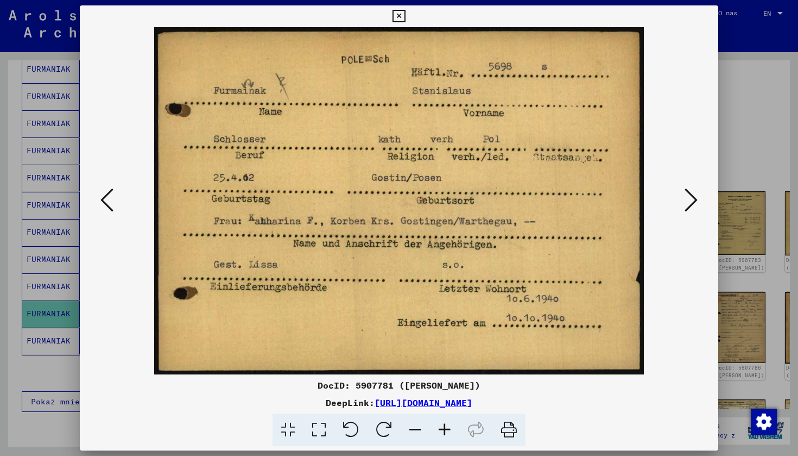
click at [684, 199] on button at bounding box center [691, 200] width 20 height 31
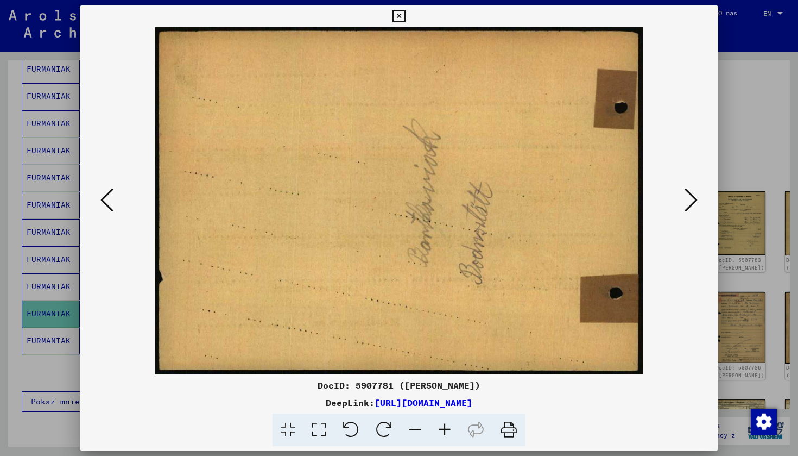
click at [682, 201] on button at bounding box center [691, 200] width 20 height 31
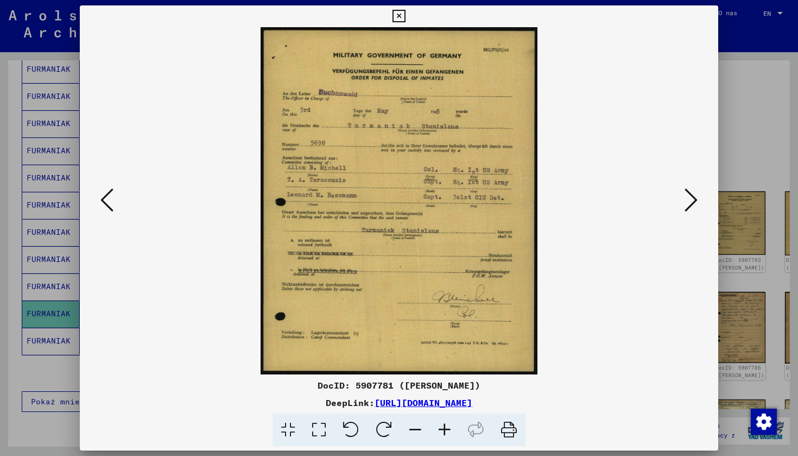
click at [691, 203] on icon at bounding box center [691, 200] width 13 height 26
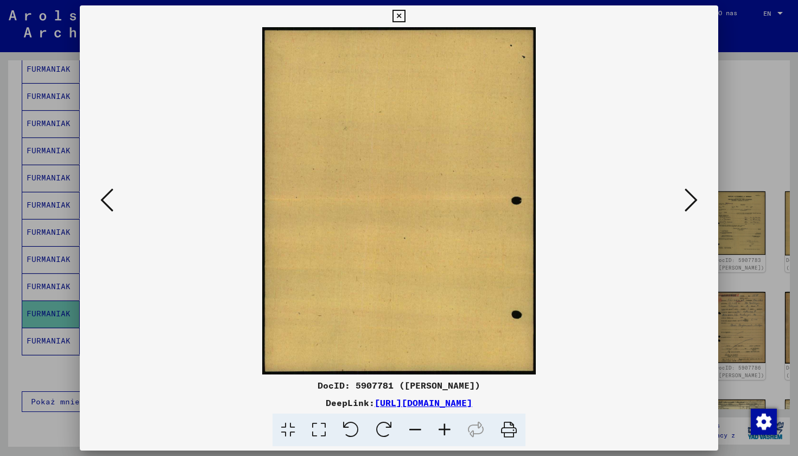
click at [691, 203] on icon at bounding box center [691, 200] width 13 height 26
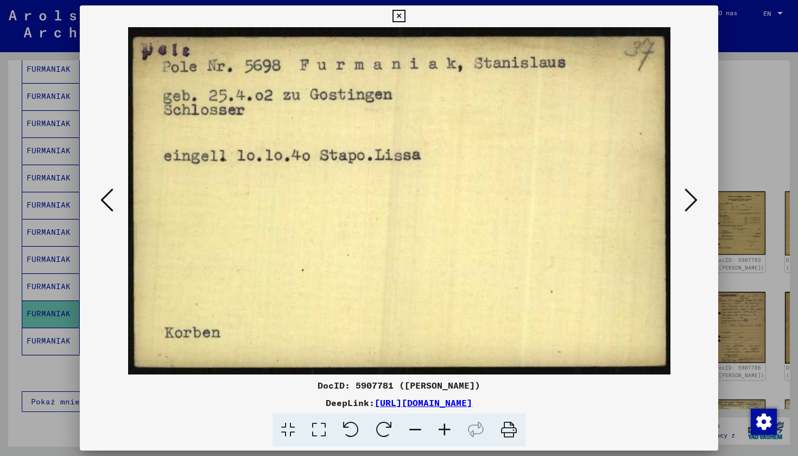
click at [691, 203] on icon at bounding box center [691, 200] width 13 height 26
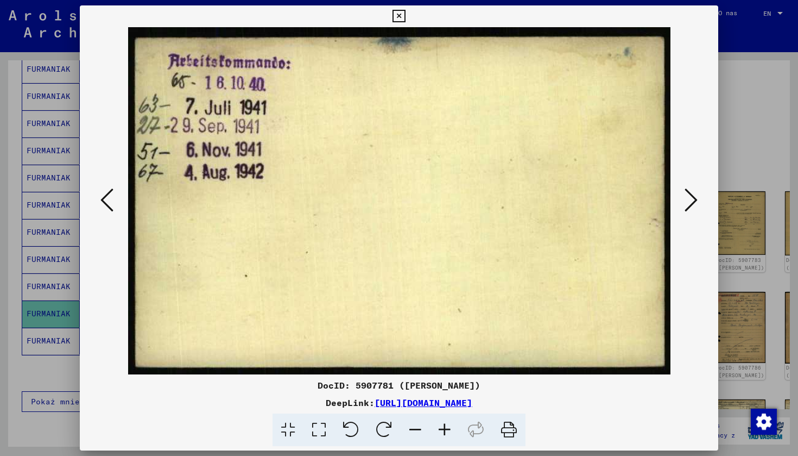
click at [691, 204] on icon at bounding box center [691, 200] width 13 height 26
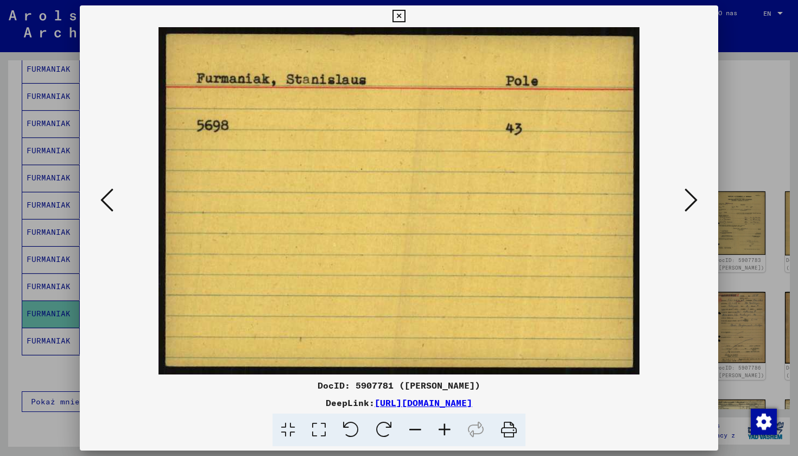
click at [691, 204] on icon at bounding box center [691, 200] width 13 height 26
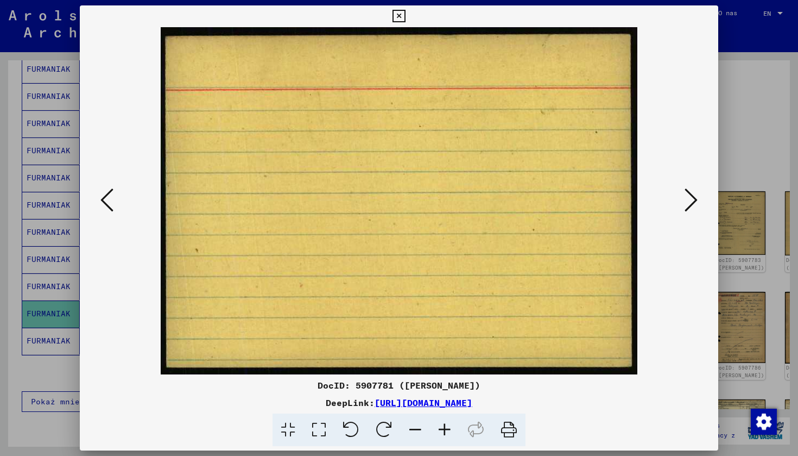
click at [691, 204] on icon at bounding box center [691, 200] width 13 height 26
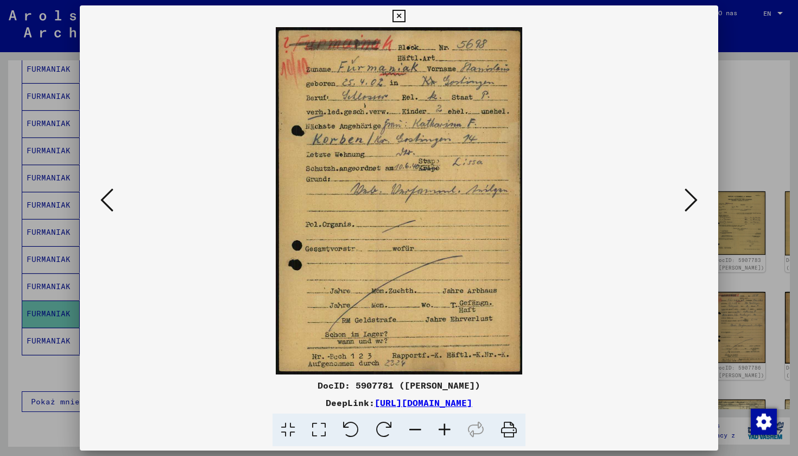
click at [691, 204] on icon at bounding box center [691, 200] width 13 height 26
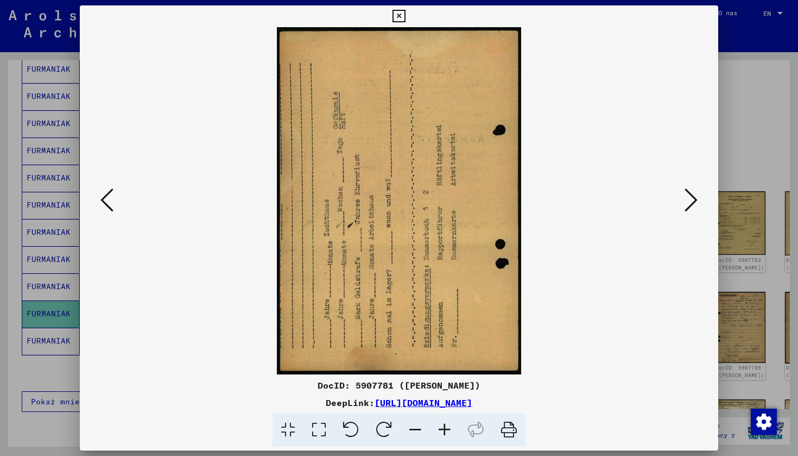
click at [691, 204] on icon at bounding box center [691, 200] width 13 height 26
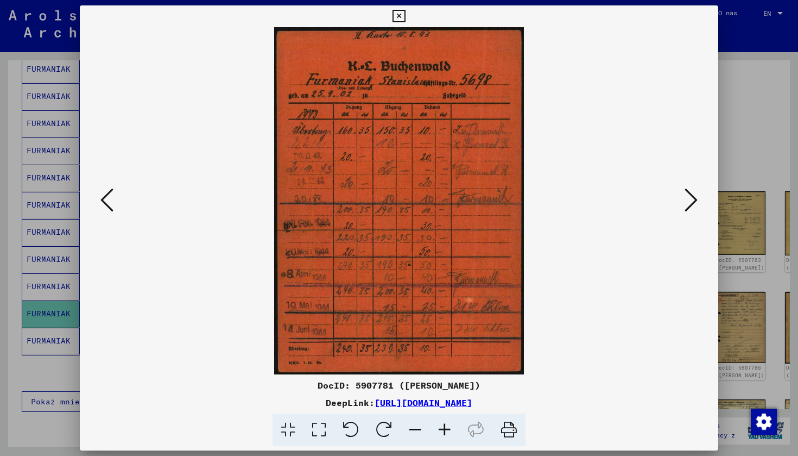
click at [691, 204] on icon at bounding box center [691, 200] width 13 height 26
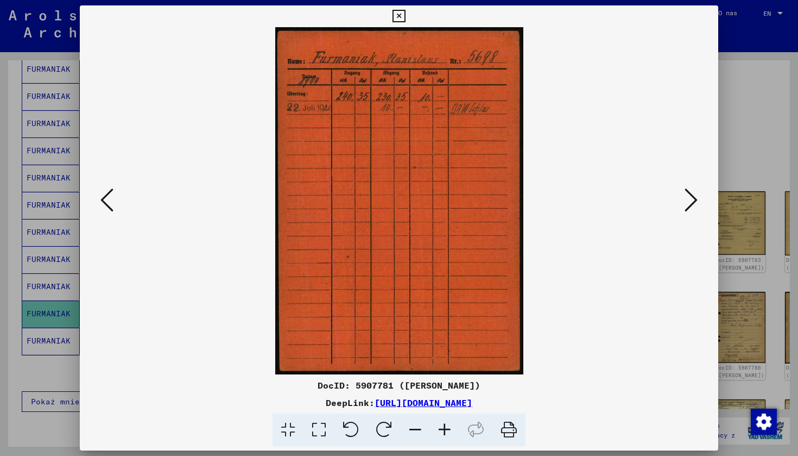
click at [405, 12] on icon at bounding box center [399, 16] width 12 height 13
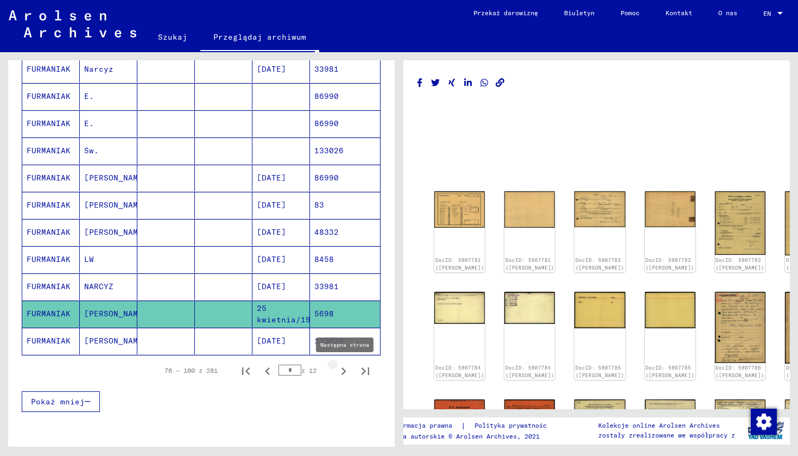
click at [342, 374] on icon "Następna strona" at bounding box center [344, 371] width 5 height 8
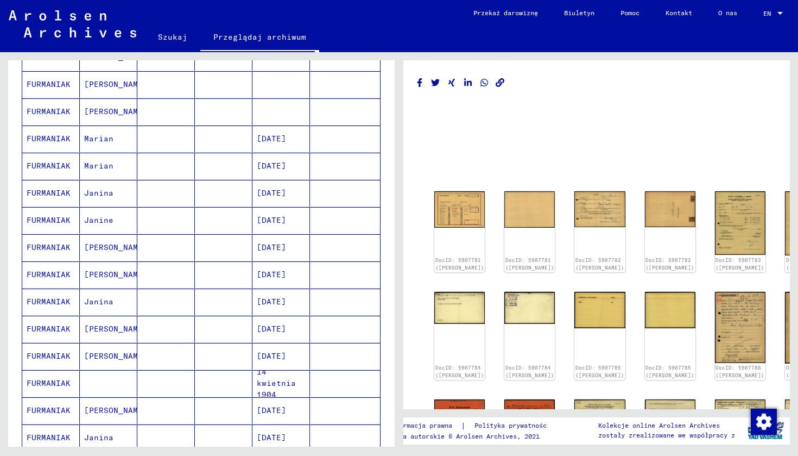
scroll to position [235, 0]
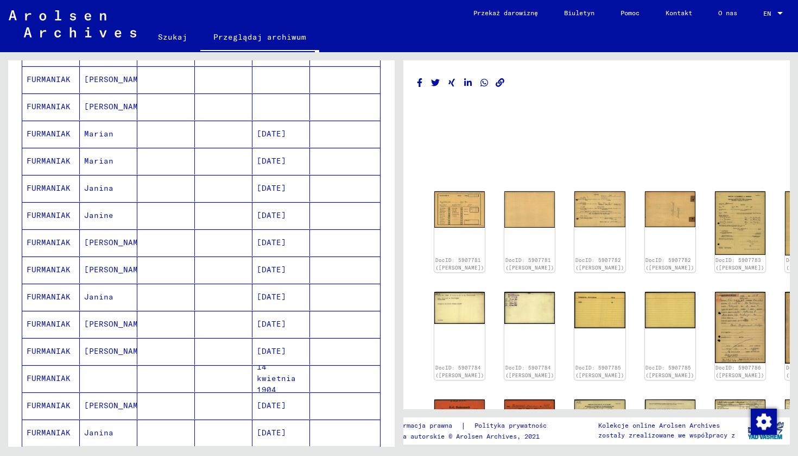
click at [269, 271] on mat-cell "[DATE]" at bounding box center [281, 269] width 58 height 27
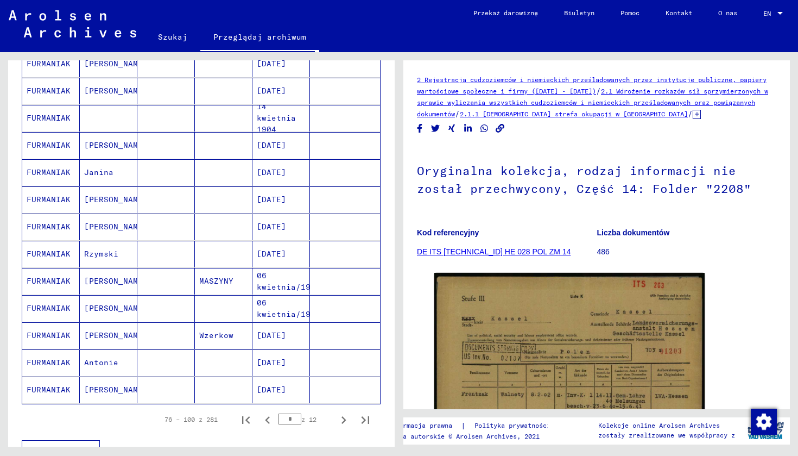
scroll to position [506, 0]
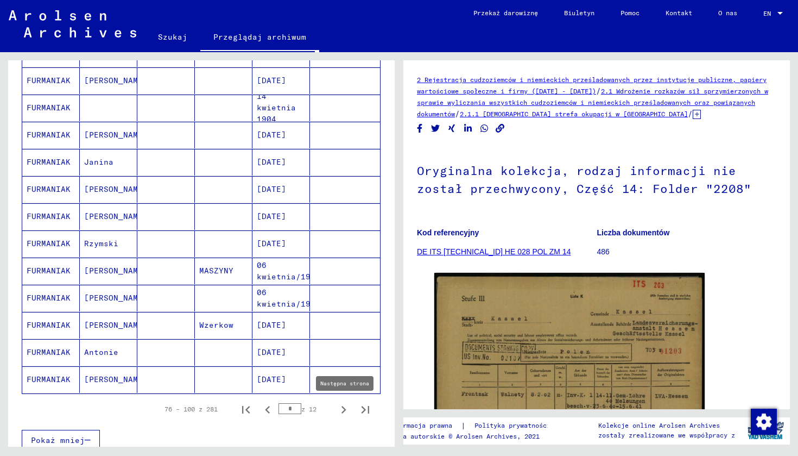
click at [342, 408] on icon "Następna strona" at bounding box center [344, 410] width 5 height 8
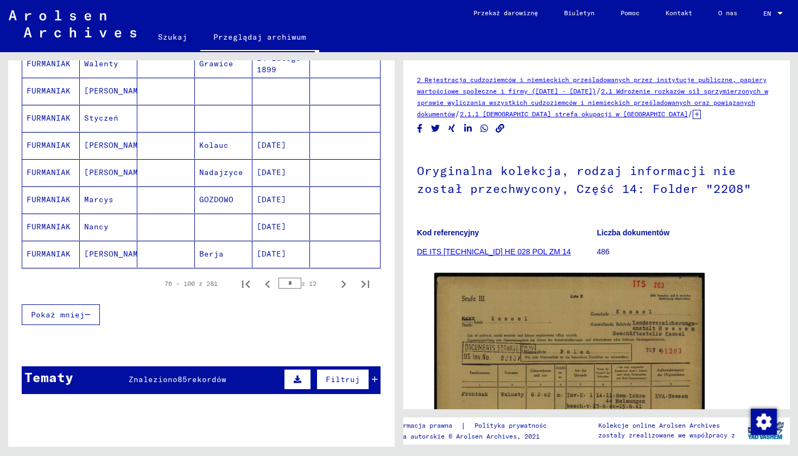
scroll to position [582, 0]
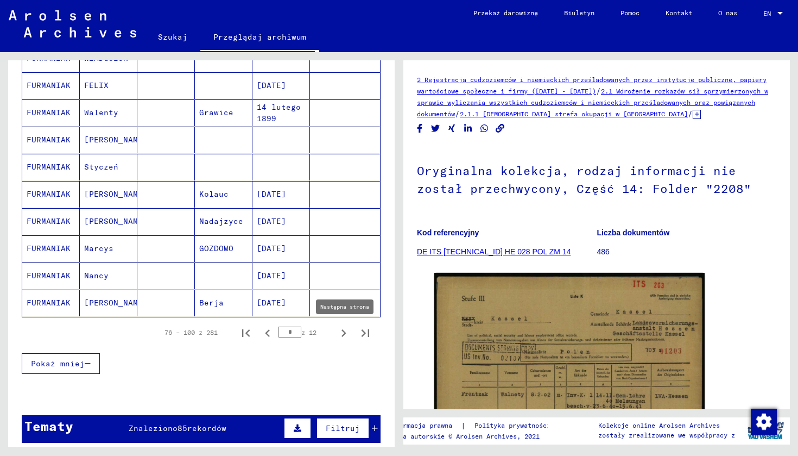
click at [336, 335] on icon "Następna strona" at bounding box center [343, 332] width 15 height 15
type input "*"
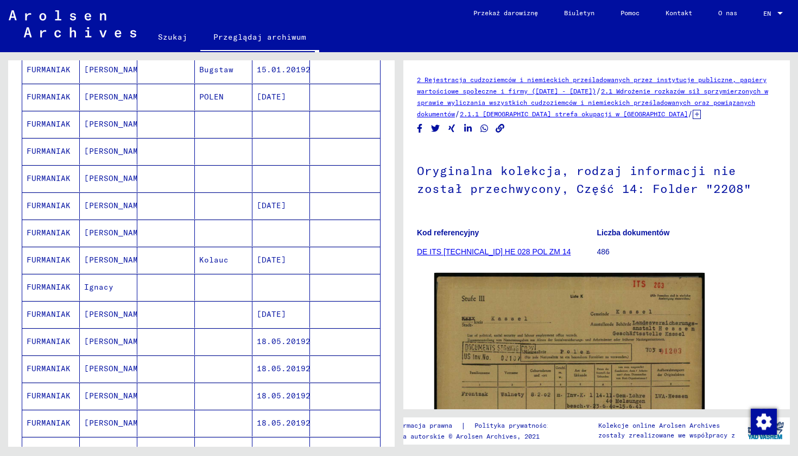
scroll to position [199, 0]
